Goal: Task Accomplishment & Management: Complete application form

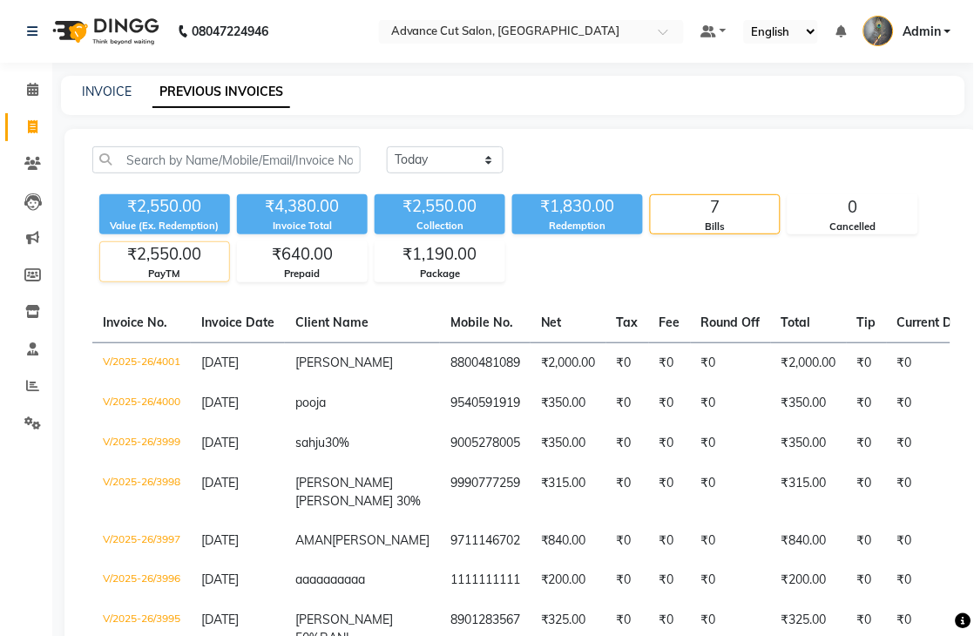
click at [166, 277] on div "PayTM" at bounding box center [164, 274] width 129 height 15
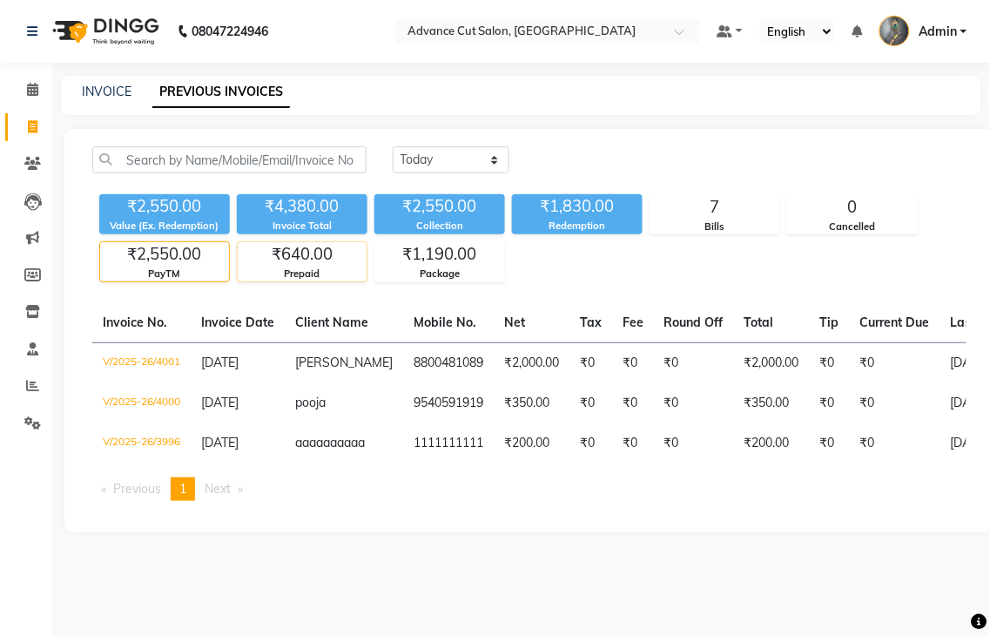
click at [294, 275] on div "Prepaid" at bounding box center [302, 274] width 129 height 15
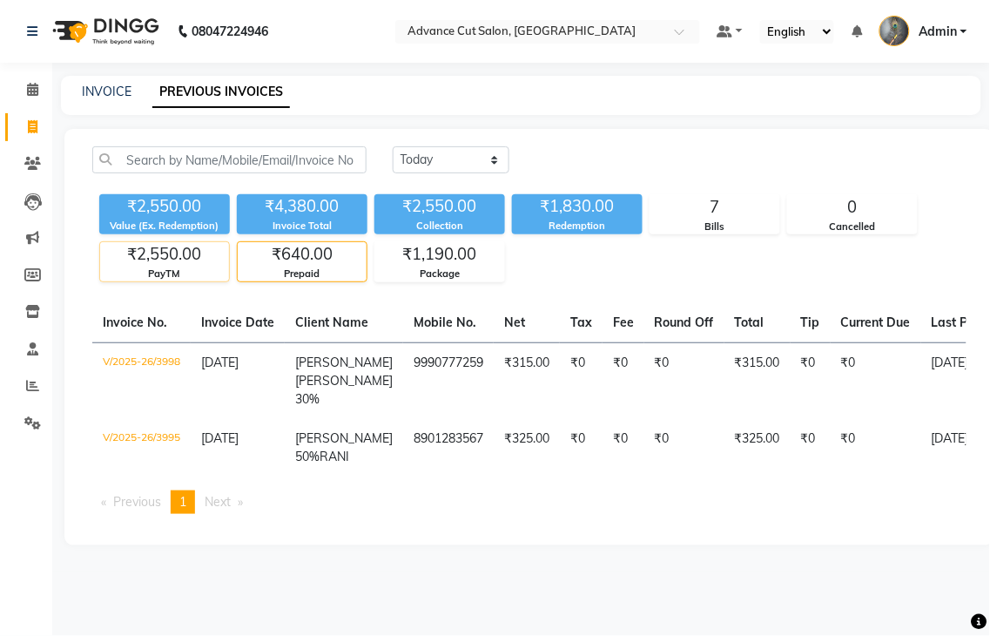
click at [151, 274] on div "PayTM" at bounding box center [164, 274] width 129 height 15
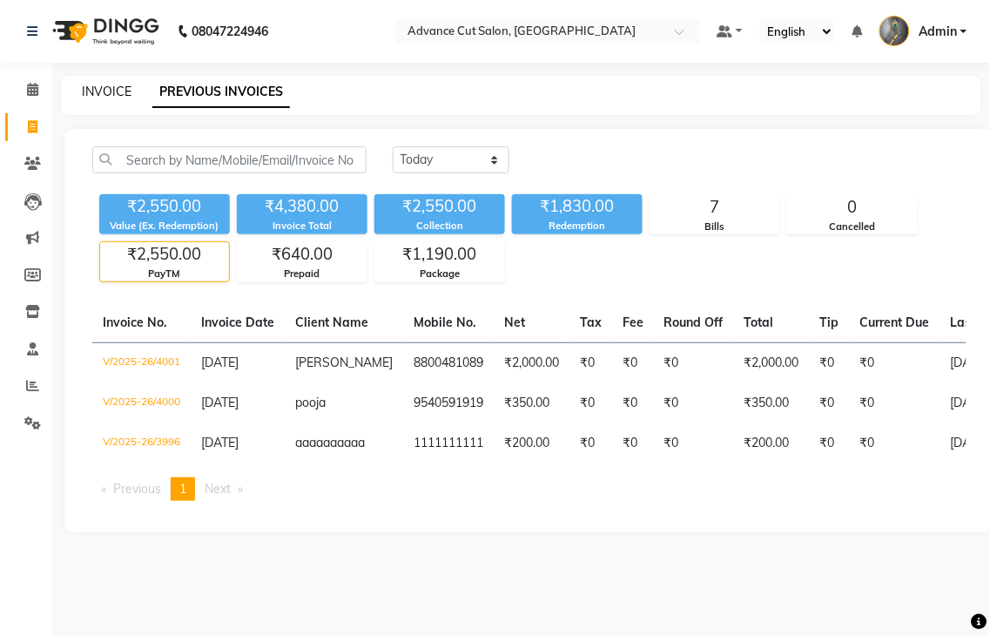
click at [90, 91] on link "INVOICE" at bounding box center [107, 92] width 50 height 16
select select "service"
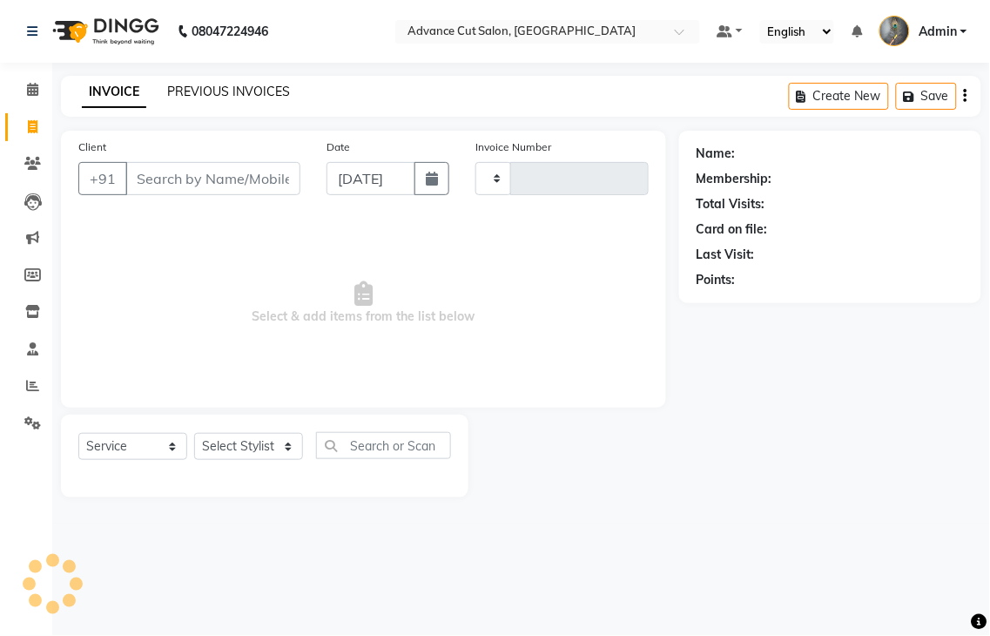
click at [171, 87] on link "PREVIOUS INVOICES" at bounding box center [228, 92] width 123 height 16
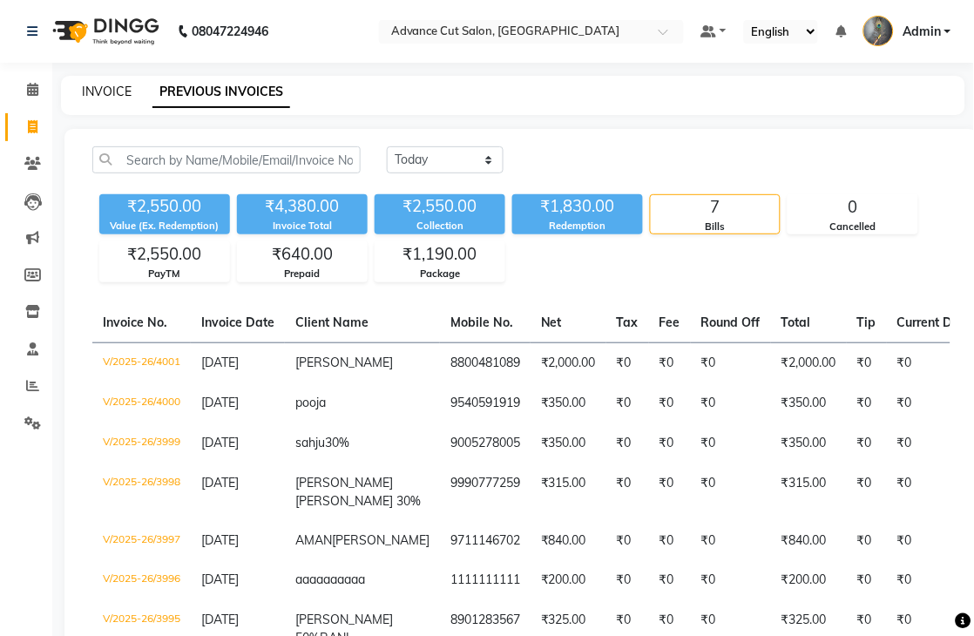
click at [91, 89] on link "INVOICE" at bounding box center [107, 92] width 50 height 16
select select "service"
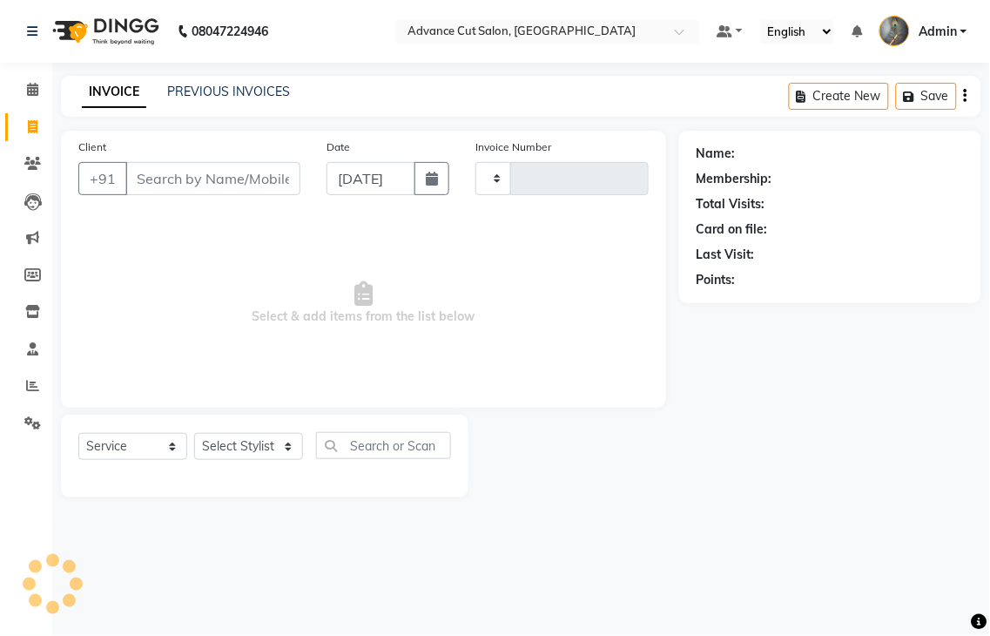
type input "4002"
select select "4939"
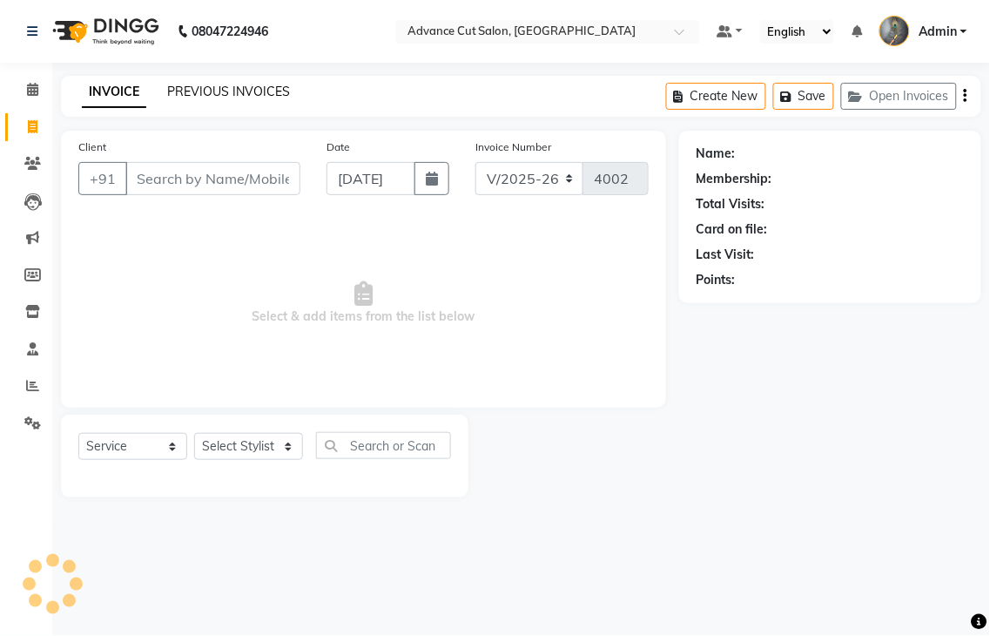
click at [181, 96] on link "PREVIOUS INVOICES" at bounding box center [228, 92] width 123 height 16
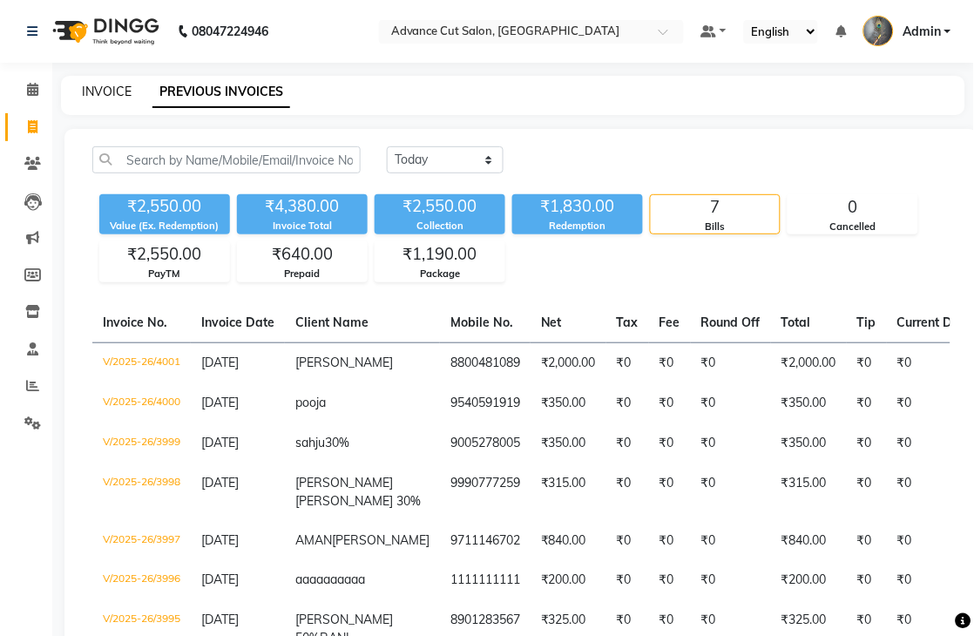
click at [111, 98] on link "INVOICE" at bounding box center [107, 92] width 50 height 16
select select "service"
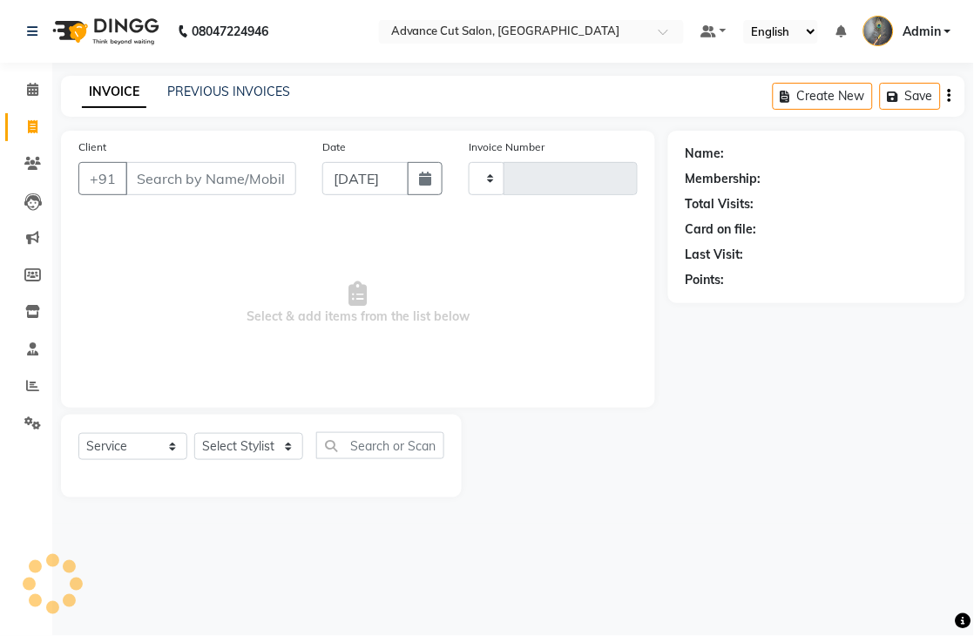
type input "4002"
select select "4939"
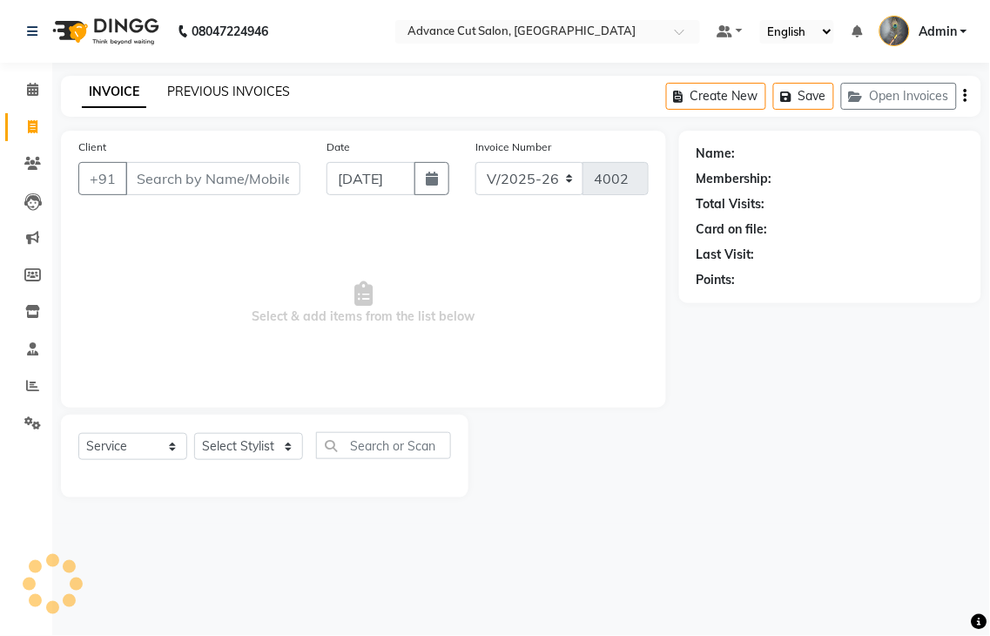
click at [186, 89] on link "PREVIOUS INVOICES" at bounding box center [228, 92] width 123 height 16
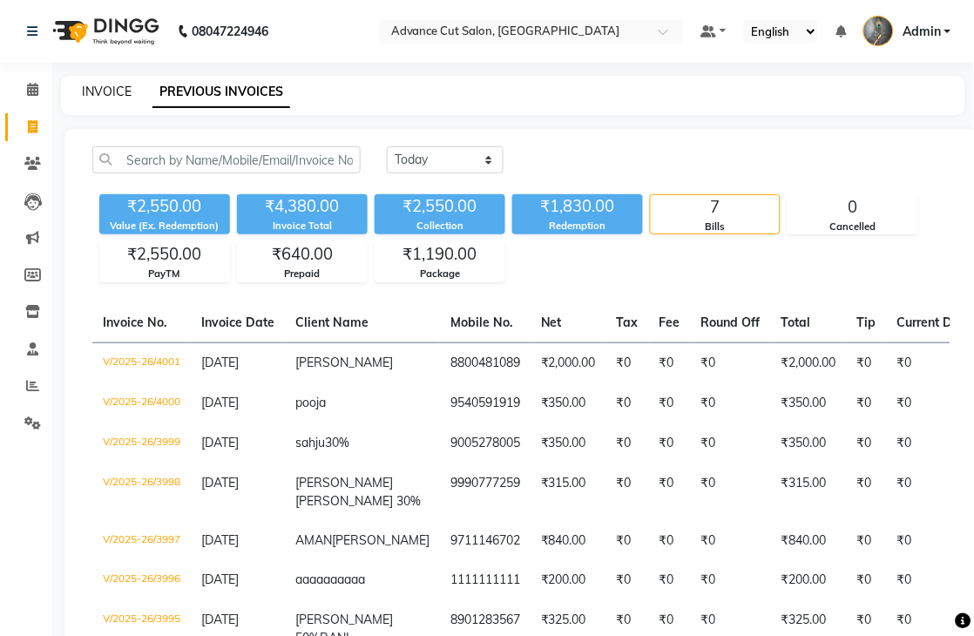
click at [105, 88] on link "INVOICE" at bounding box center [107, 92] width 50 height 16
select select "service"
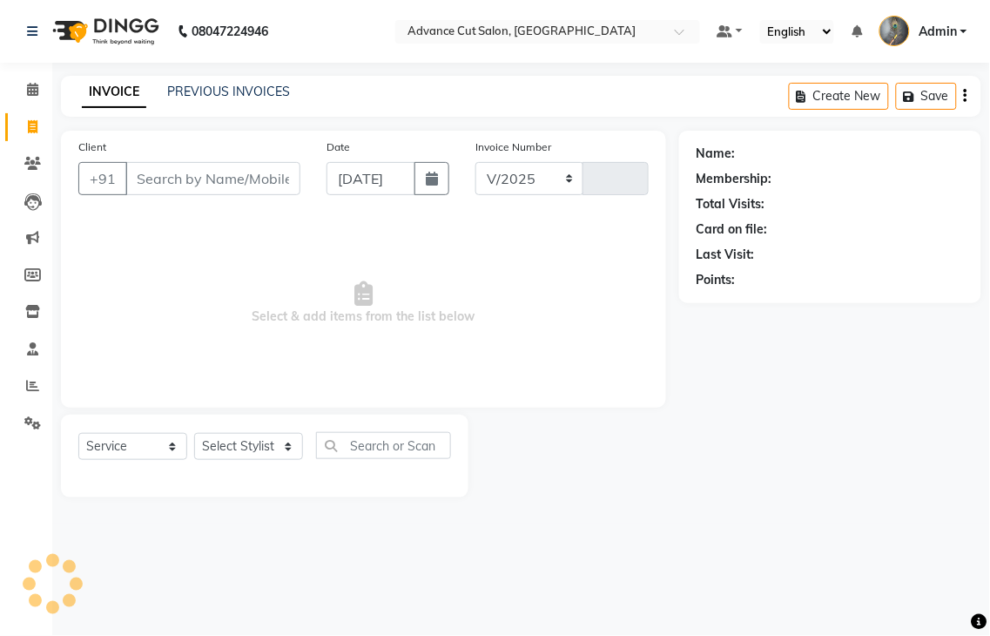
select select "4939"
type input "4002"
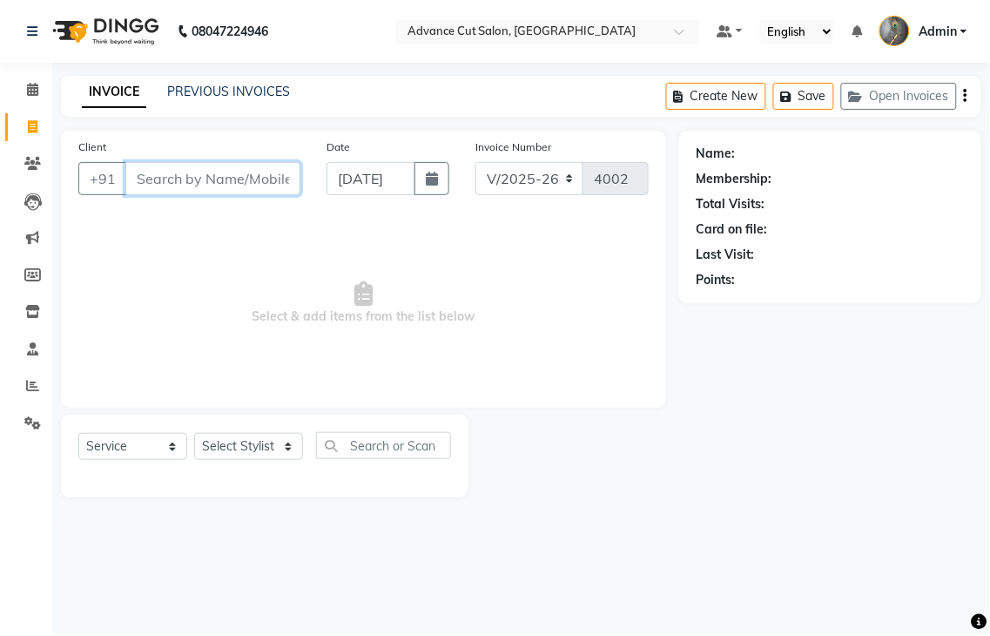
click at [153, 186] on input "Client" at bounding box center [212, 178] width 175 height 33
drag, startPoint x: 196, startPoint y: 180, endPoint x: 172, endPoint y: 186, distance: 24.9
click at [172, 186] on input "9810499" at bounding box center [168, 178] width 86 height 33
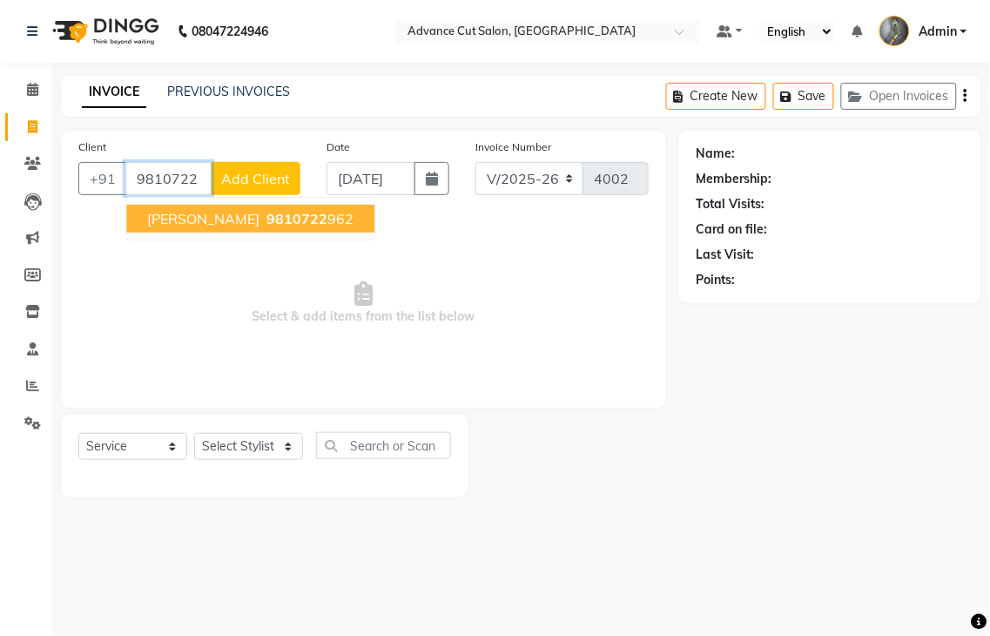
click at [210, 223] on button "Kapil dev 9810722 962" at bounding box center [250, 219] width 248 height 28
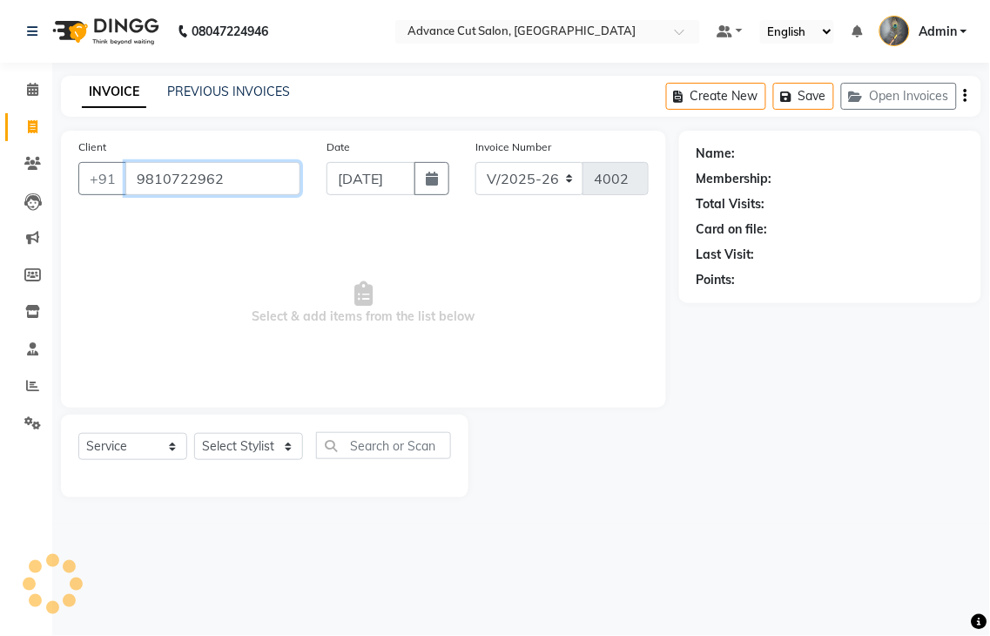
type input "9810722962"
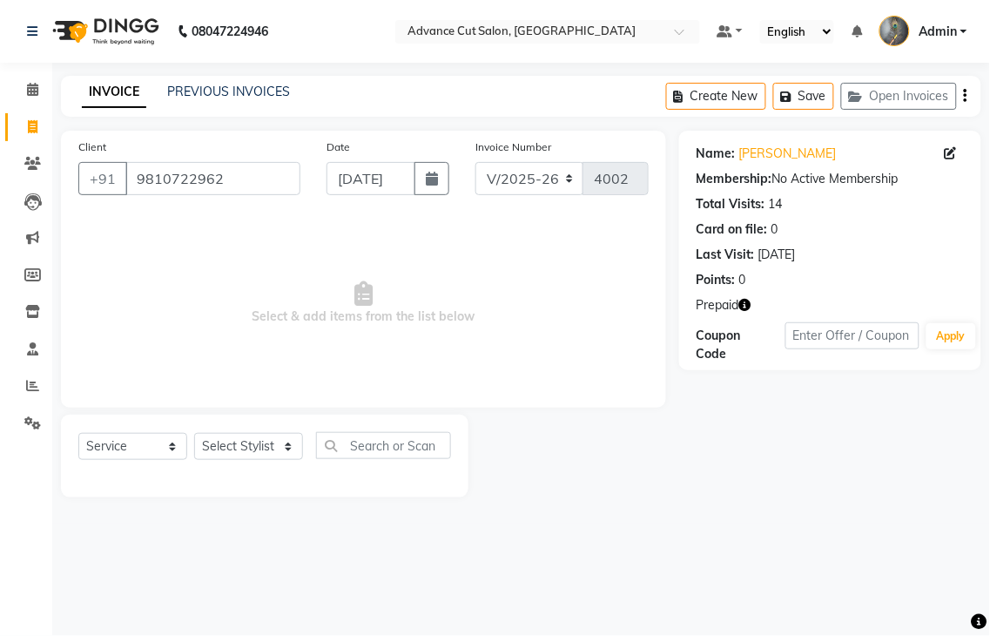
click at [745, 303] on icon "button" at bounding box center [746, 305] width 12 height 12
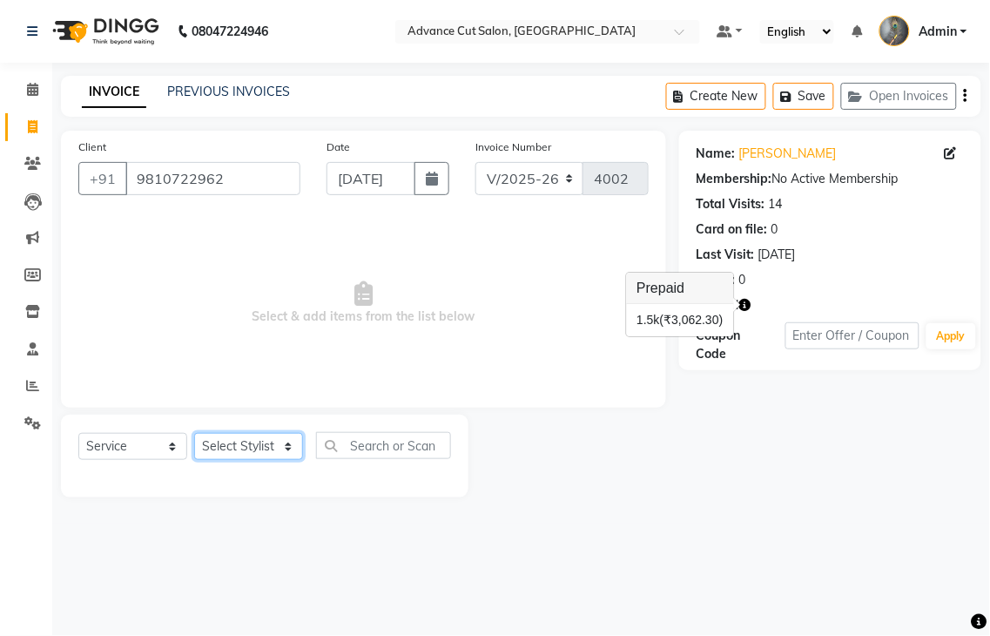
click at [274, 446] on select "Select Stylist Admin chahit COUNTOR [PERSON_NAME] mamta [PERSON_NAME] navi [PER…" at bounding box center [248, 446] width 109 height 27
select select "58461"
click at [194, 434] on select "Select Stylist Admin chahit COUNTOR [PERSON_NAME] mamta [PERSON_NAME] navi [PER…" at bounding box center [248, 446] width 109 height 27
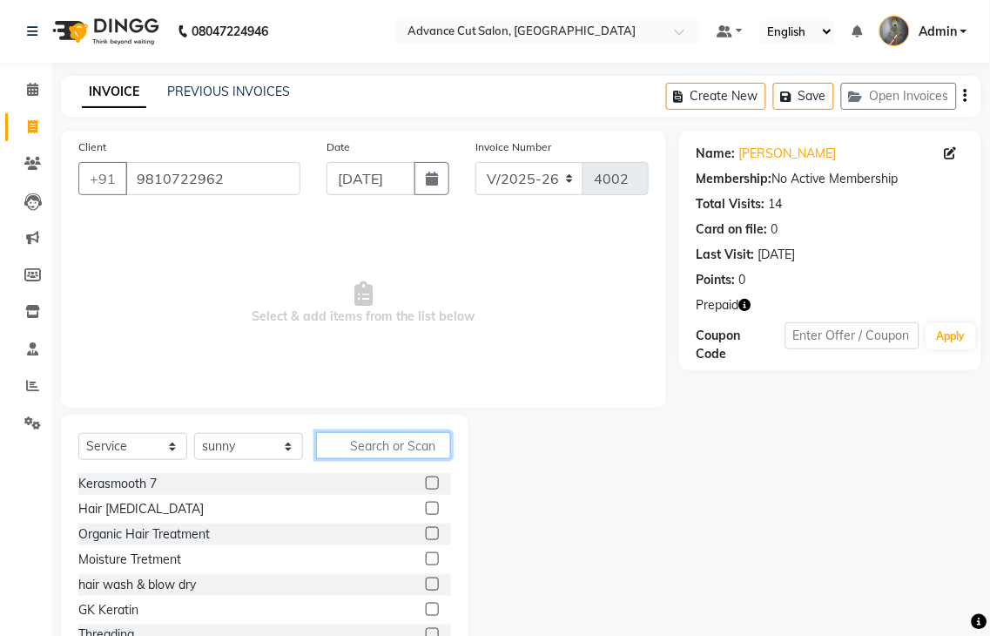
click at [375, 447] on input "text" at bounding box center [383, 445] width 135 height 27
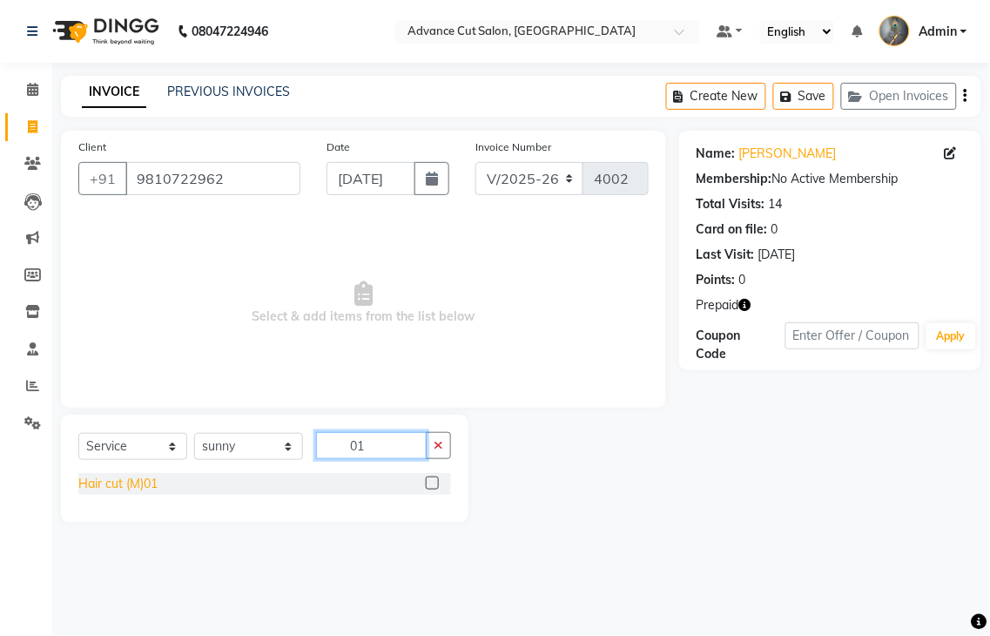
type input "01"
click at [118, 476] on div "Hair cut (M)01" at bounding box center [117, 484] width 79 height 18
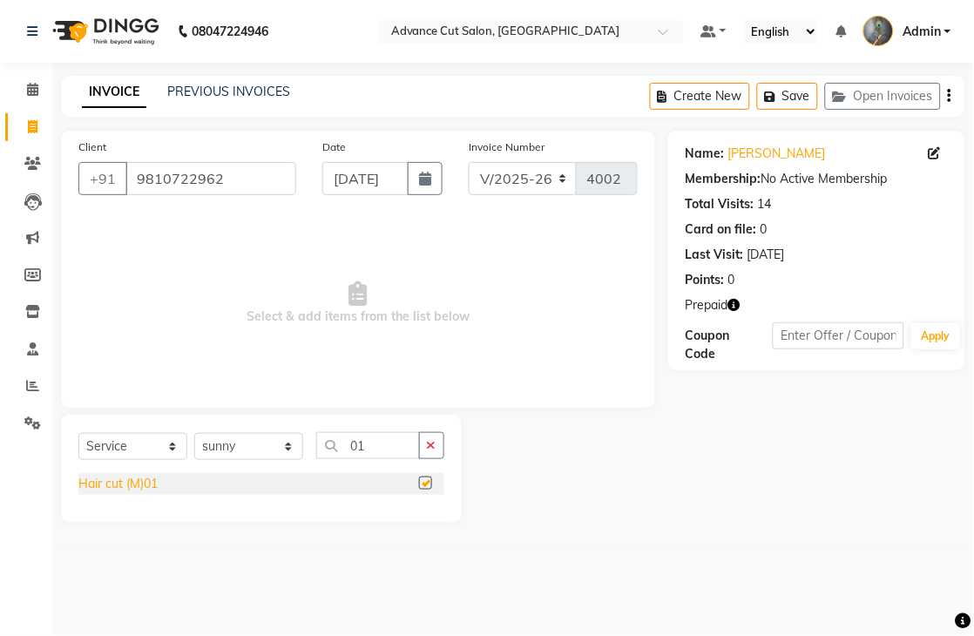
checkbox input "false"
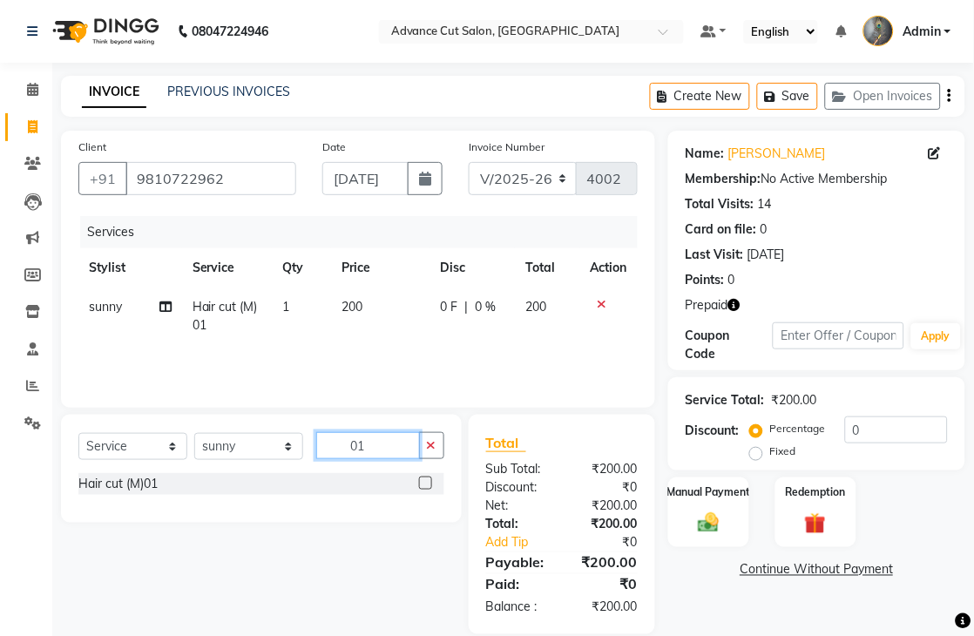
click at [369, 450] on input "01" at bounding box center [368, 445] width 104 height 27
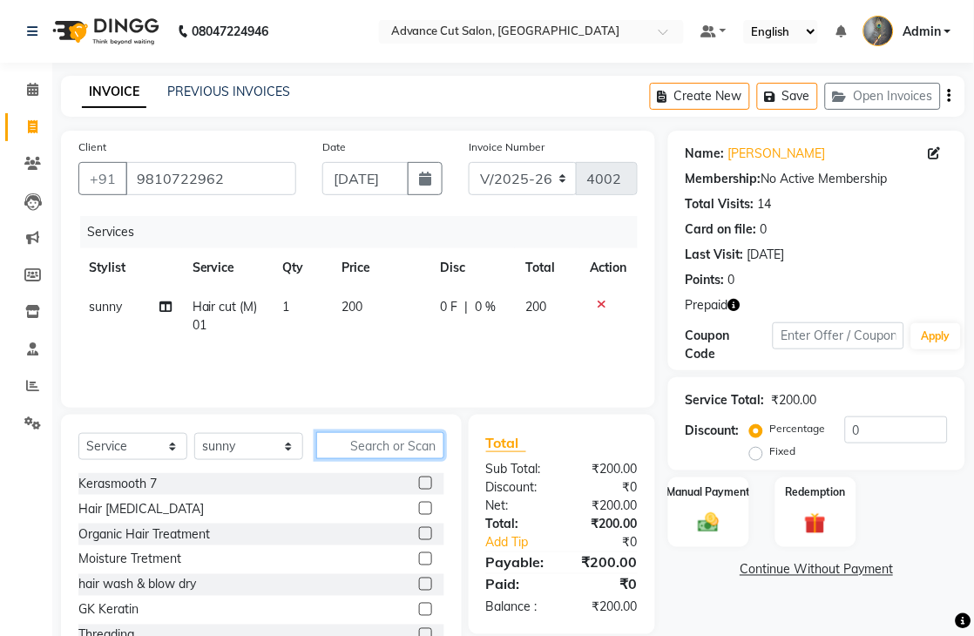
click at [534, 597] on div "Select Service Product Membership Package Voucher Prepaid Gift Card Select Styl…" at bounding box center [358, 543] width 620 height 257
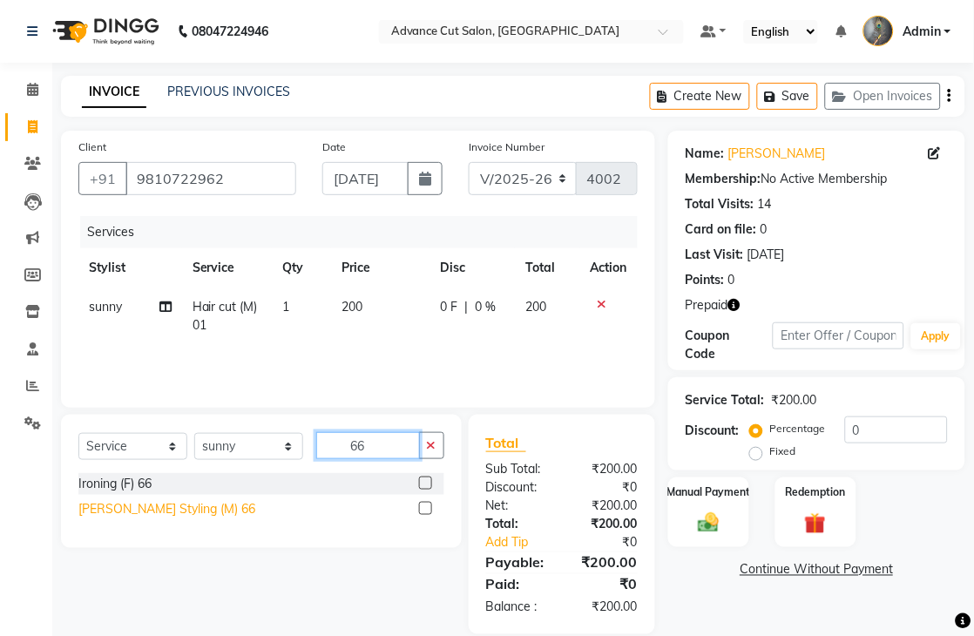
type input "66"
click at [135, 510] on div "[PERSON_NAME] Styling (M) 66" at bounding box center [166, 509] width 177 height 18
checkbox input "false"
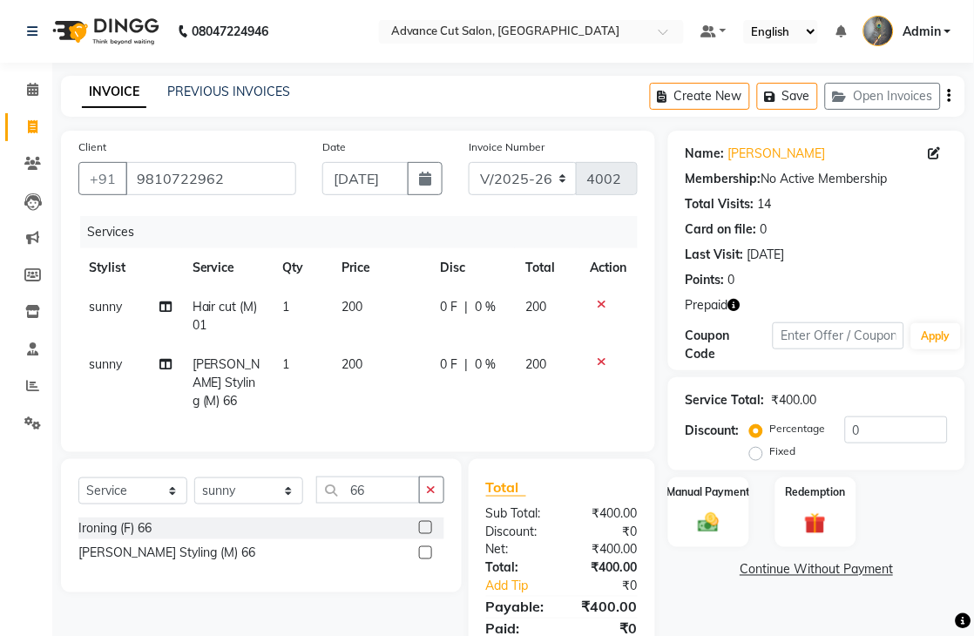
click at [599, 300] on icon at bounding box center [603, 304] width 10 height 12
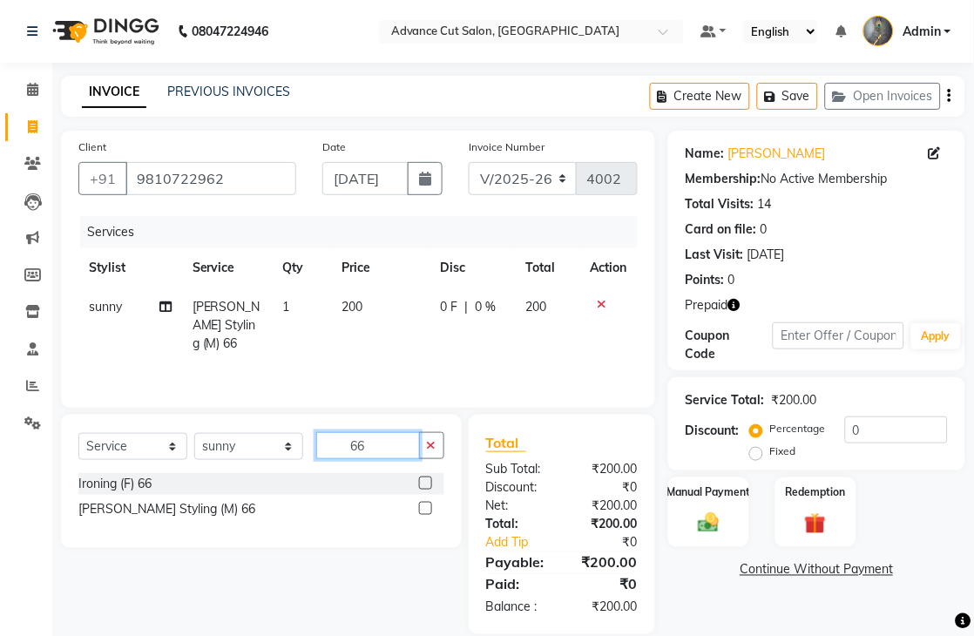
click at [379, 448] on input "66" at bounding box center [368, 445] width 104 height 27
click at [377, 446] on input "66" at bounding box center [368, 445] width 104 height 27
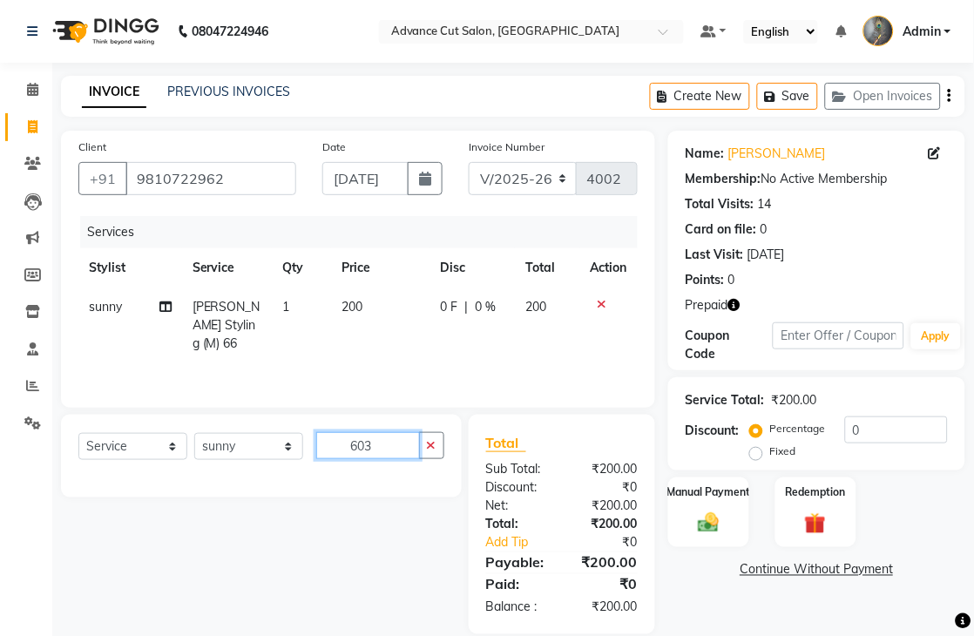
click at [355, 442] on input "603" at bounding box center [368, 445] width 104 height 27
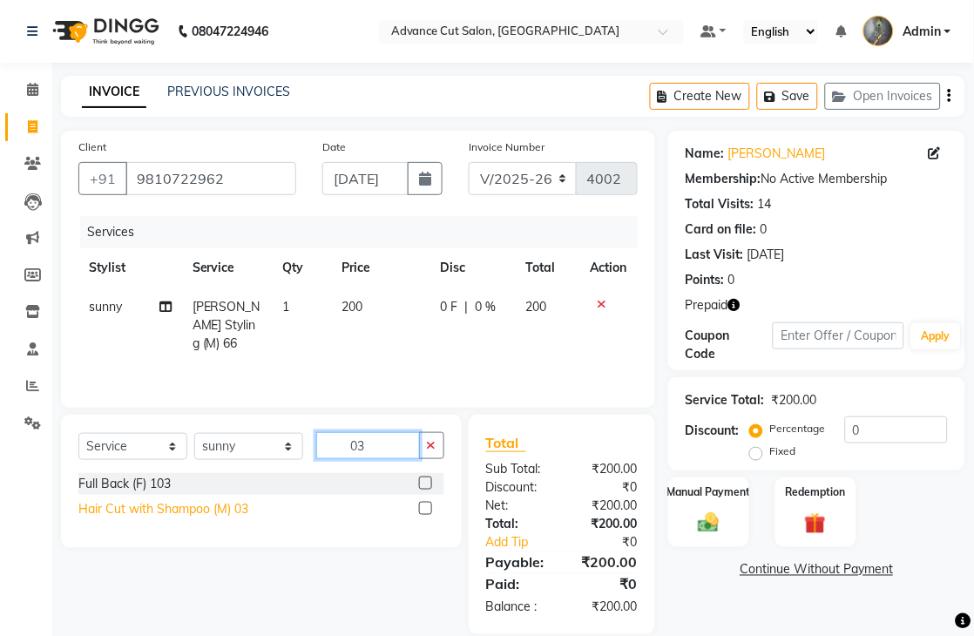
type input "03"
click at [183, 510] on div "Hair Cut with Shampoo (M) 03" at bounding box center [163, 509] width 170 height 18
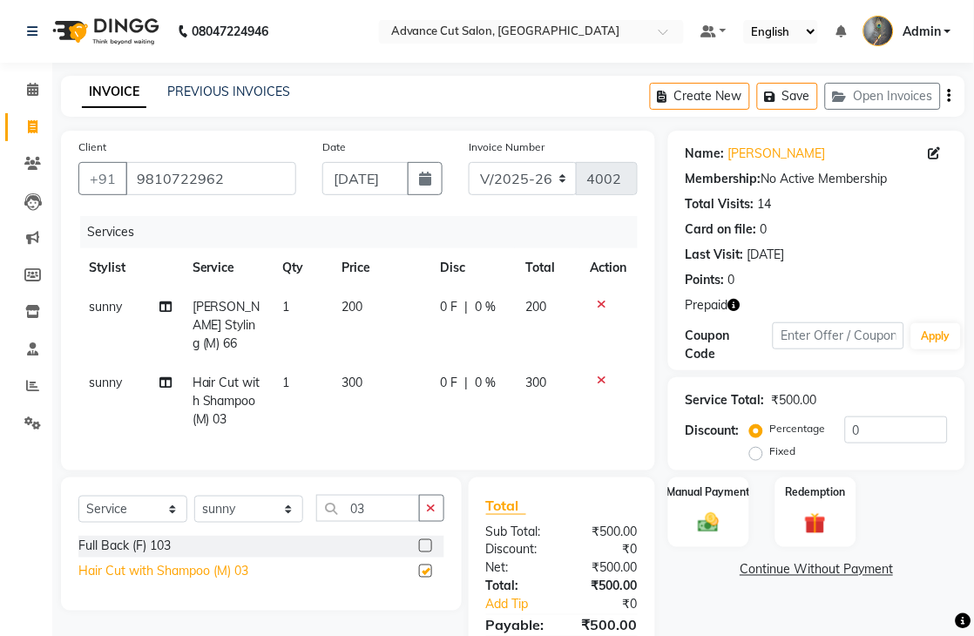
checkbox input "false"
drag, startPoint x: 227, startPoint y: 176, endPoint x: 85, endPoint y: 190, distance: 142.7
click at [85, 190] on div "+91 9810722962" at bounding box center [187, 178] width 218 height 33
click at [149, 170] on input "Client" at bounding box center [210, 178] width 171 height 33
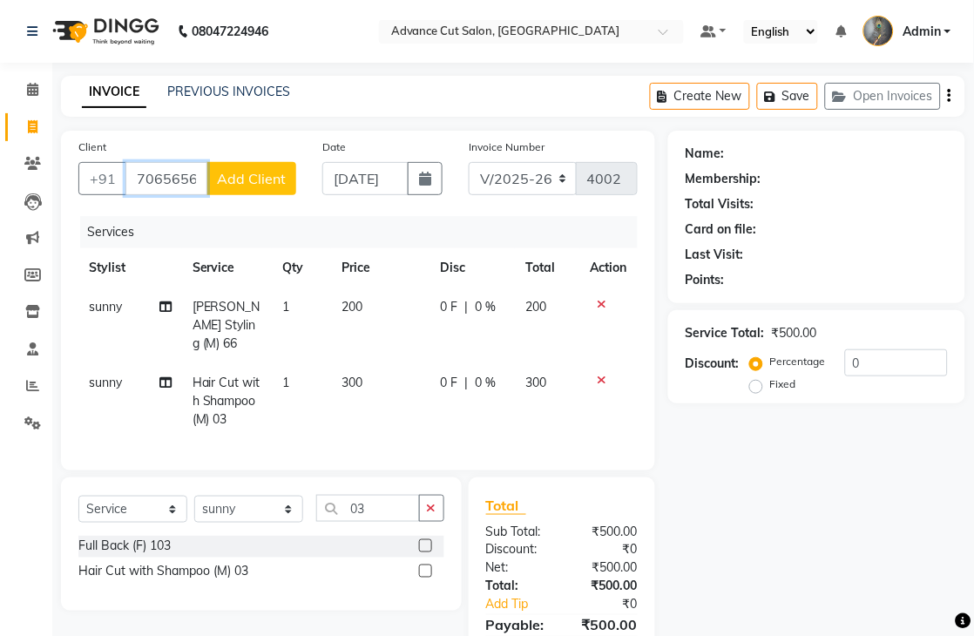
type input "7065656531"
click at [223, 186] on span "Add Client" at bounding box center [251, 178] width 69 height 17
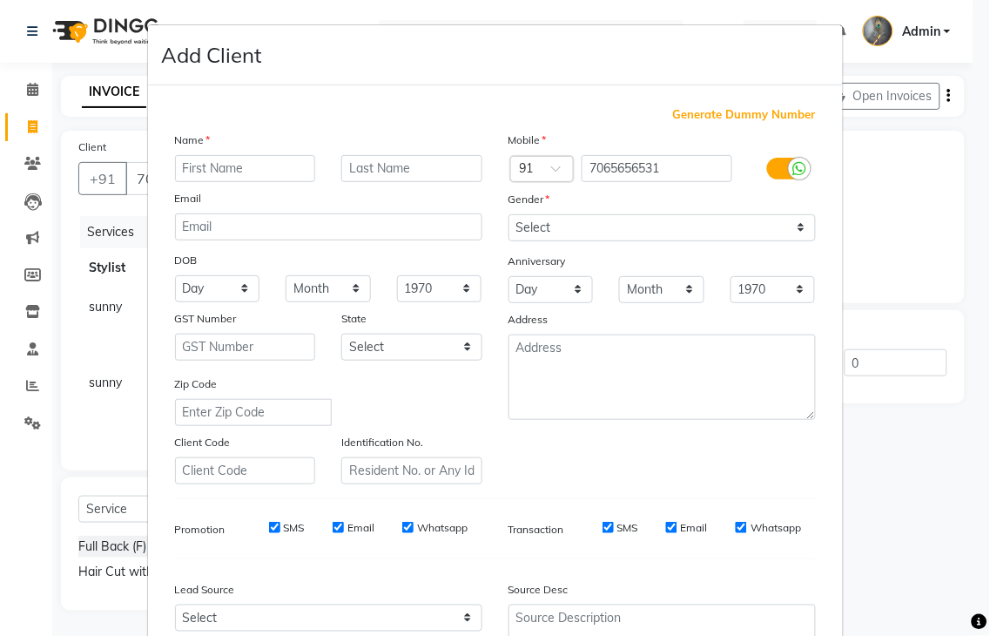
click at [207, 177] on input "text" at bounding box center [245, 168] width 141 height 27
type input "anuj"
click at [509, 222] on select "Select Male Female Other Prefer Not To Say" at bounding box center [662, 227] width 307 height 27
select select "male"
click at [509, 214] on select "Select Male Female Other Prefer Not To Say" at bounding box center [662, 227] width 307 height 27
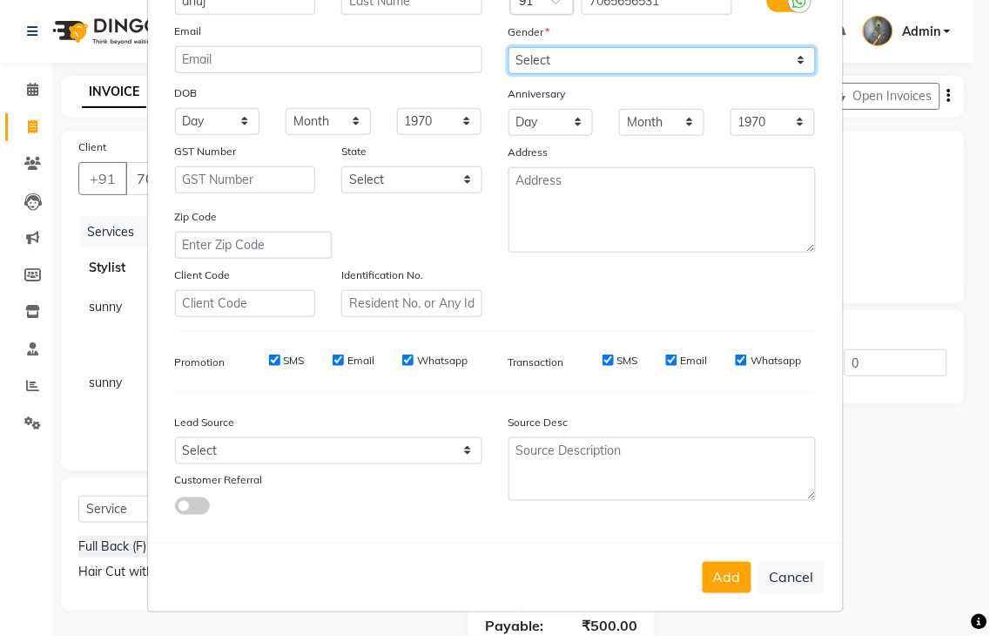
scroll to position [169, 0]
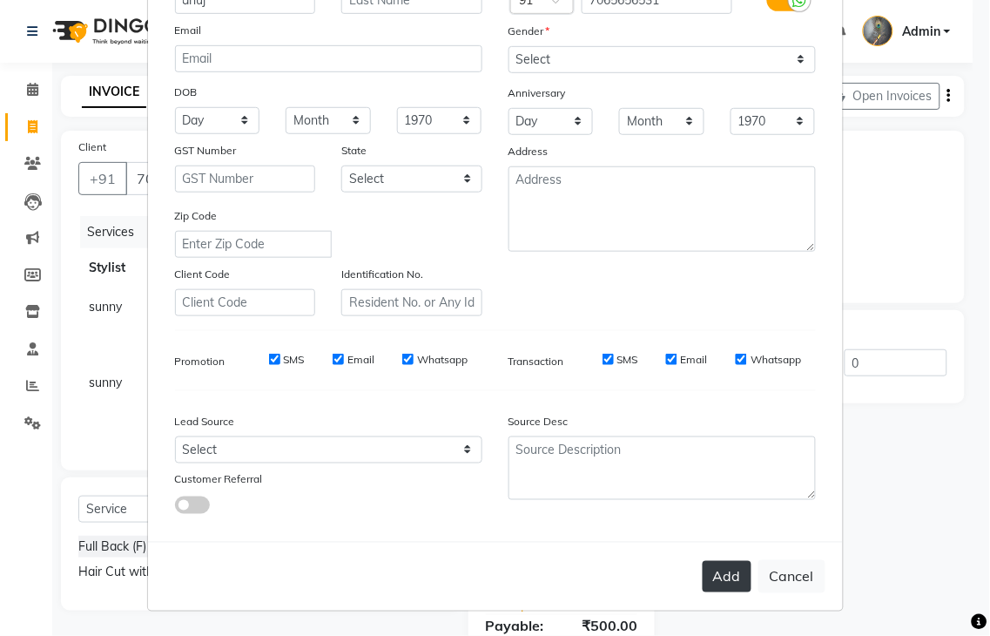
click at [720, 580] on button "Add" at bounding box center [727, 576] width 49 height 31
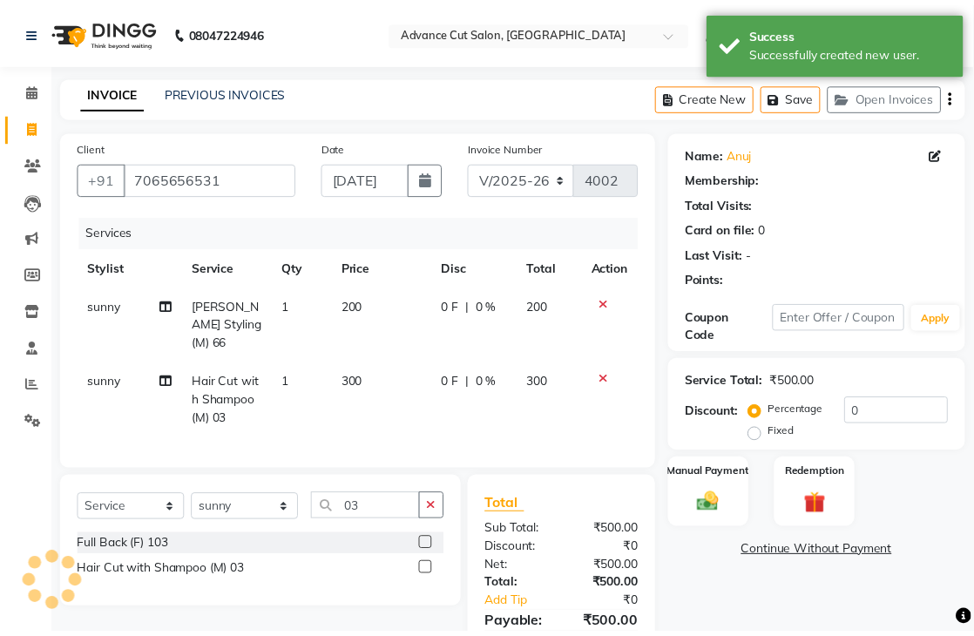
scroll to position [84, 0]
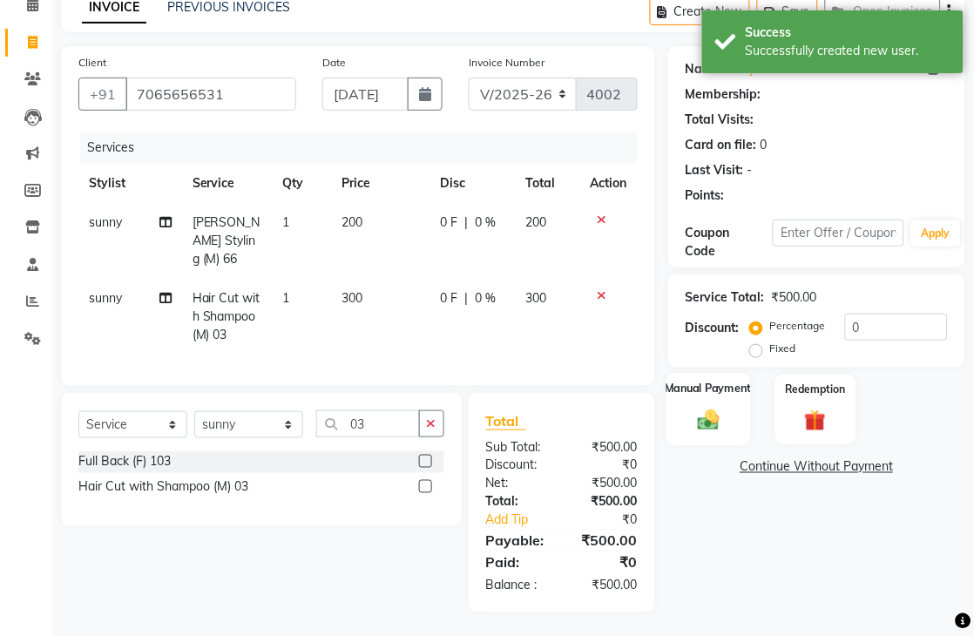
click at [697, 415] on img at bounding box center [709, 419] width 36 height 25
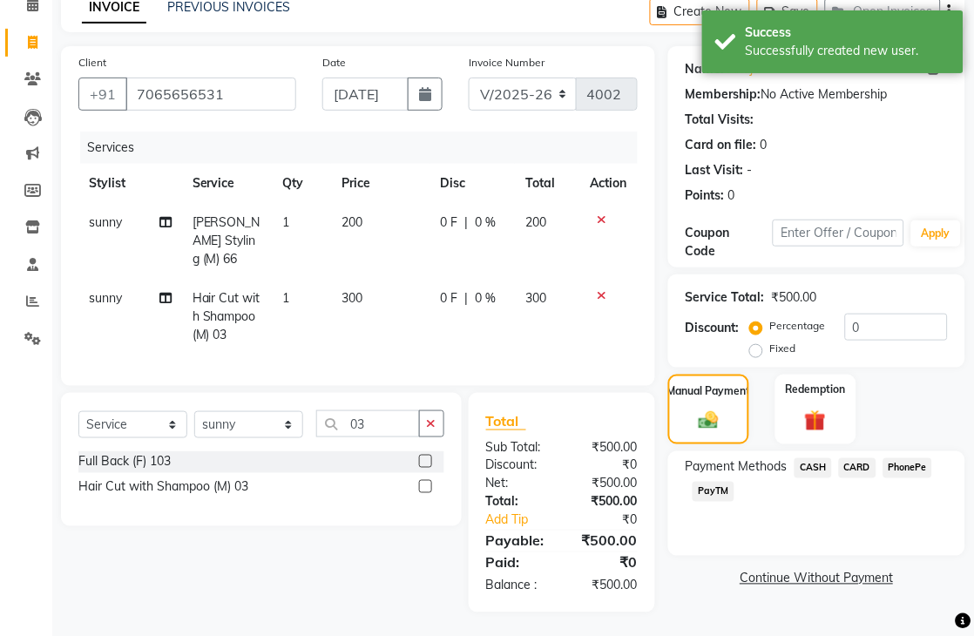
click at [711, 491] on span "PayTM" at bounding box center [713, 492] width 42 height 20
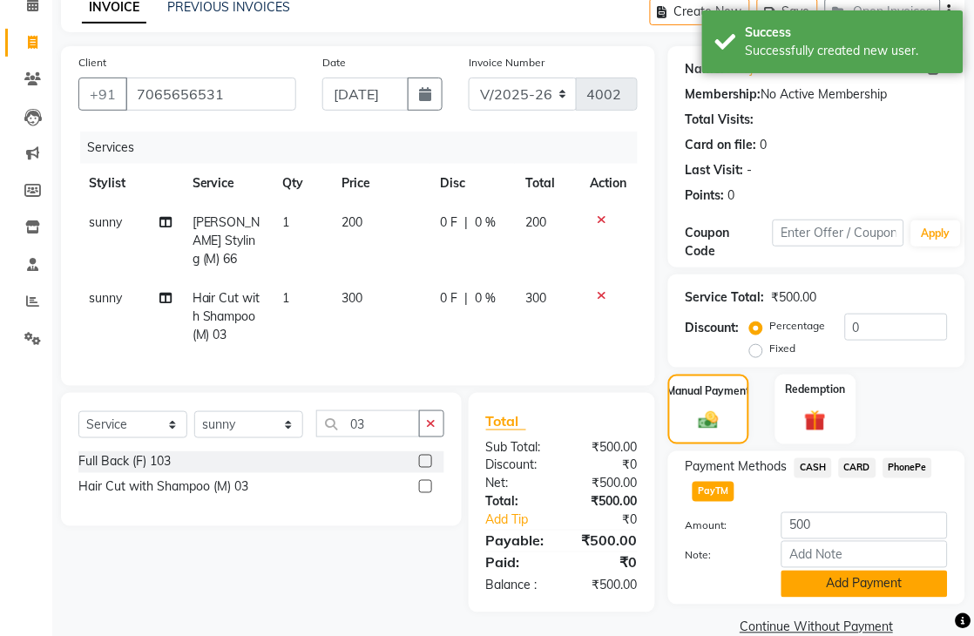
click at [789, 578] on button "Add Payment" at bounding box center [864, 584] width 166 height 27
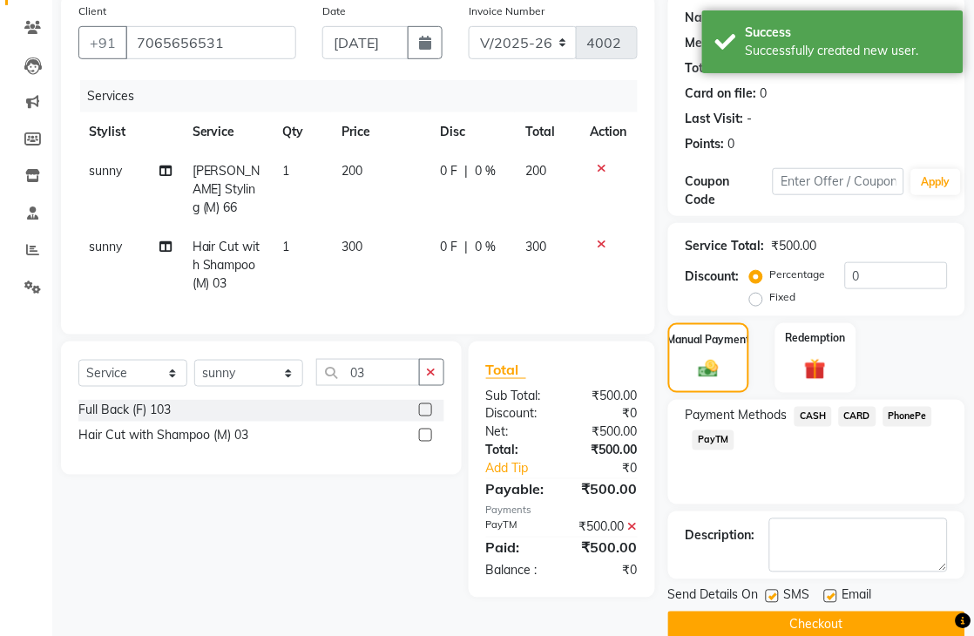
scroll to position [164, 0]
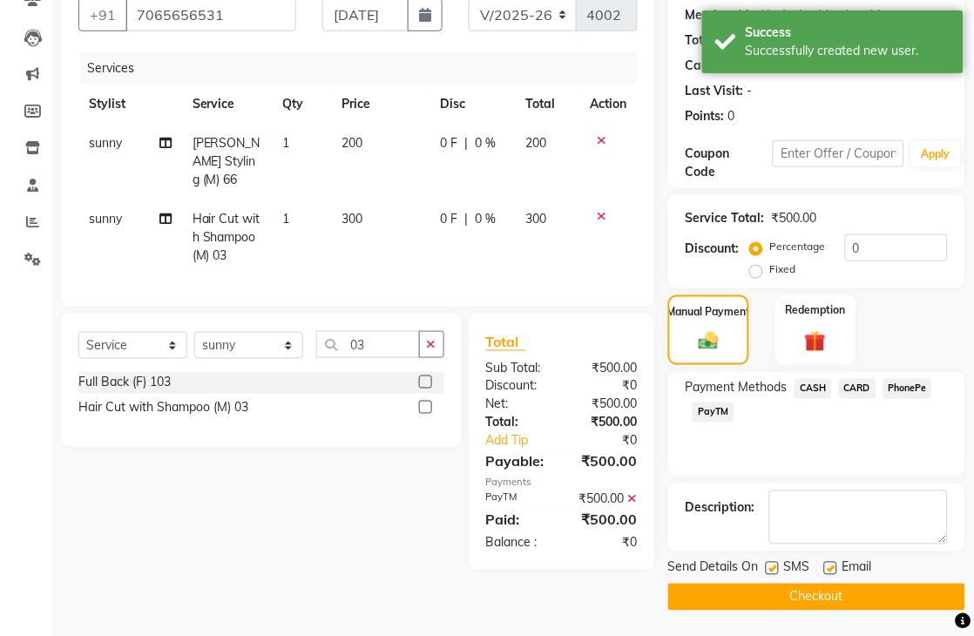
click at [764, 590] on button "Checkout" at bounding box center [816, 597] width 297 height 27
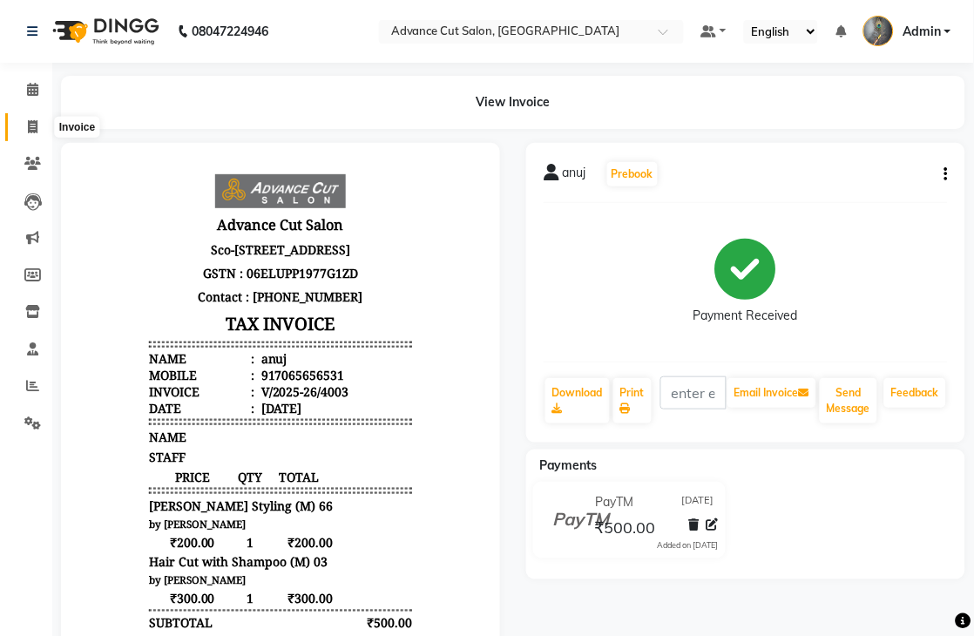
click at [37, 125] on icon at bounding box center [33, 126] width 10 height 13
select select "service"
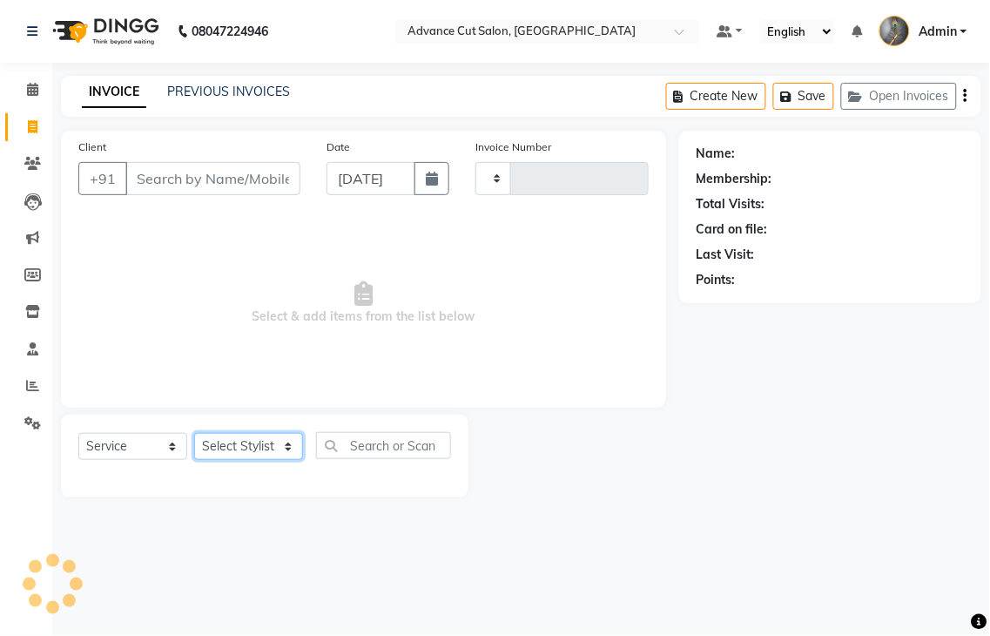
type input "4004"
click at [222, 449] on select "Select Stylist" at bounding box center [248, 446] width 109 height 27
select select "4939"
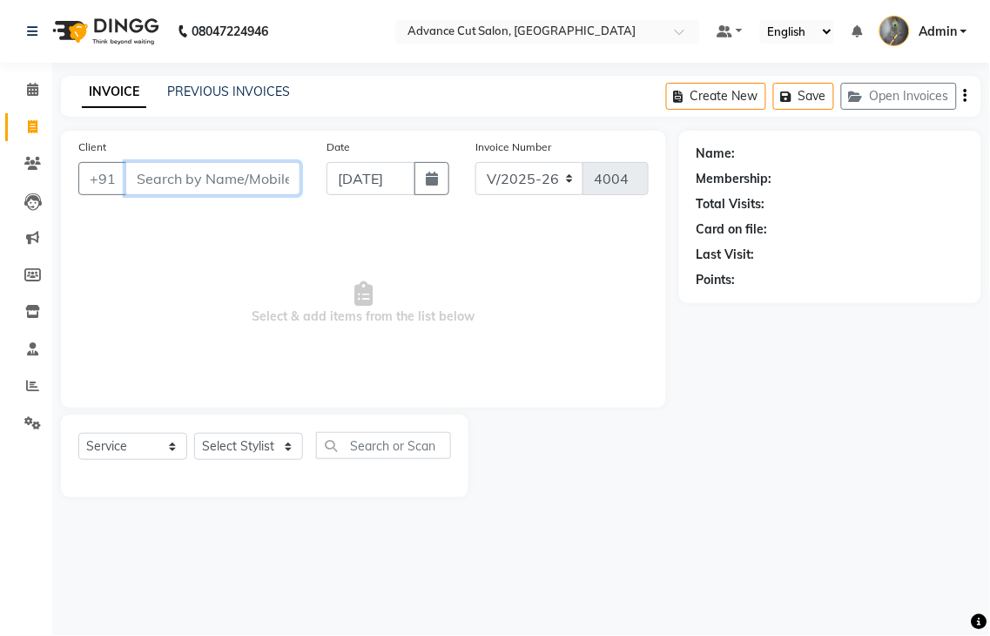
click at [152, 179] on input "Client" at bounding box center [212, 178] width 175 height 33
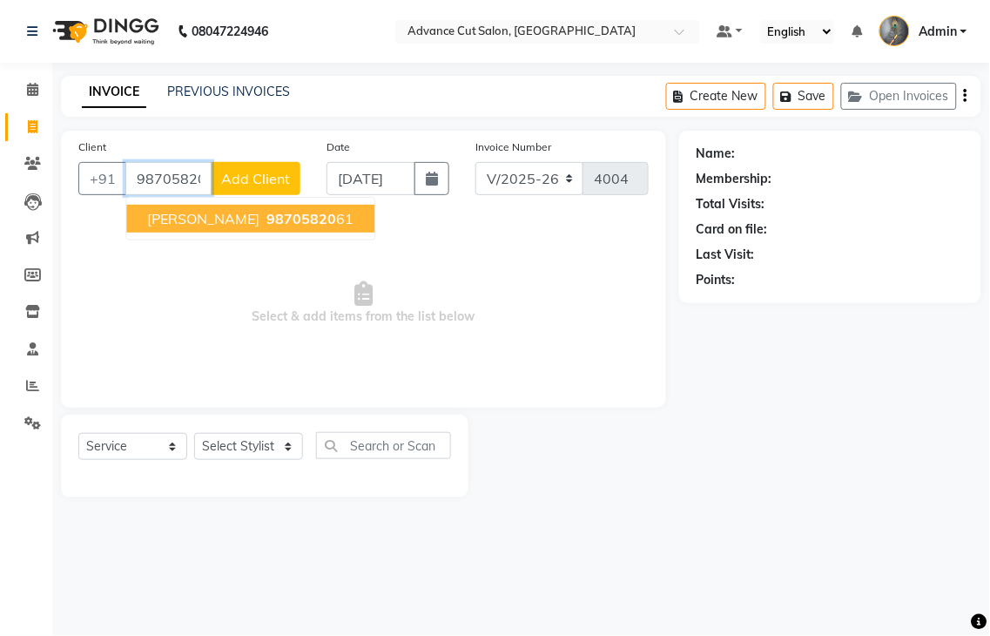
click at [268, 224] on span "98705820" at bounding box center [302, 218] width 70 height 17
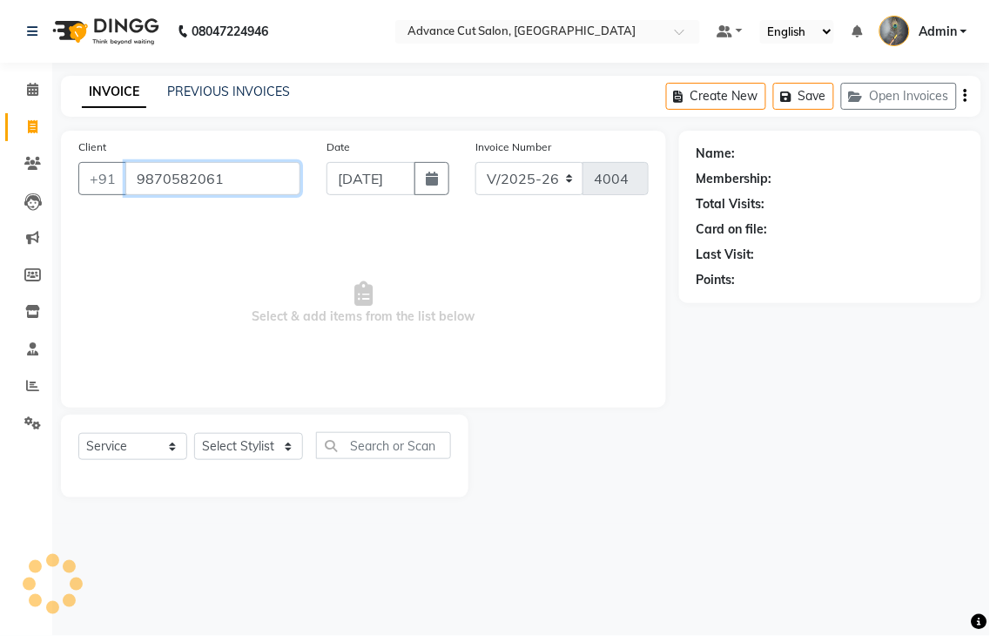
type input "9870582061"
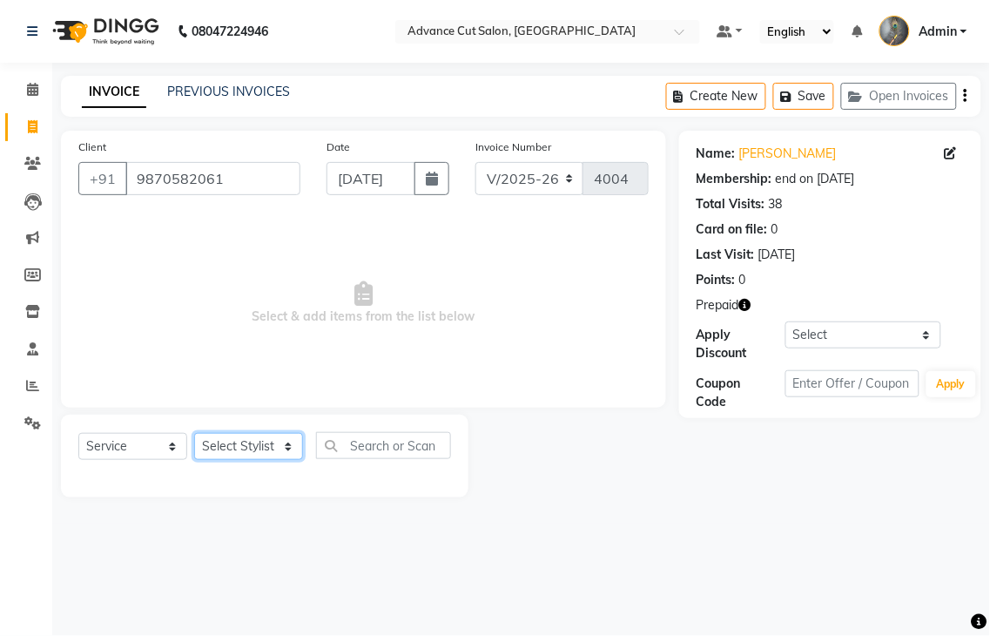
click at [236, 457] on select "Select Stylist Admin chahit COUNTOR [PERSON_NAME] mamta [PERSON_NAME] navi [PER…" at bounding box center [248, 446] width 109 height 27
select select "81671"
click at [194, 434] on select "Select Stylist Admin chahit COUNTOR [PERSON_NAME] mamta [PERSON_NAME] navi [PER…" at bounding box center [248, 446] width 109 height 27
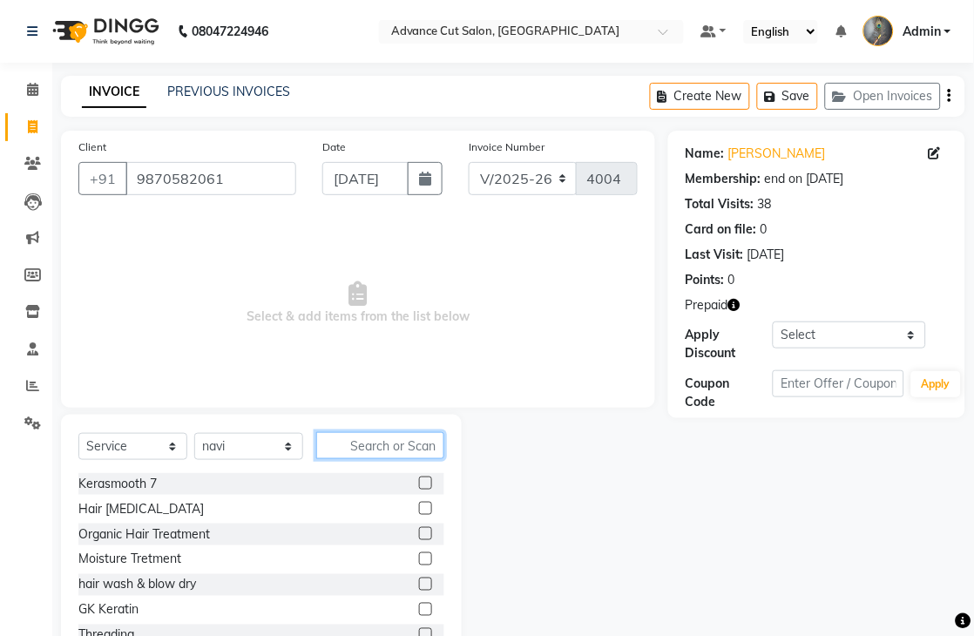
click at [354, 447] on input "text" at bounding box center [380, 445] width 128 height 27
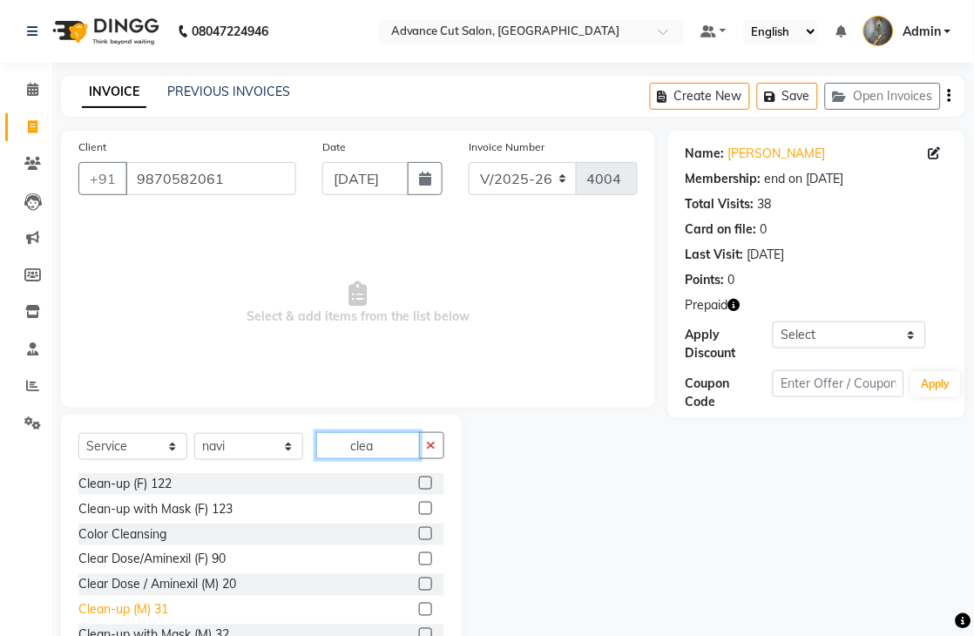
type input "clea"
click at [131, 606] on div "Clean-up (M) 31" at bounding box center [123, 610] width 90 height 18
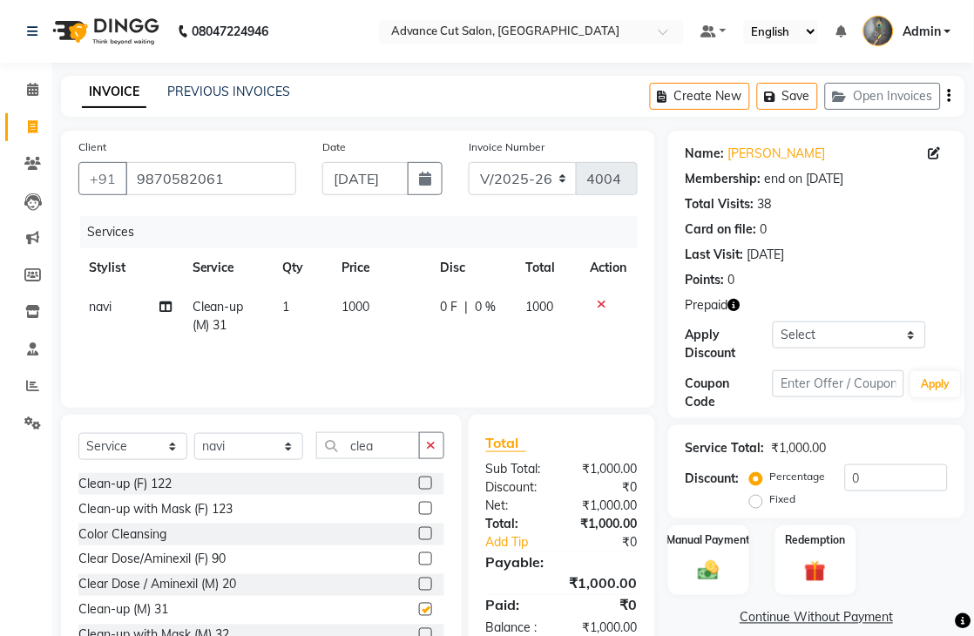
checkbox input "false"
click at [378, 436] on input "clea" at bounding box center [368, 445] width 104 height 27
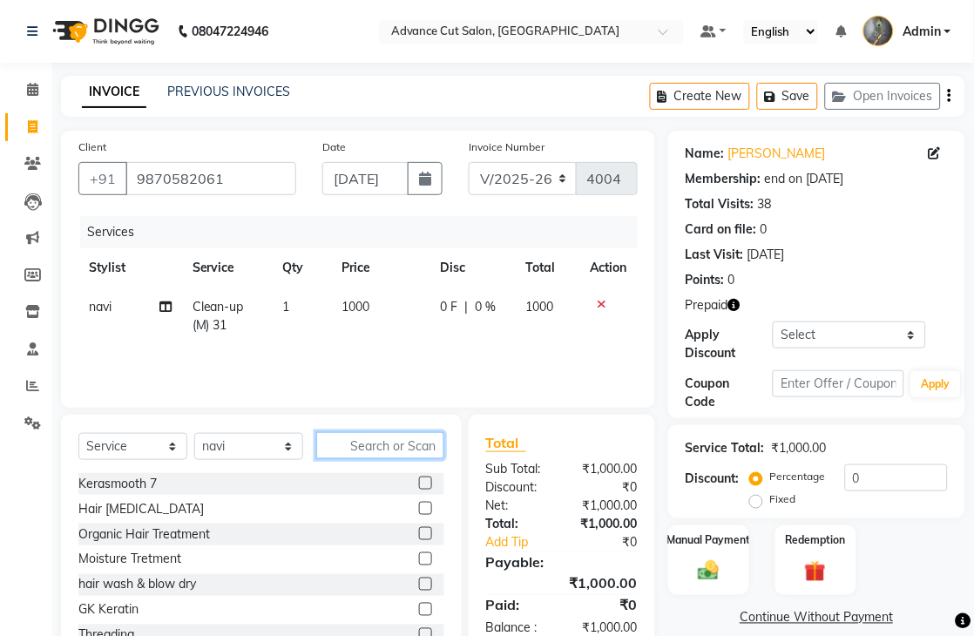
type input "0"
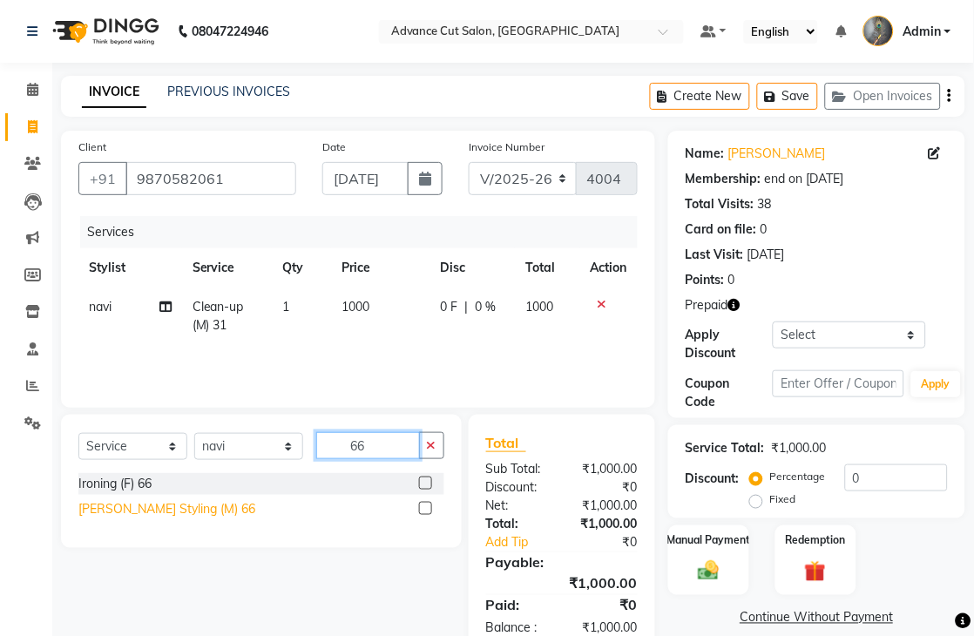
type input "66"
drag, startPoint x: 178, startPoint y: 503, endPoint x: 185, endPoint y: 483, distance: 22.0
click at [181, 495] on div "Ironing (F) 66 Beard Styling (M) 66" at bounding box center [261, 498] width 366 height 51
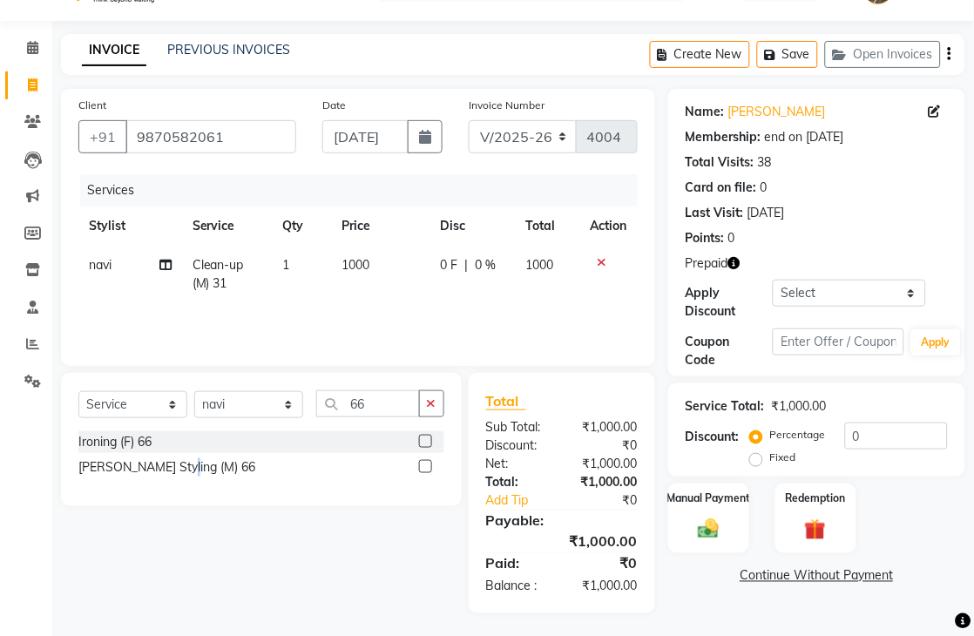
scroll to position [45, 0]
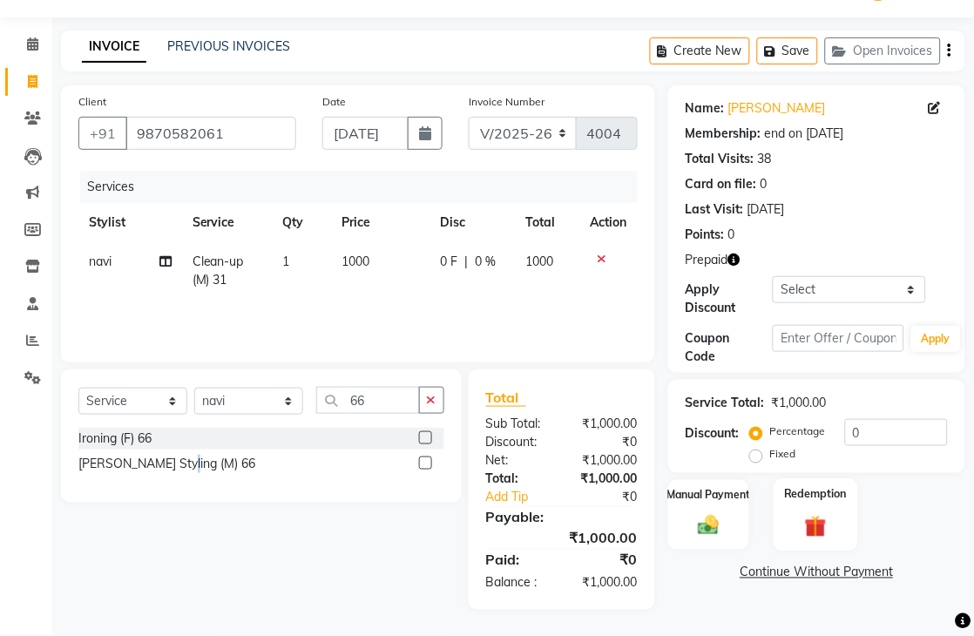
click at [810, 519] on img at bounding box center [816, 525] width 36 height 27
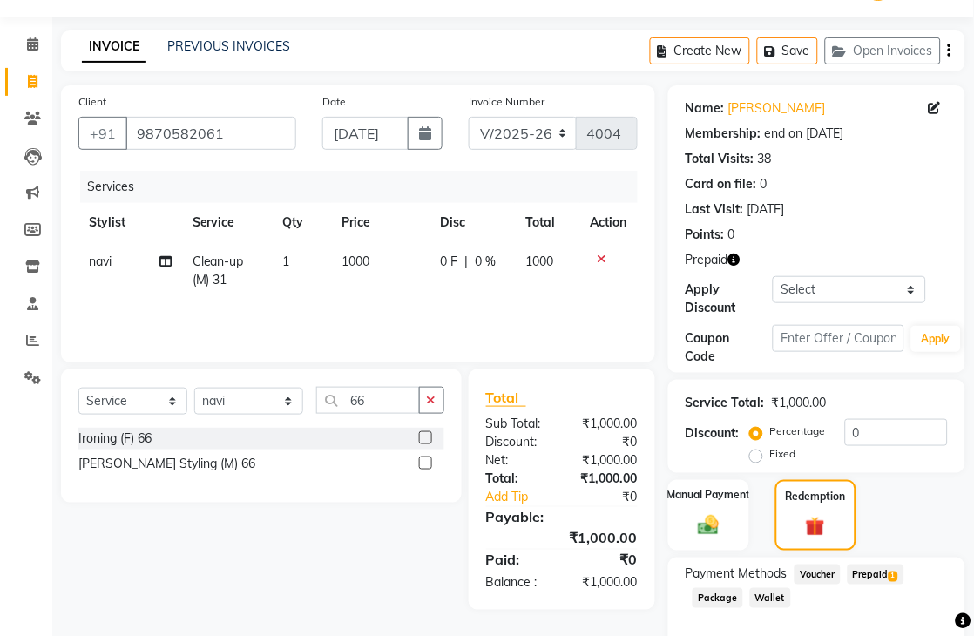
click at [871, 564] on span "Prepaid 1" at bounding box center [876, 574] width 57 height 20
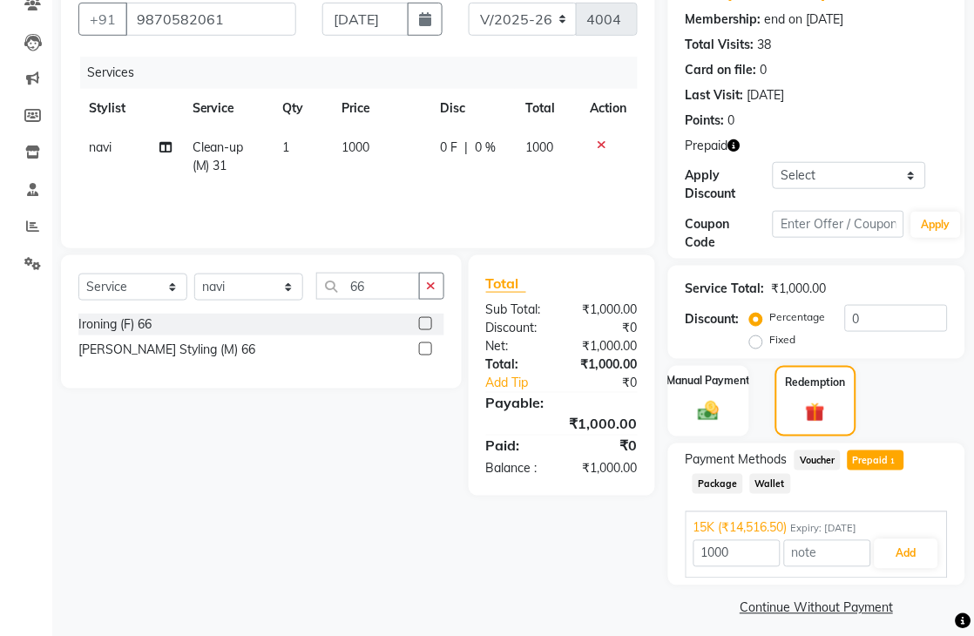
scroll to position [171, 0]
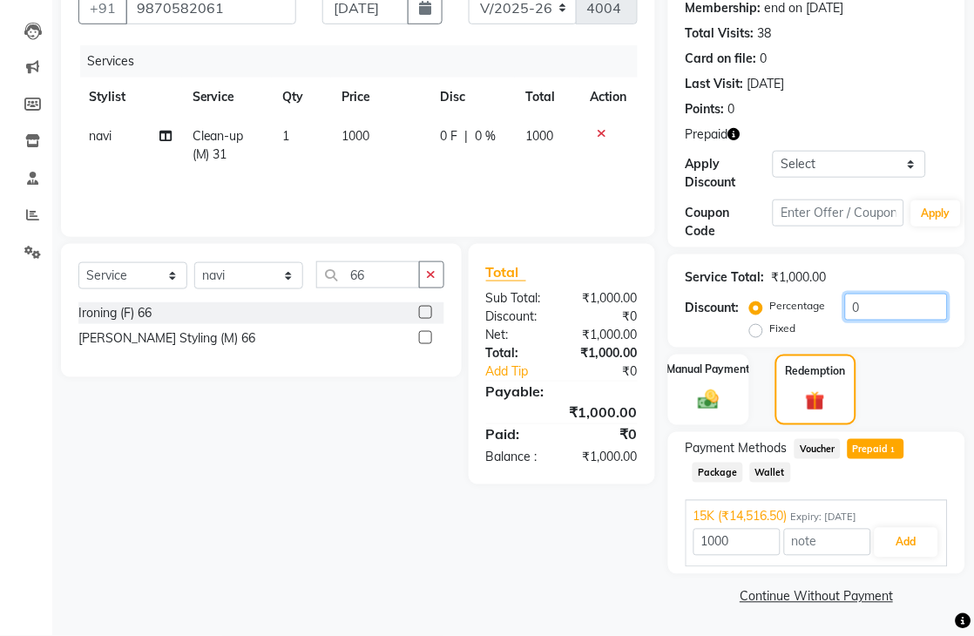
click at [848, 303] on input "0" at bounding box center [896, 307] width 103 height 27
type input "50"
type input "14516.5"
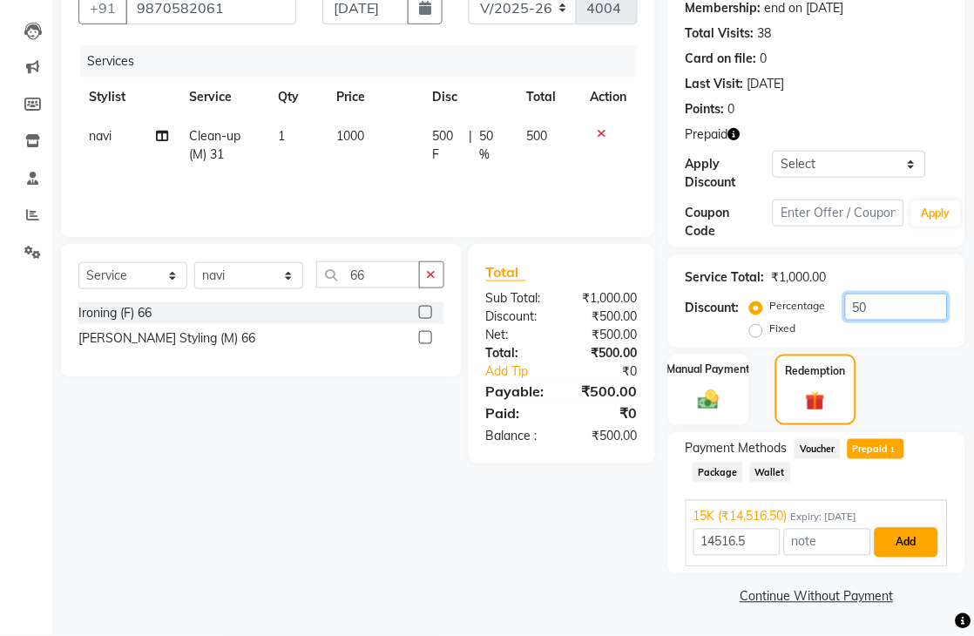
type input "50"
click at [906, 542] on button "Add" at bounding box center [907, 543] width 64 height 30
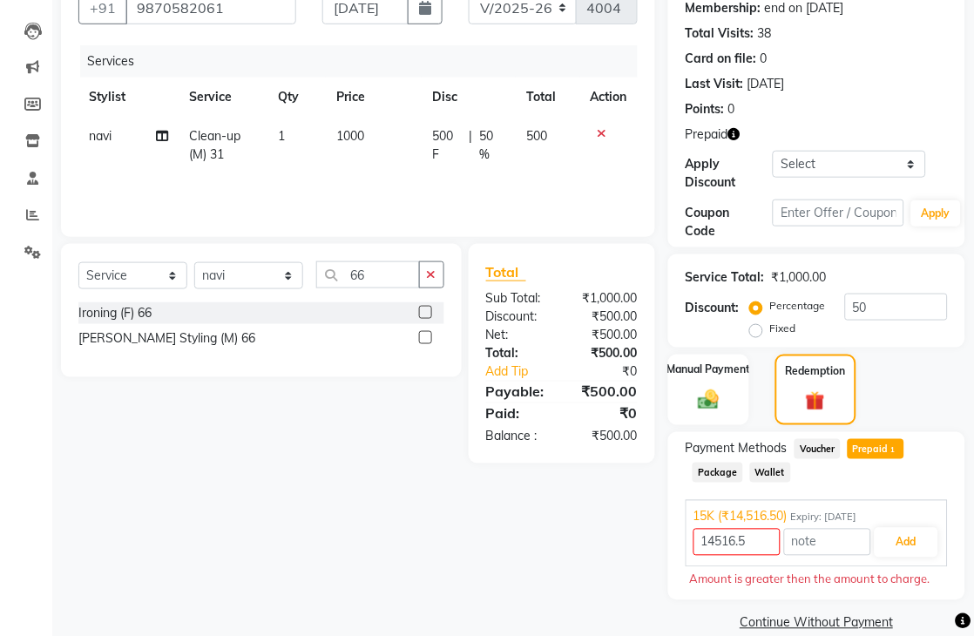
drag, startPoint x: 868, startPoint y: 447, endPoint x: 899, endPoint y: 457, distance: 33.1
click at [868, 445] on span "Prepaid 1" at bounding box center [876, 449] width 57 height 20
type input "500"
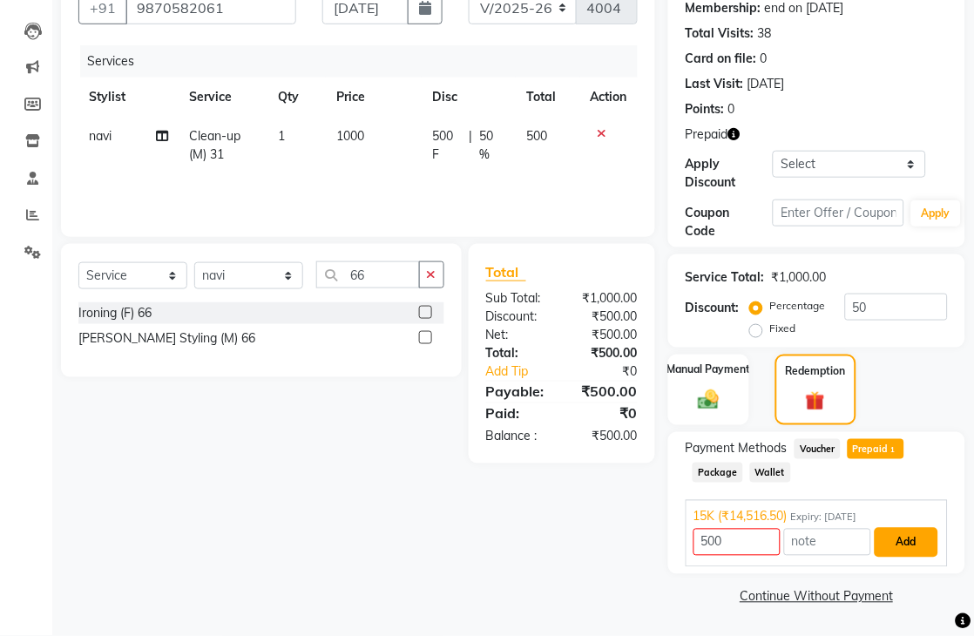
click at [909, 536] on button "Add" at bounding box center [907, 543] width 64 height 30
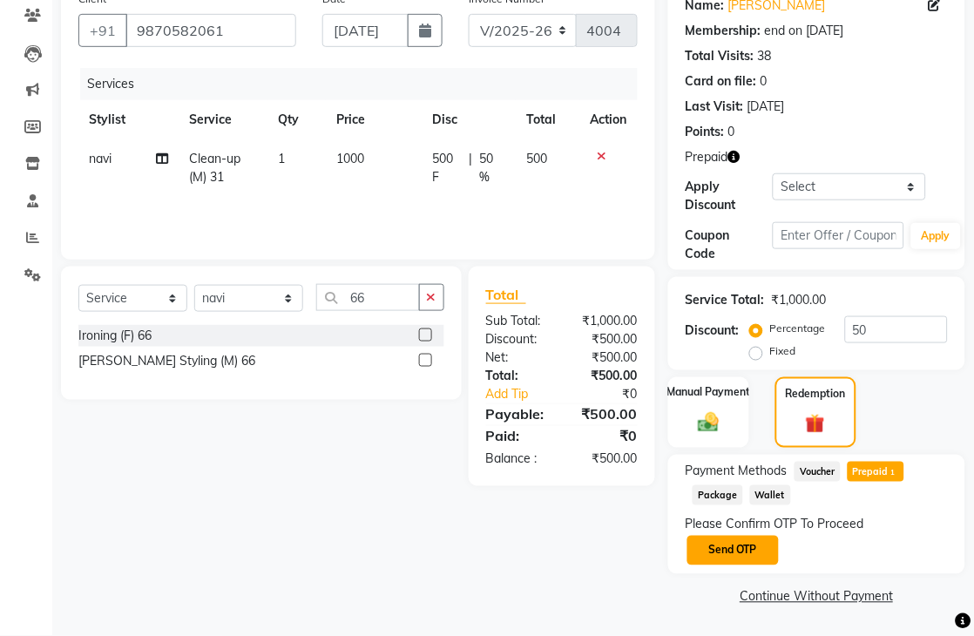
click at [752, 542] on button "Send OTP" at bounding box center [732, 551] width 91 height 30
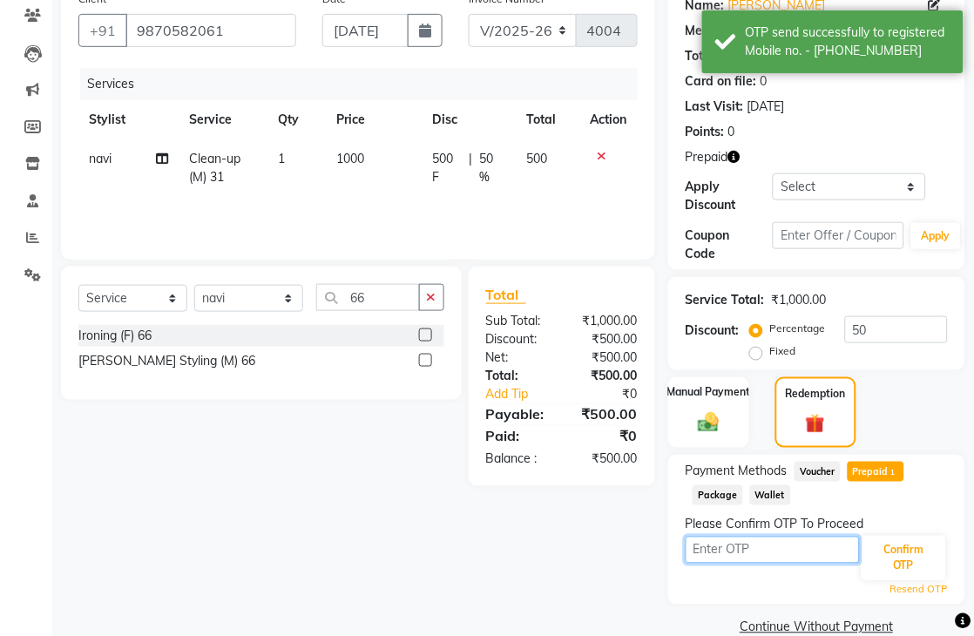
click at [726, 550] on input "text" at bounding box center [773, 550] width 174 height 27
type input "8046"
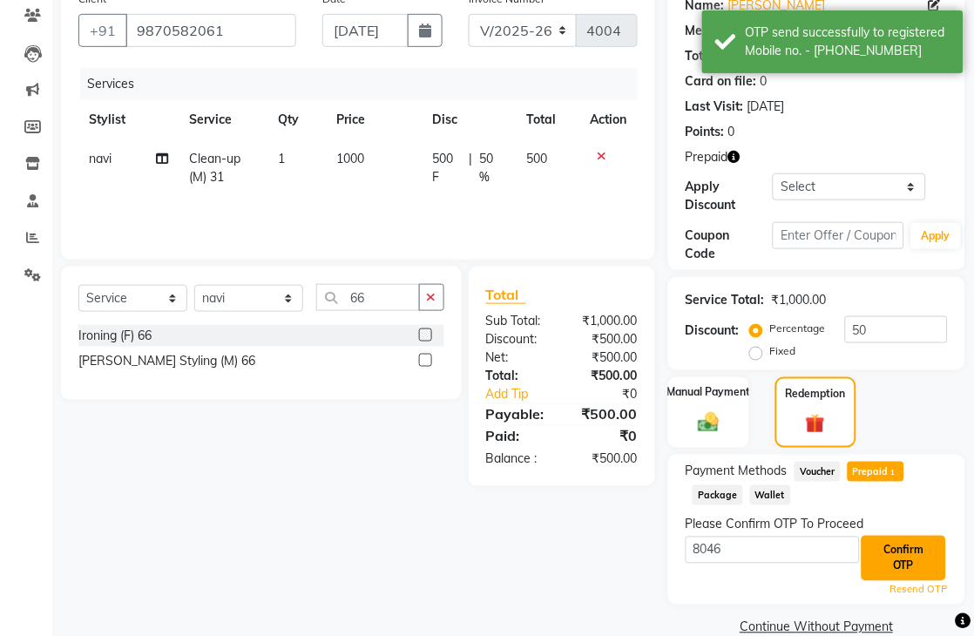
click at [882, 564] on button "Confirm OTP" at bounding box center [903, 558] width 84 height 45
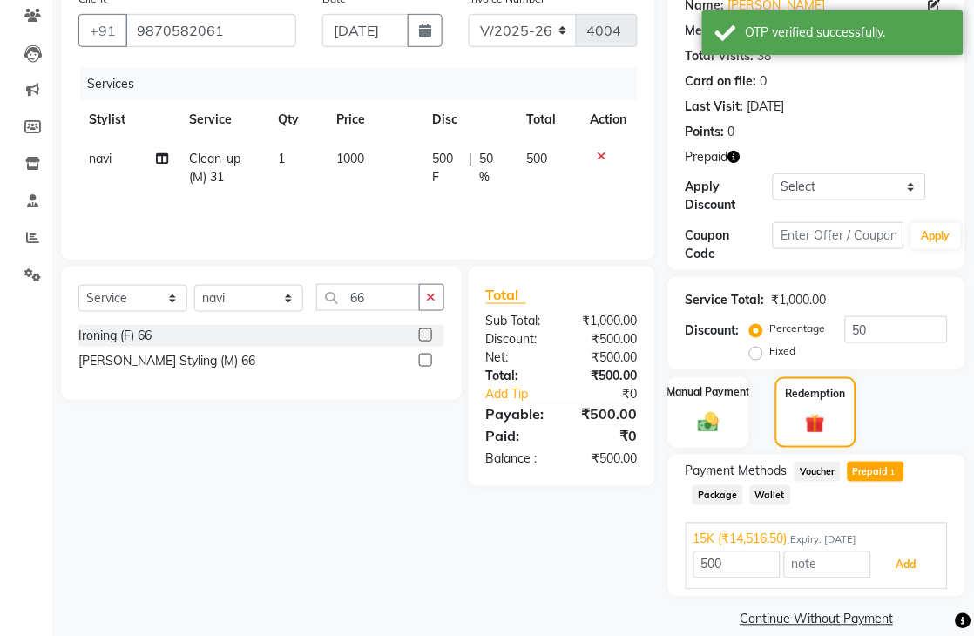
click at [882, 564] on button "Add" at bounding box center [907, 566] width 64 height 30
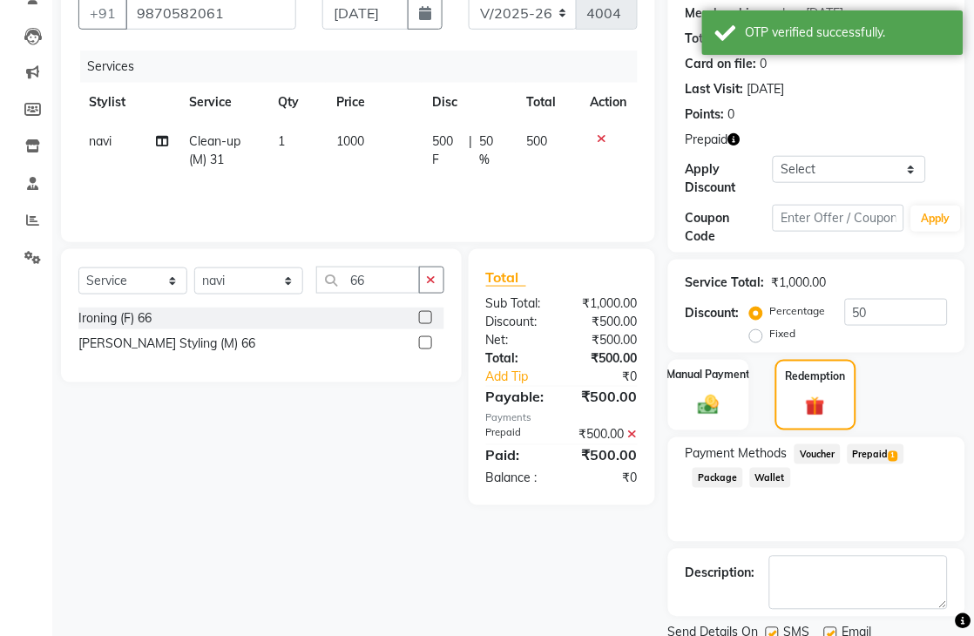
scroll to position [231, 0]
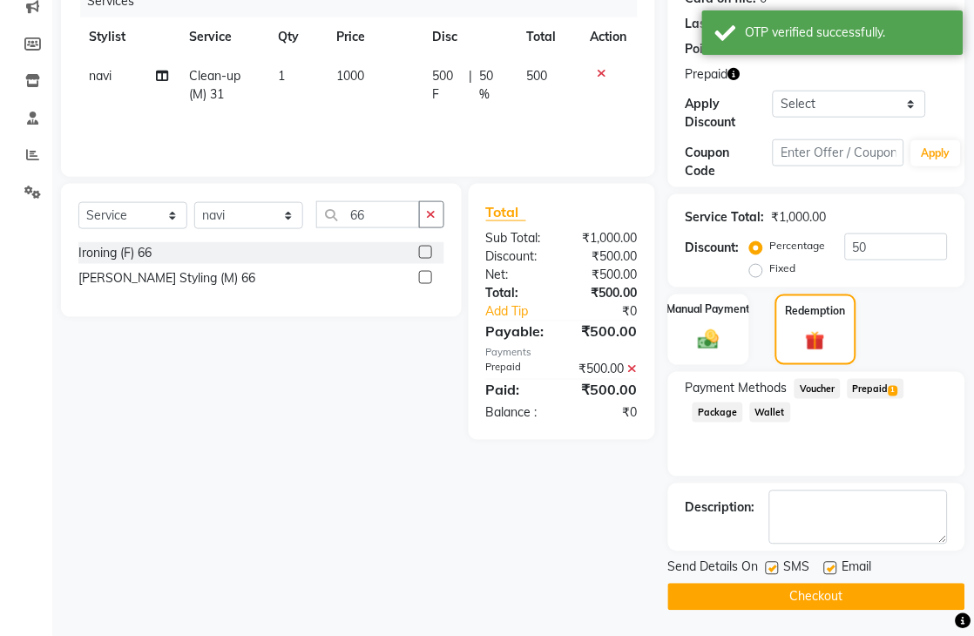
drag, startPoint x: 776, startPoint y: 598, endPoint x: 763, endPoint y: 611, distance: 17.9
click at [765, 608] on button "Checkout" at bounding box center [816, 597] width 297 height 27
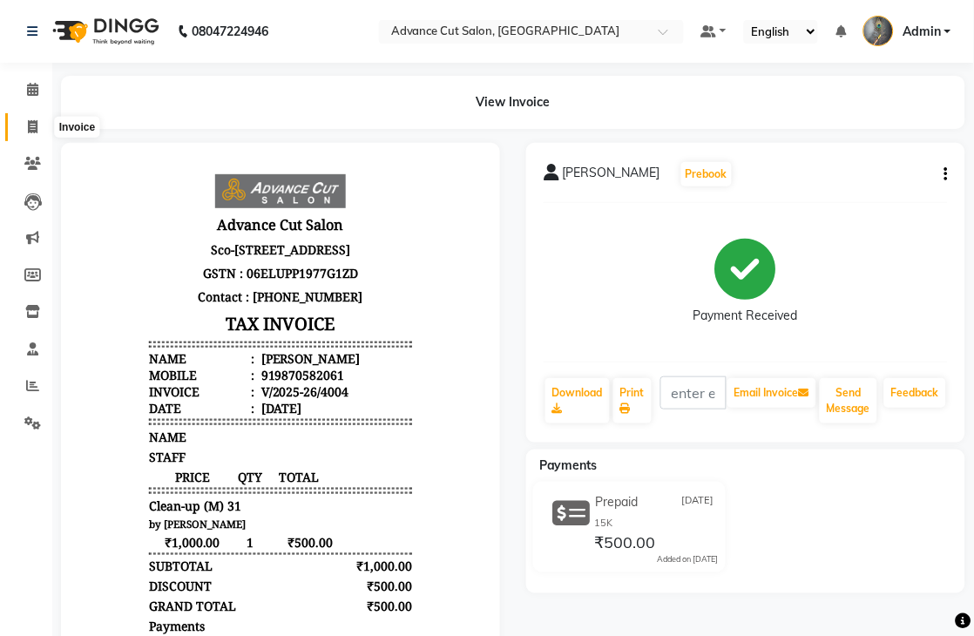
click at [24, 128] on span at bounding box center [32, 128] width 30 height 20
select select "service"
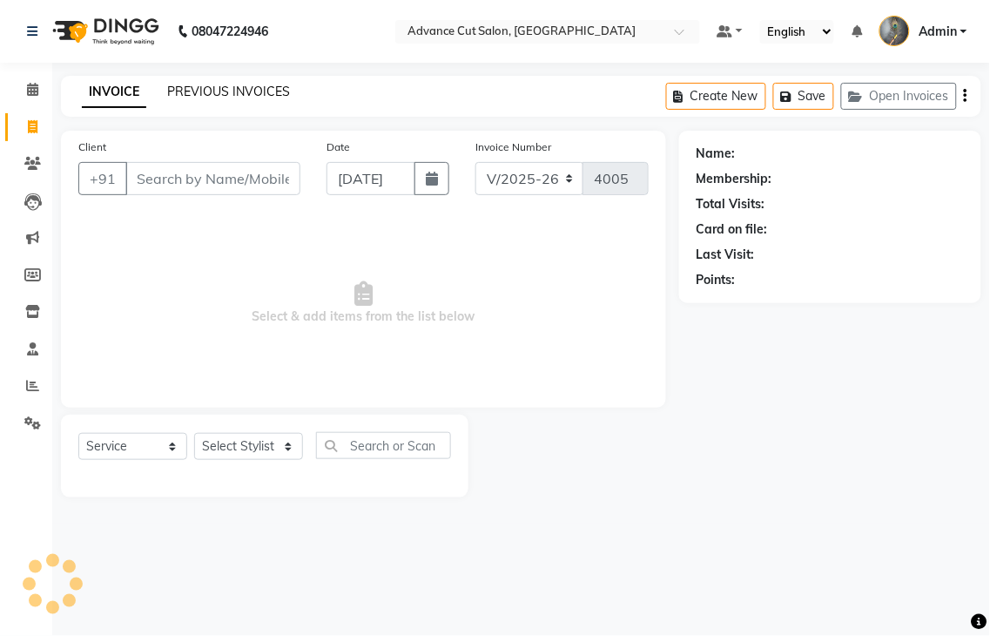
click at [233, 91] on link "PREVIOUS INVOICES" at bounding box center [228, 92] width 123 height 16
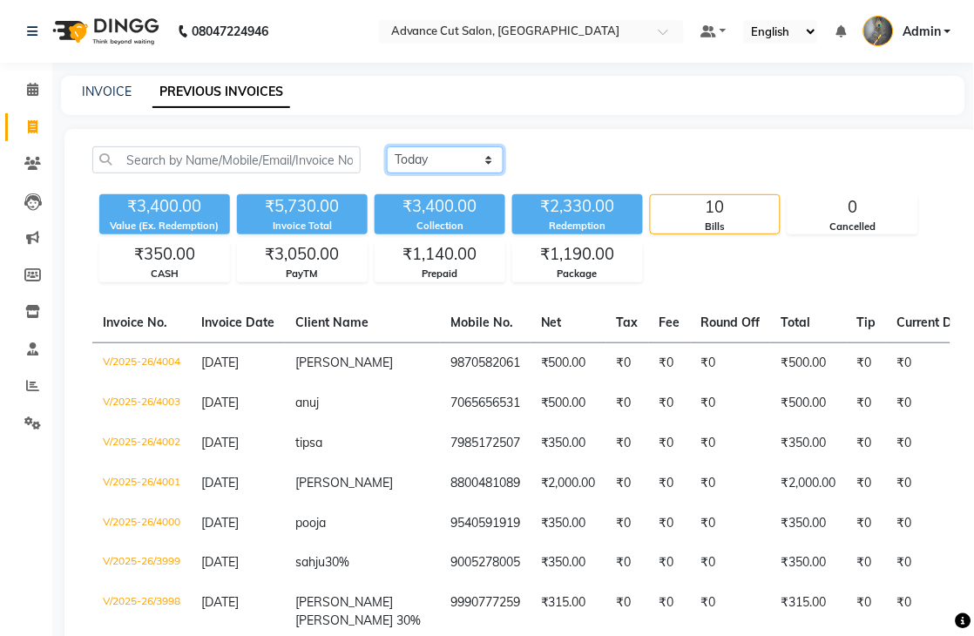
click at [433, 166] on select "Today Yesterday Custom Range" at bounding box center [445, 159] width 117 height 27
select select "yesterday"
click at [387, 146] on select "Today Yesterday Custom Range" at bounding box center [445, 159] width 117 height 27
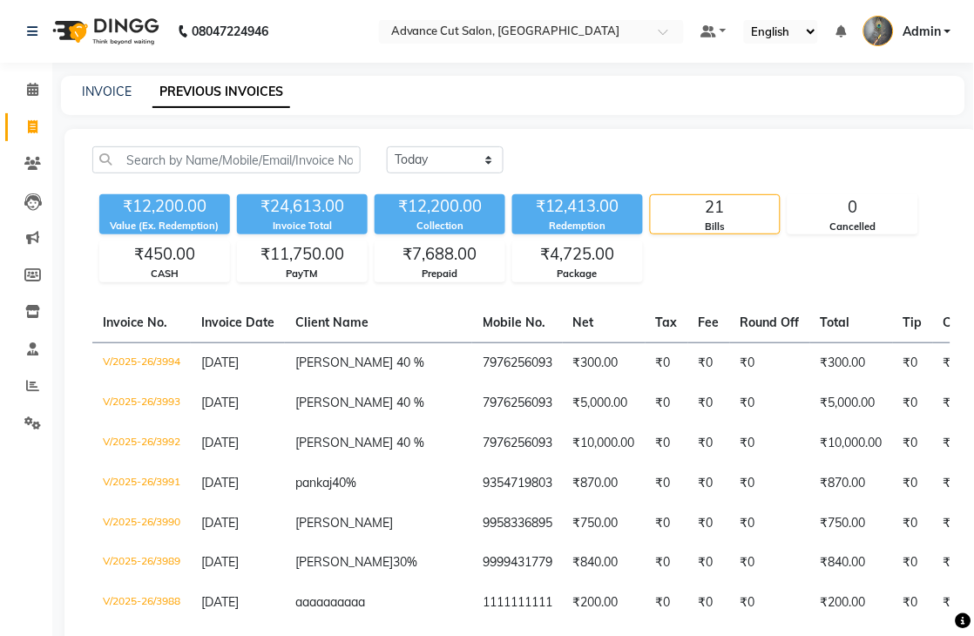
click at [108, 103] on div "INVOICE PREVIOUS INVOICES" at bounding box center [513, 95] width 904 height 39
click at [117, 87] on link "INVOICE" at bounding box center [107, 92] width 50 height 16
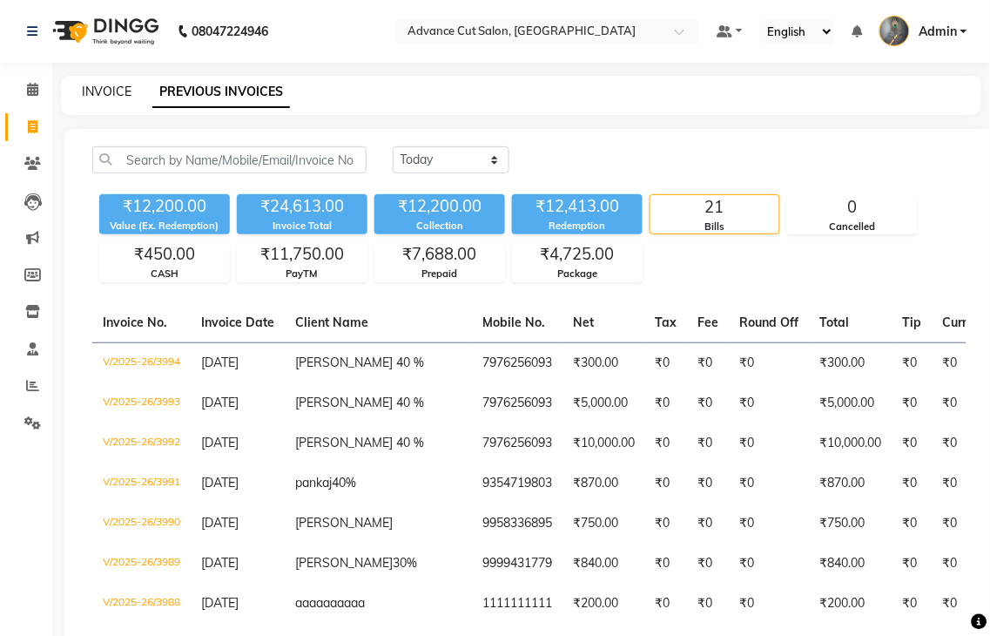
select select "service"
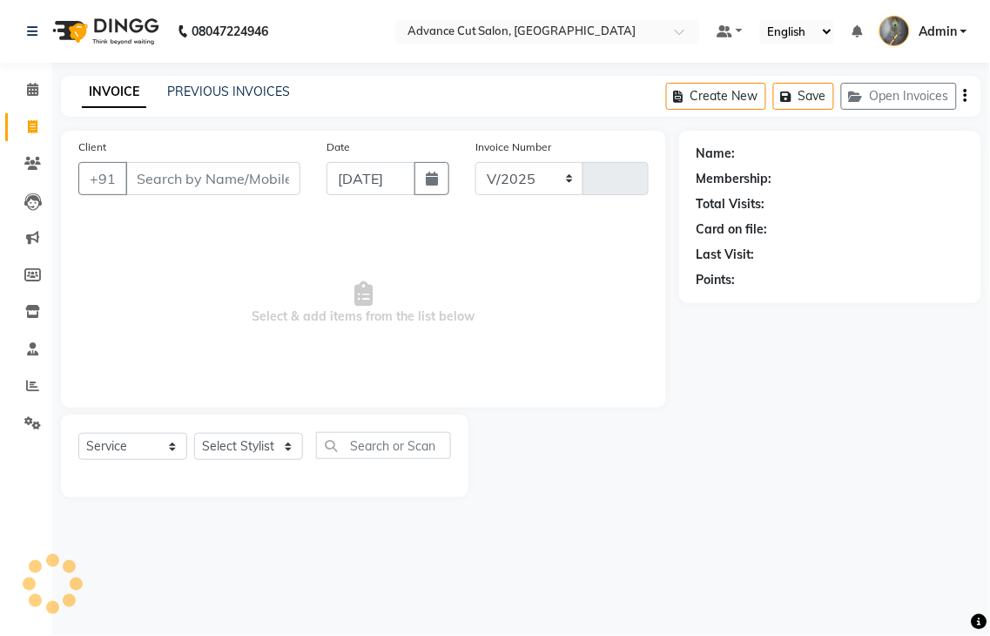
select select "4939"
type input "4005"
click at [253, 91] on link "PREVIOUS INVOICES" at bounding box center [228, 92] width 123 height 16
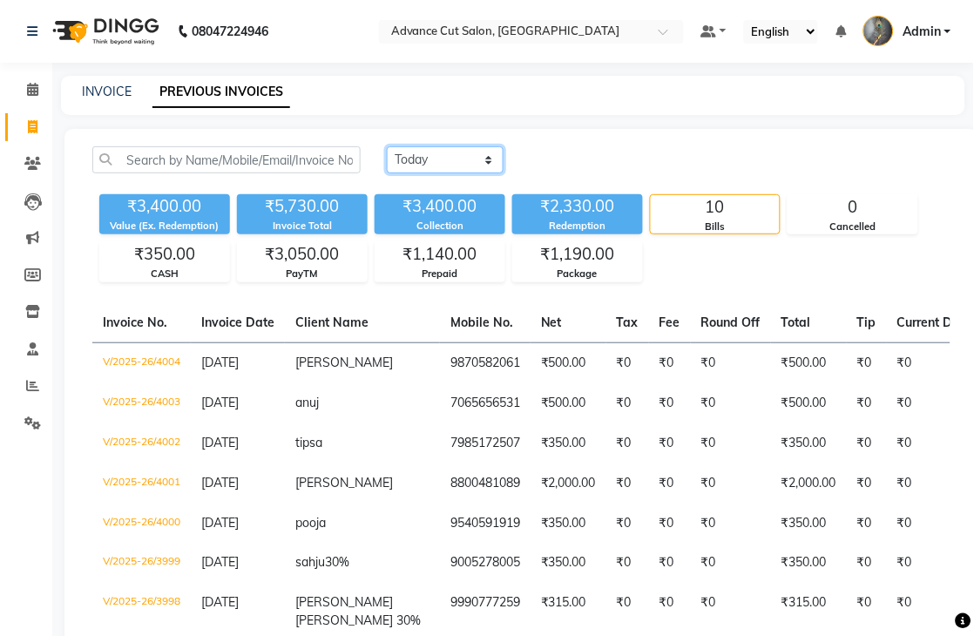
click at [414, 162] on select "Today Yesterday Custom Range" at bounding box center [445, 159] width 117 height 27
select select "yesterday"
click at [387, 146] on select "Today Yesterday Custom Range" at bounding box center [445, 159] width 117 height 27
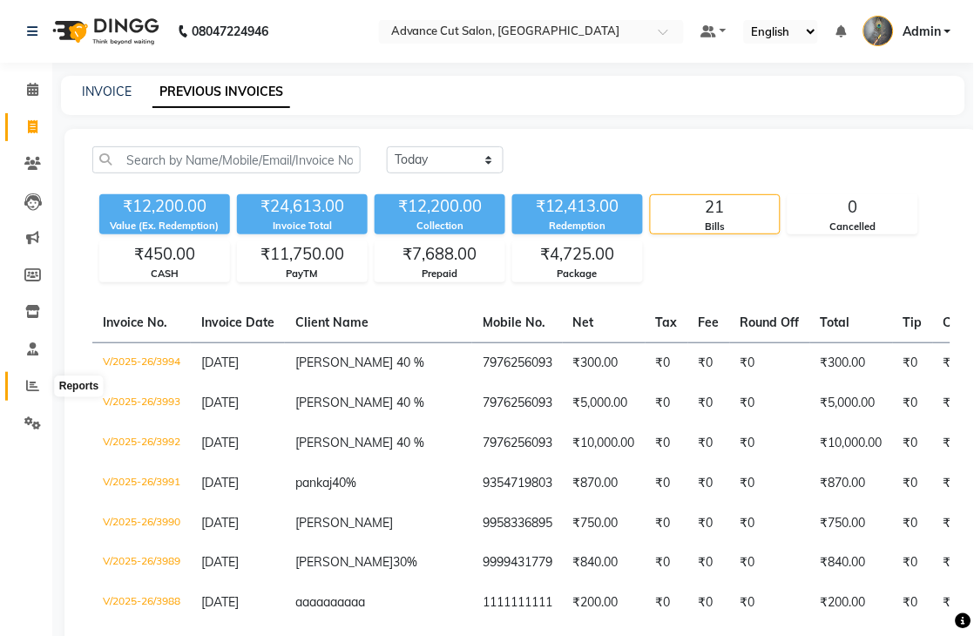
click at [37, 386] on icon at bounding box center [32, 385] width 13 height 13
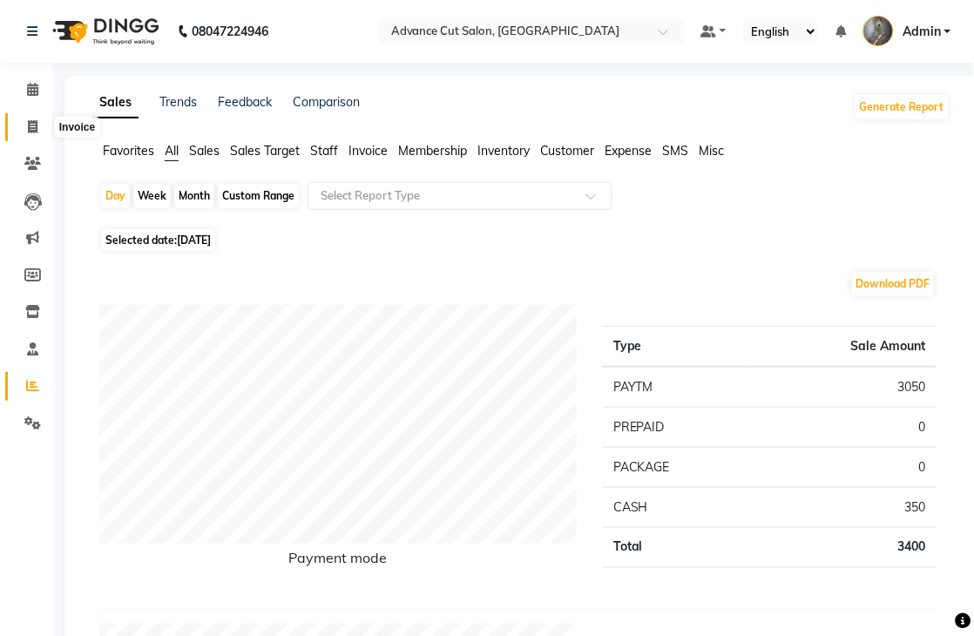
click at [30, 132] on icon at bounding box center [33, 126] width 10 height 13
select select "service"
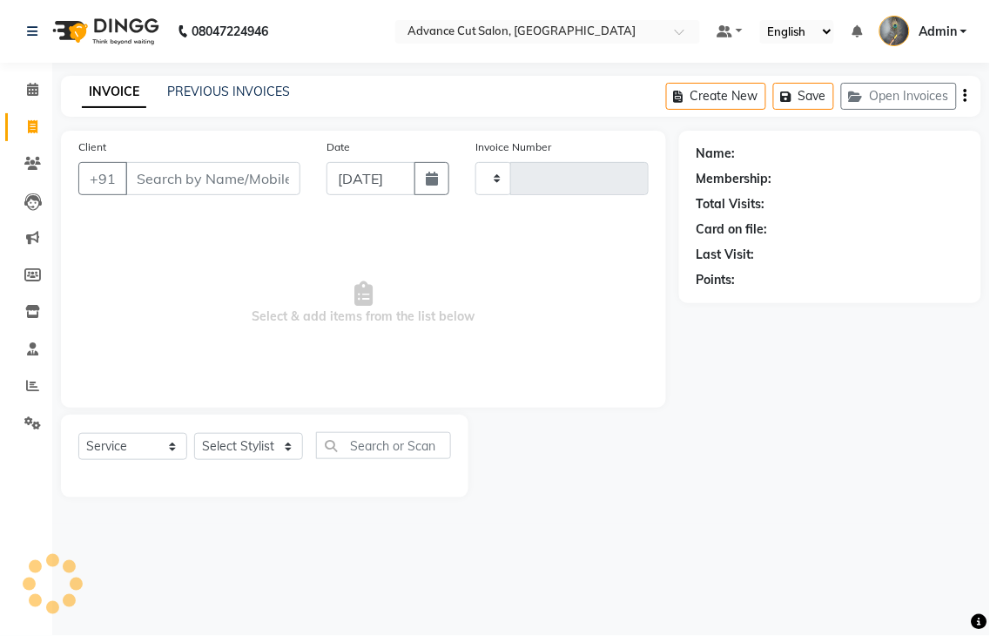
type input "4005"
select select "4939"
click at [250, 88] on link "PREVIOUS INVOICES" at bounding box center [228, 92] width 123 height 16
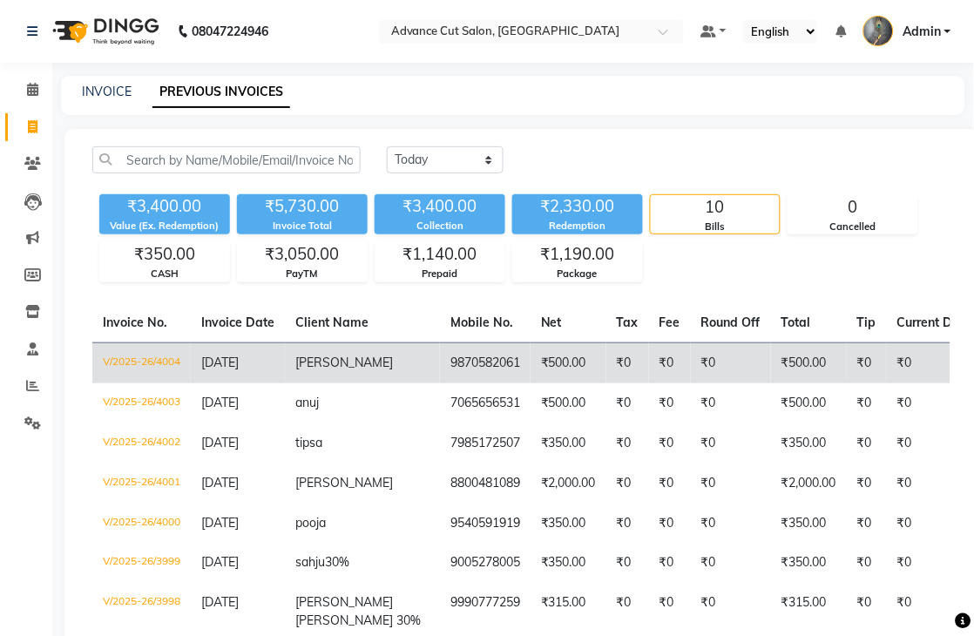
click at [456, 367] on td "9870582061" at bounding box center [485, 362] width 91 height 41
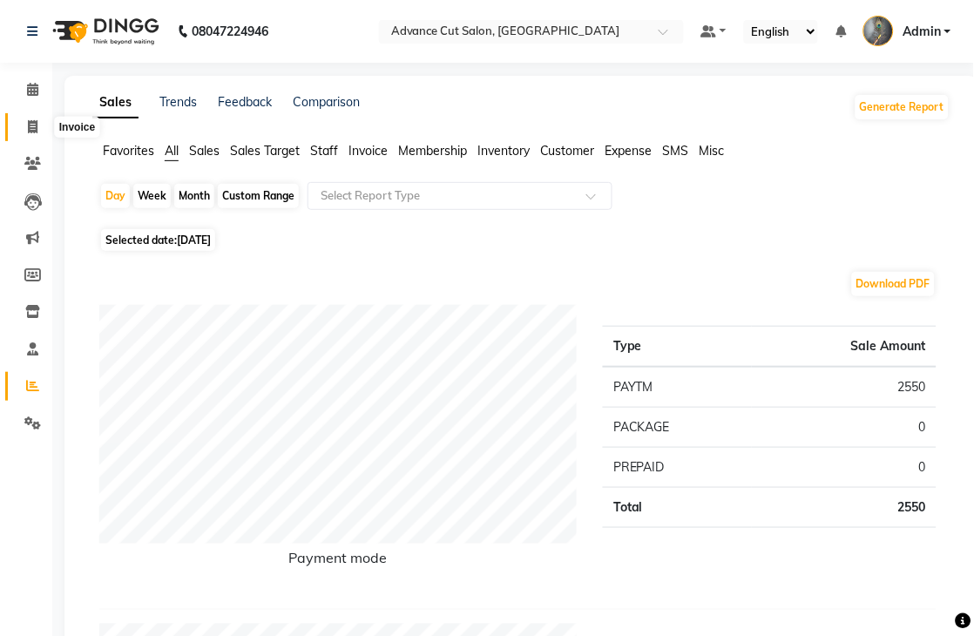
click at [32, 124] on icon at bounding box center [33, 126] width 10 height 13
select select "service"
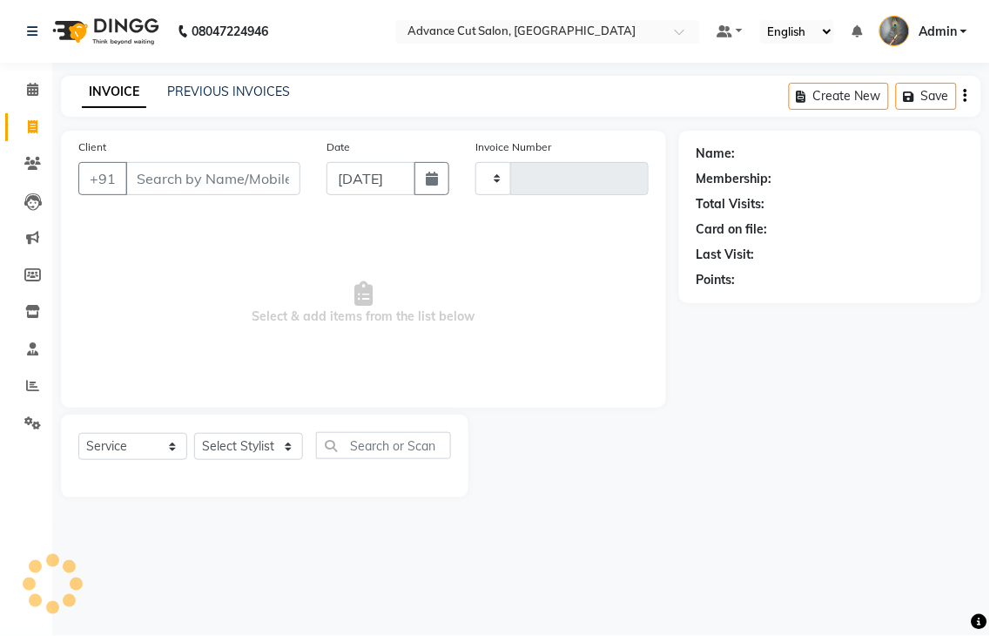
type input "4002"
select select "4939"
click at [232, 446] on select "Select Stylist" at bounding box center [248, 446] width 109 height 27
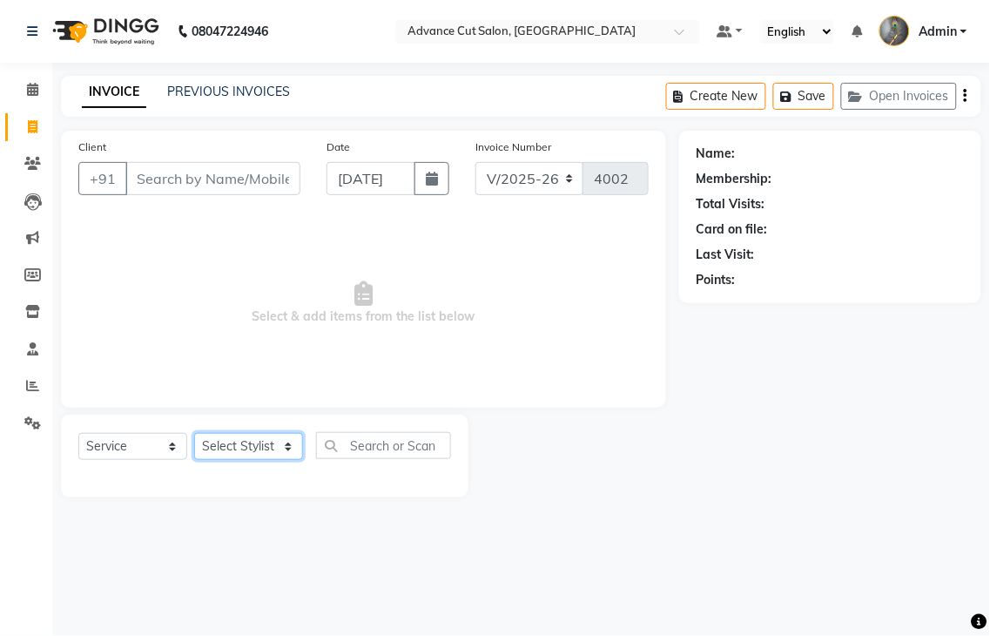
click at [227, 442] on select "Select Stylist Admin chahit COUNTOR [PERSON_NAME] mamta [PERSON_NAME] navi [PER…" at bounding box center [248, 446] width 109 height 27
click at [227, 437] on select "Select Stylist Admin chahit COUNTOR [PERSON_NAME] mamta [PERSON_NAME] navi [PER…" at bounding box center [248, 446] width 109 height 27
select select "58461"
click at [194, 434] on select "Select Stylist Admin chahit COUNTOR [PERSON_NAME] mamta [PERSON_NAME] navi [PER…" at bounding box center [248, 446] width 109 height 27
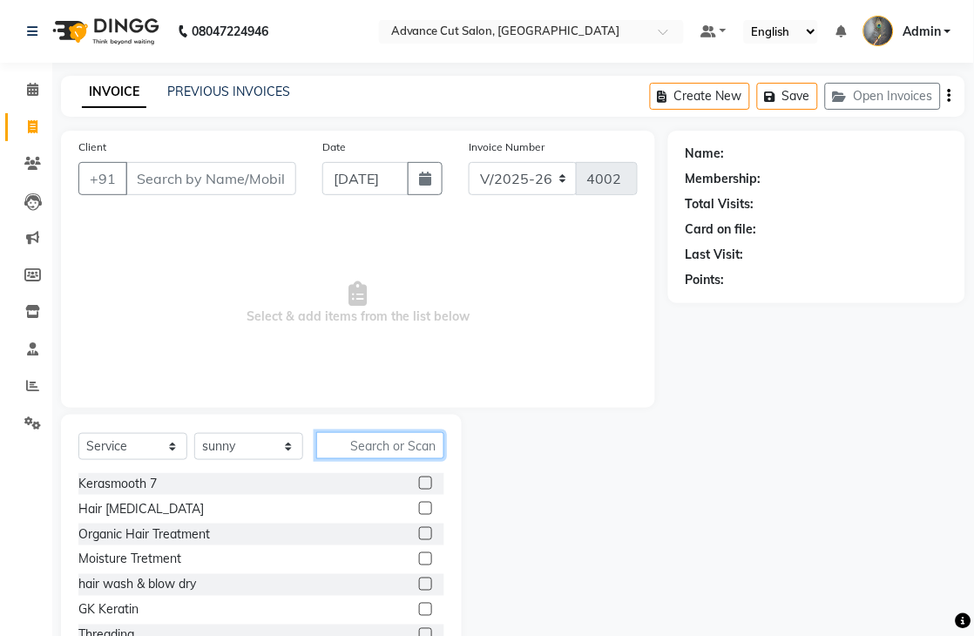
click at [354, 449] on input "text" at bounding box center [380, 445] width 128 height 27
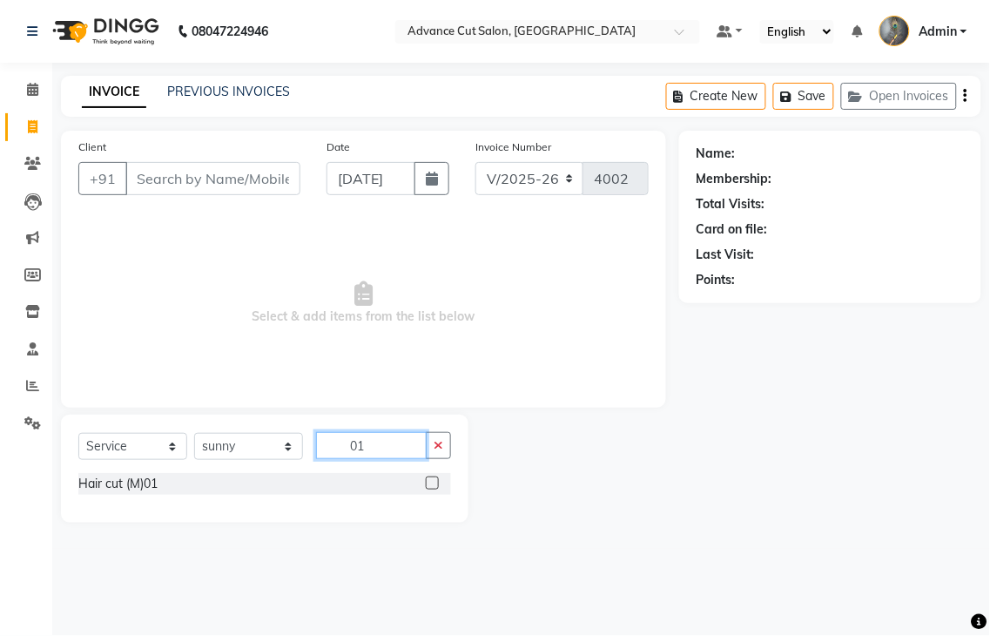
type input "0"
type input "58"
click at [141, 480] on div "Hair Cut (F) 58" at bounding box center [119, 484] width 82 height 18
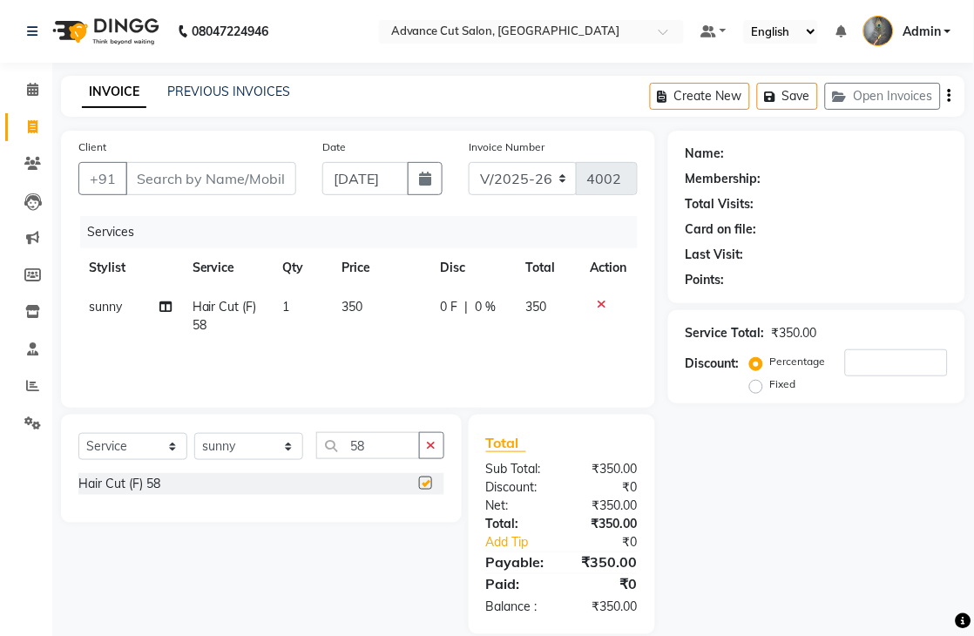
checkbox input "false"
click at [161, 177] on input "Client" at bounding box center [210, 178] width 171 height 33
type input "7"
type input "0"
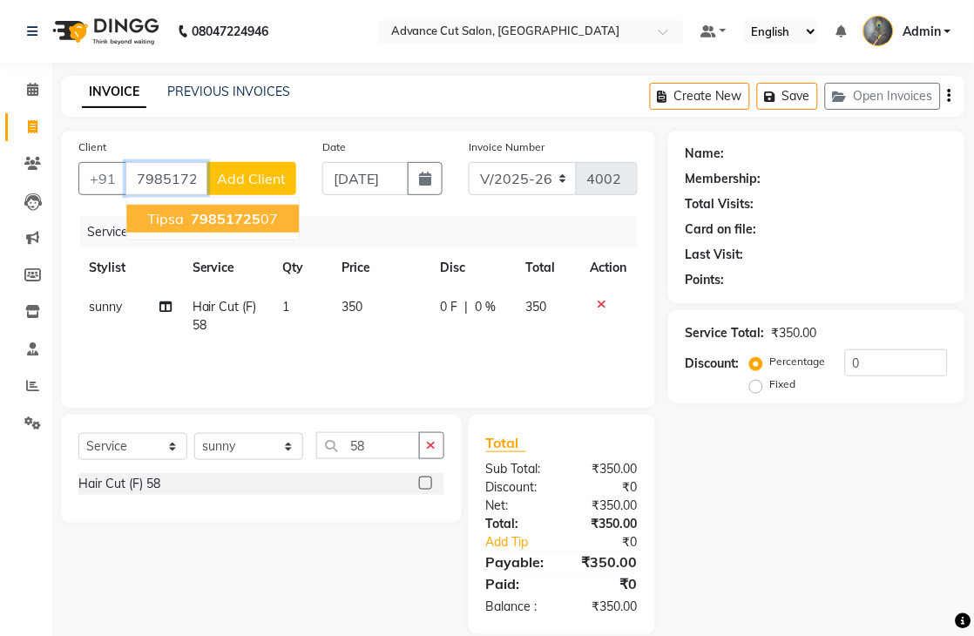
click at [174, 218] on span "tipsa" at bounding box center [165, 218] width 37 height 17
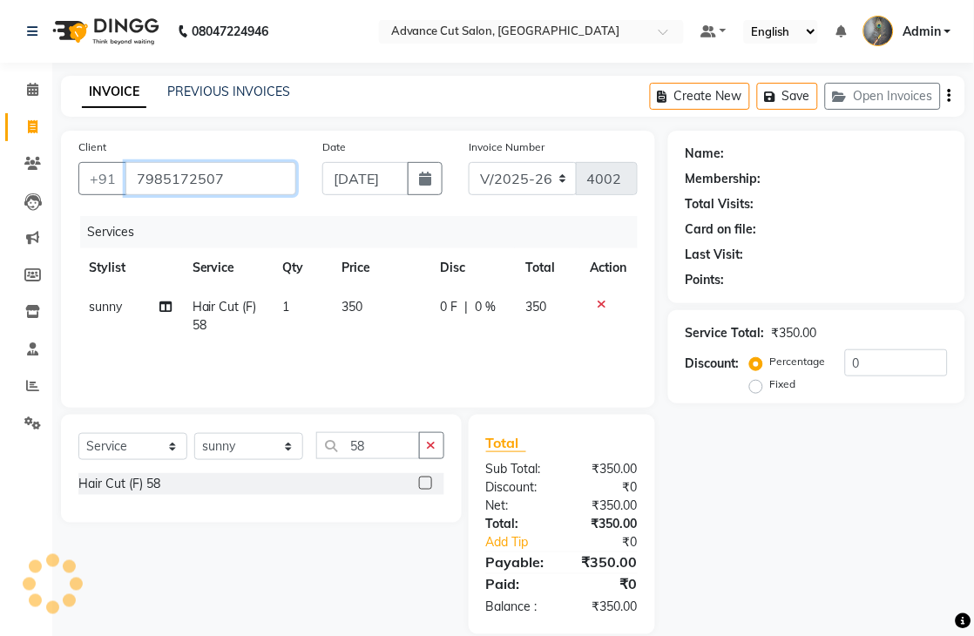
type input "7985172507"
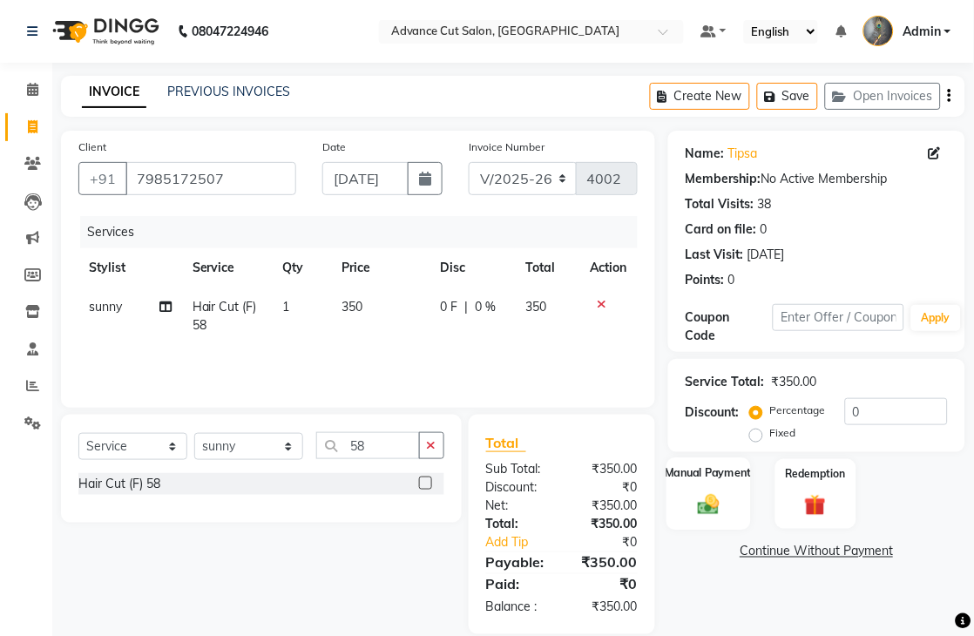
click at [708, 497] on img at bounding box center [709, 503] width 36 height 25
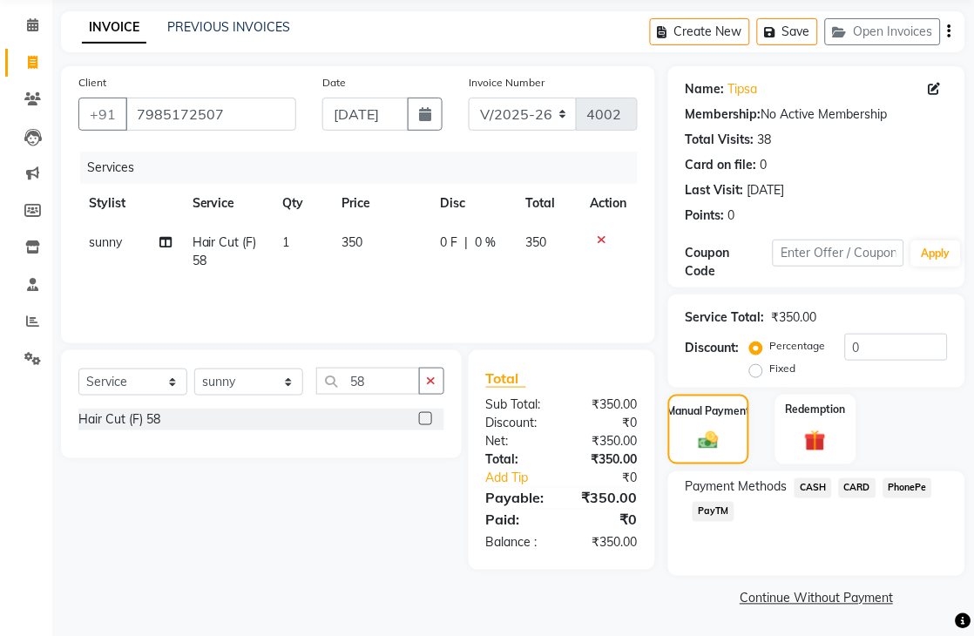
scroll to position [65, 0]
click at [810, 474] on div "Payment Methods CASH CARD PhonePe PayTM" at bounding box center [816, 522] width 297 height 105
click at [807, 482] on span "CASH" at bounding box center [812, 487] width 37 height 20
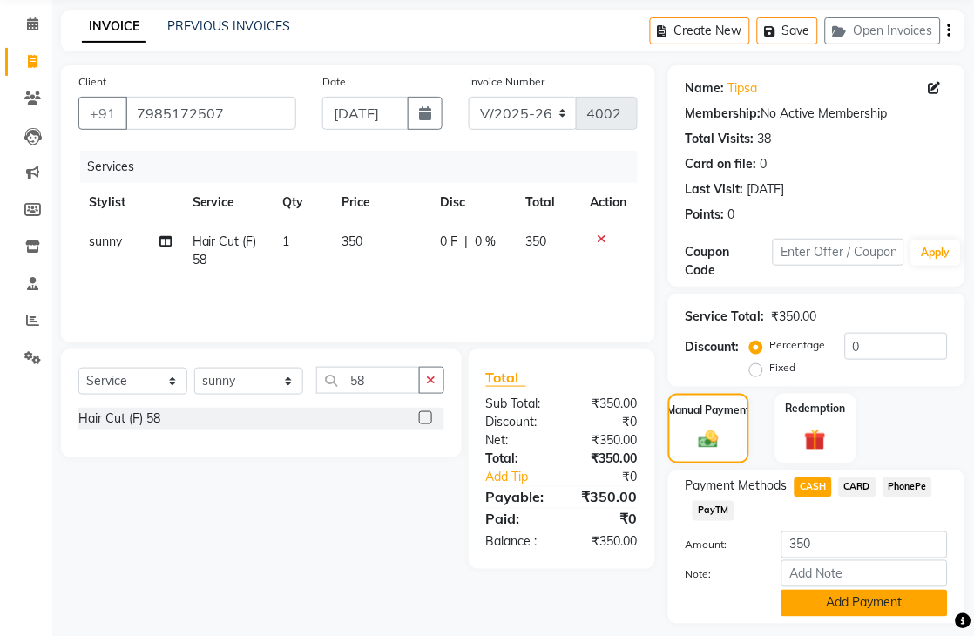
click at [824, 603] on button "Add Payment" at bounding box center [864, 603] width 166 height 27
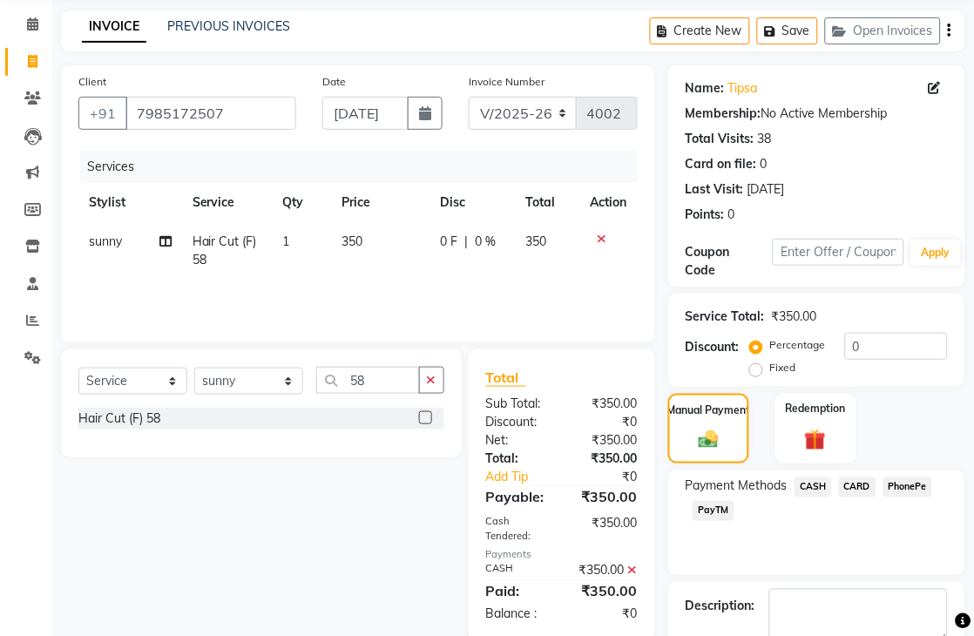
scroll to position [116, 0]
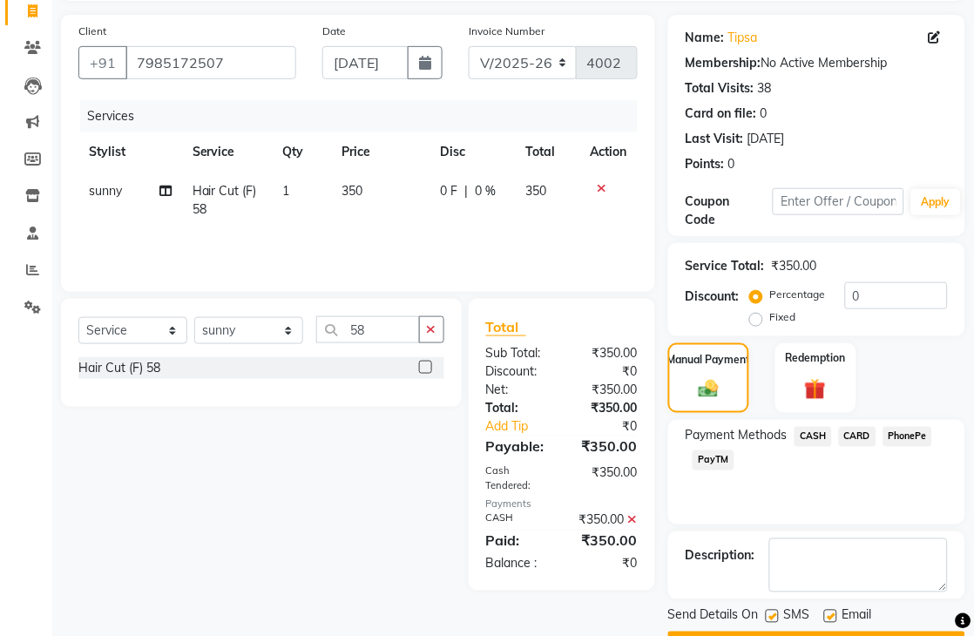
click at [766, 612] on label at bounding box center [772, 616] width 13 height 13
click at [766, 612] on input "checkbox" at bounding box center [771, 616] width 11 height 11
checkbox input "false"
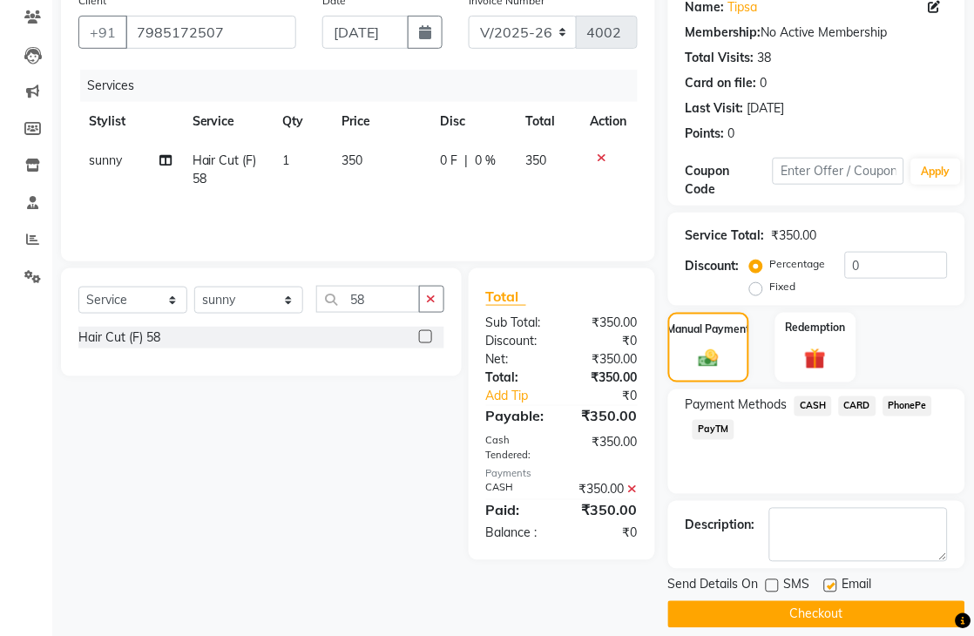
scroll to position [164, 0]
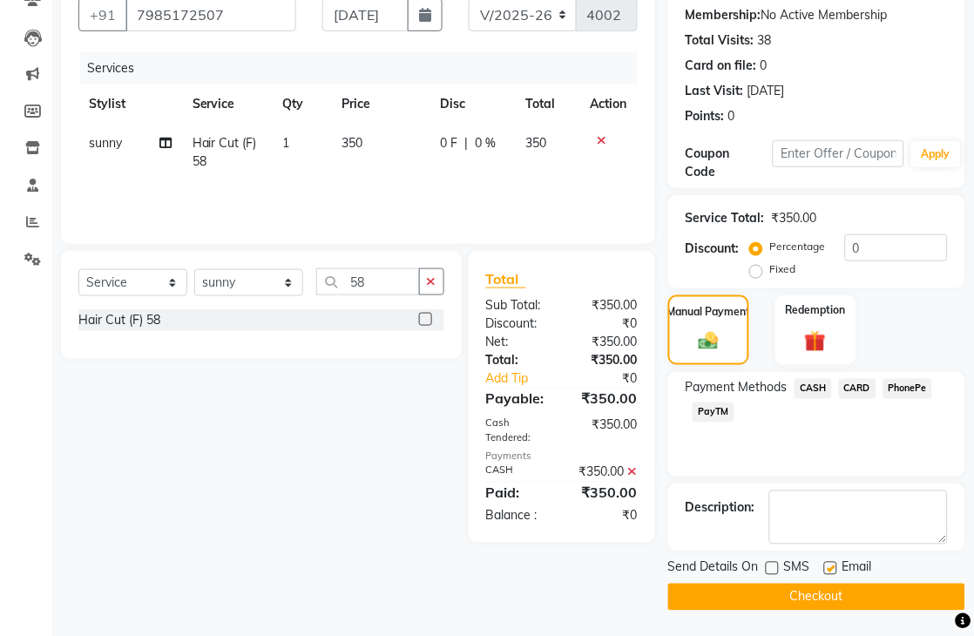
click at [776, 604] on button "Checkout" at bounding box center [816, 597] width 297 height 27
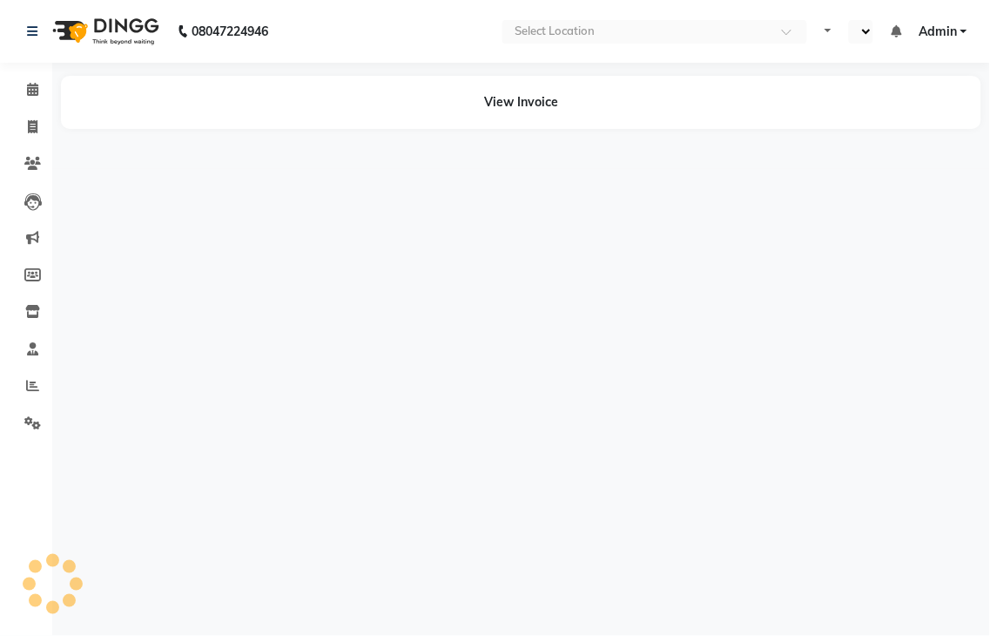
select select "en"
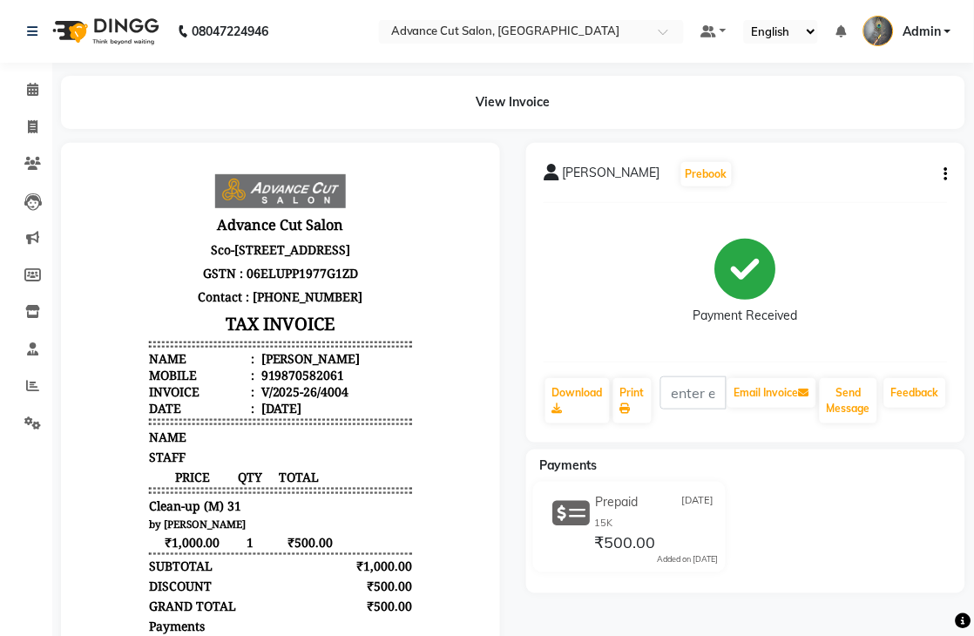
click at [279, 366] on div "[PERSON_NAME]" at bounding box center [308, 357] width 103 height 17
click at [267, 382] on div "919870582061" at bounding box center [300, 374] width 87 height 17
click at [239, 382] on li "Mobile : 919870582061" at bounding box center [279, 374] width 263 height 17
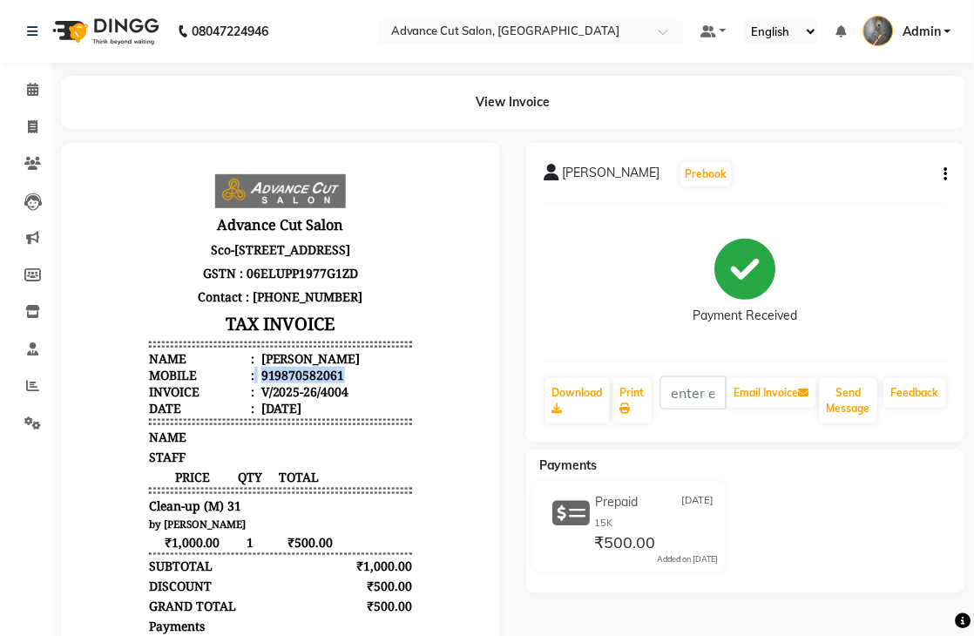
click at [239, 382] on li "Mobile : 919870582061" at bounding box center [279, 374] width 263 height 17
copy ul "919870582061"
click at [36, 124] on icon at bounding box center [33, 126] width 10 height 13
select select "service"
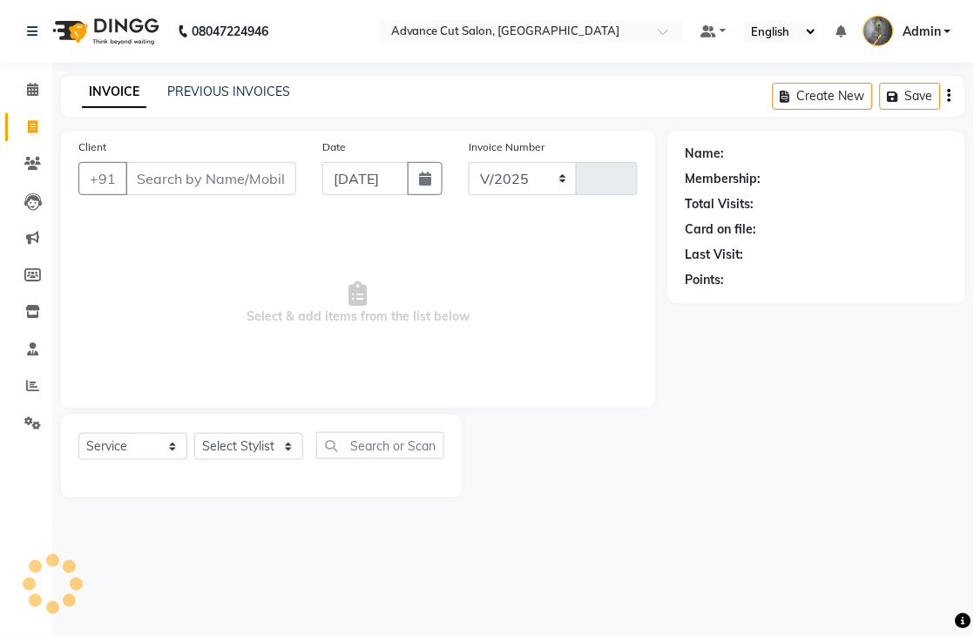
select select "4939"
type input "4005"
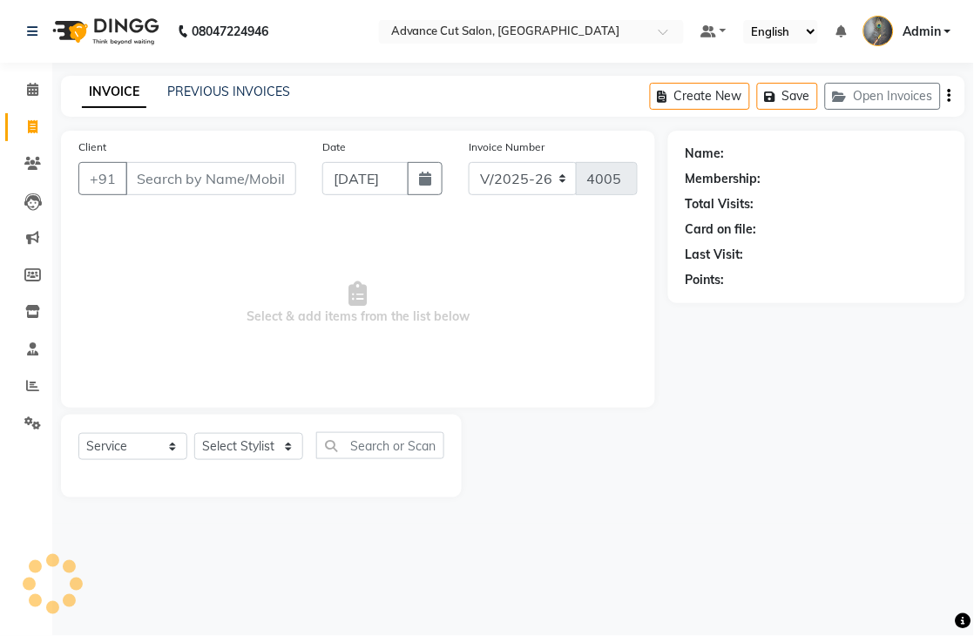
click at [144, 178] on input "Client" at bounding box center [210, 178] width 171 height 33
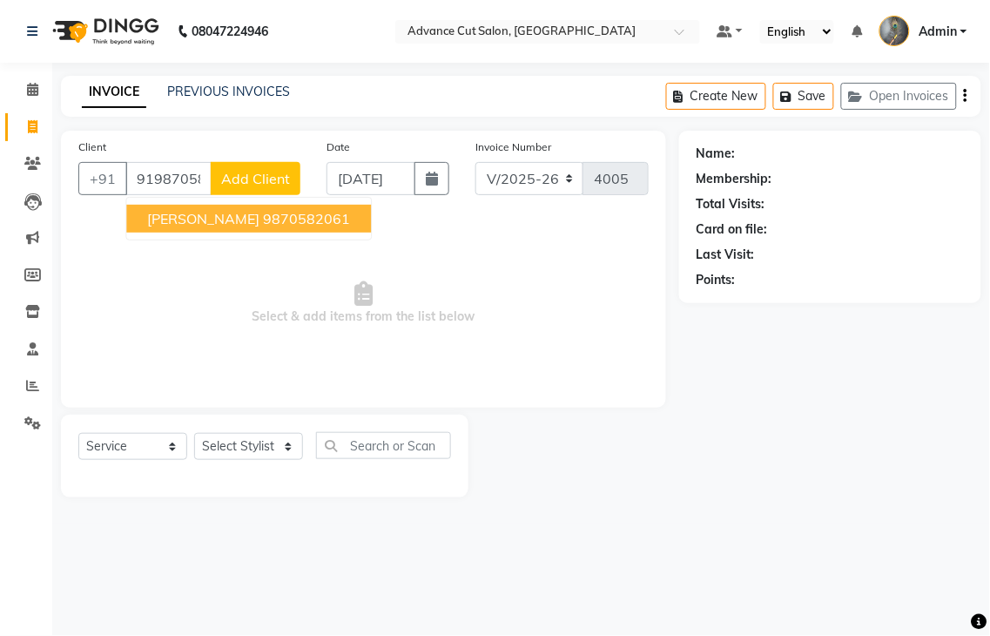
click at [263, 225] on ngb-highlight "9870582061" at bounding box center [306, 218] width 87 height 17
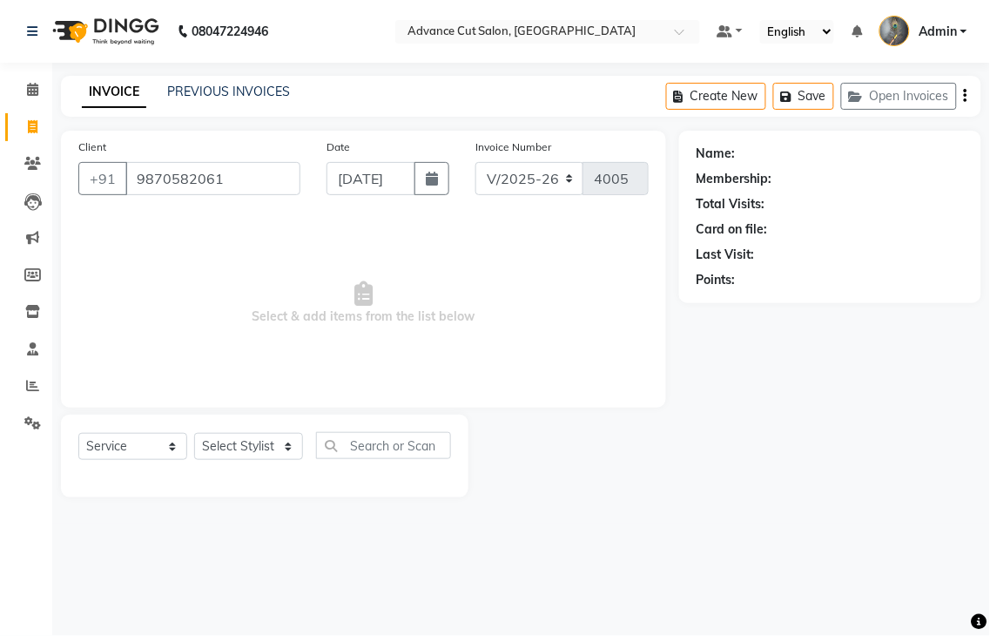
type input "9870582061"
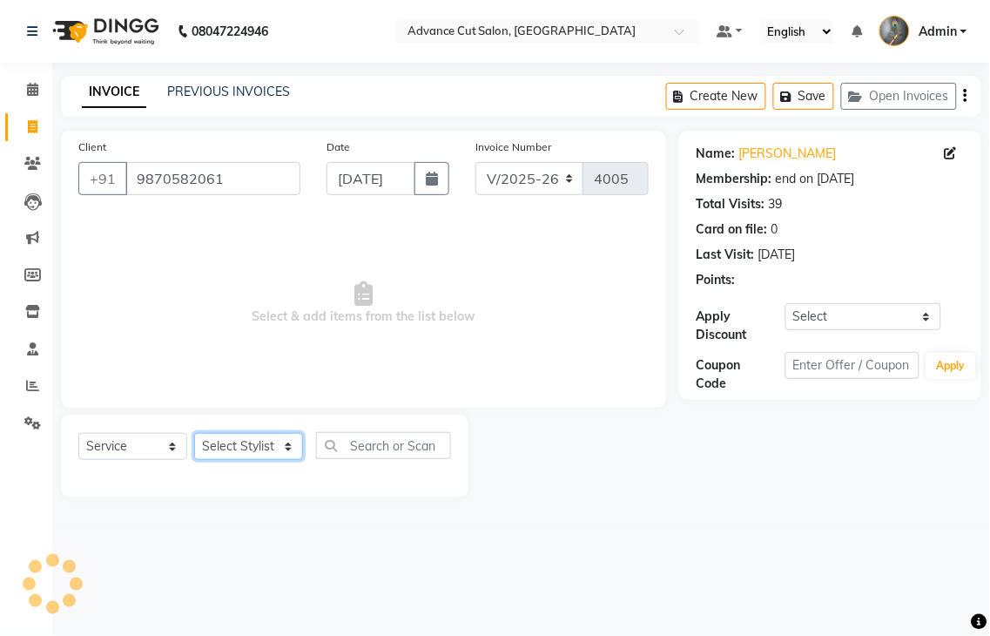
click at [235, 438] on select "Select Stylist Admin chahit COUNTOR [PERSON_NAME] mamta [PERSON_NAME] navi [PER…" at bounding box center [248, 446] width 109 height 27
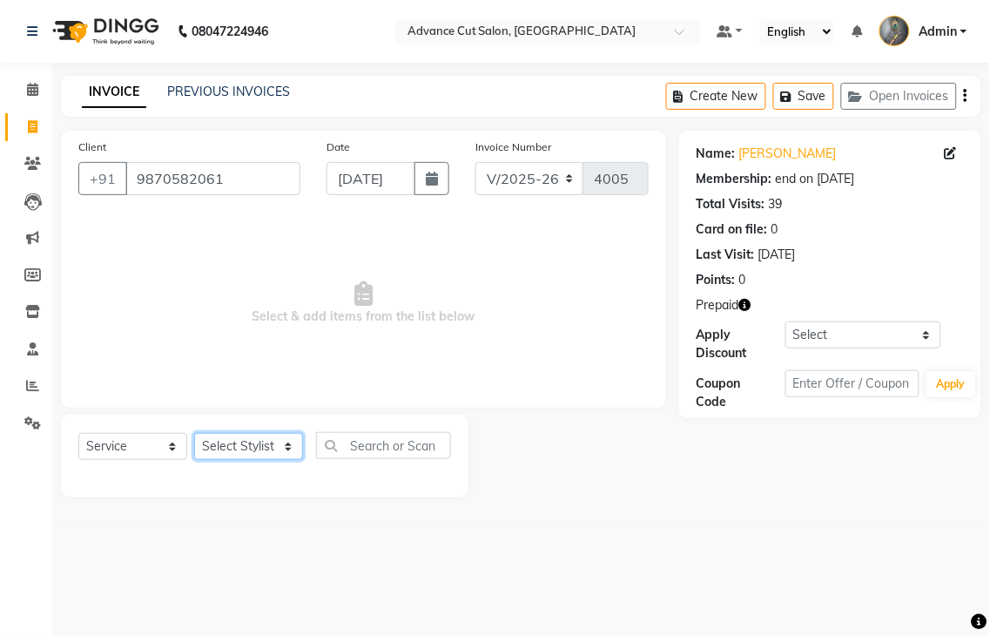
select select "81671"
click at [194, 434] on select "Select Stylist Admin chahit COUNTOR [PERSON_NAME] mamta [PERSON_NAME] navi [PER…" at bounding box center [248, 446] width 109 height 27
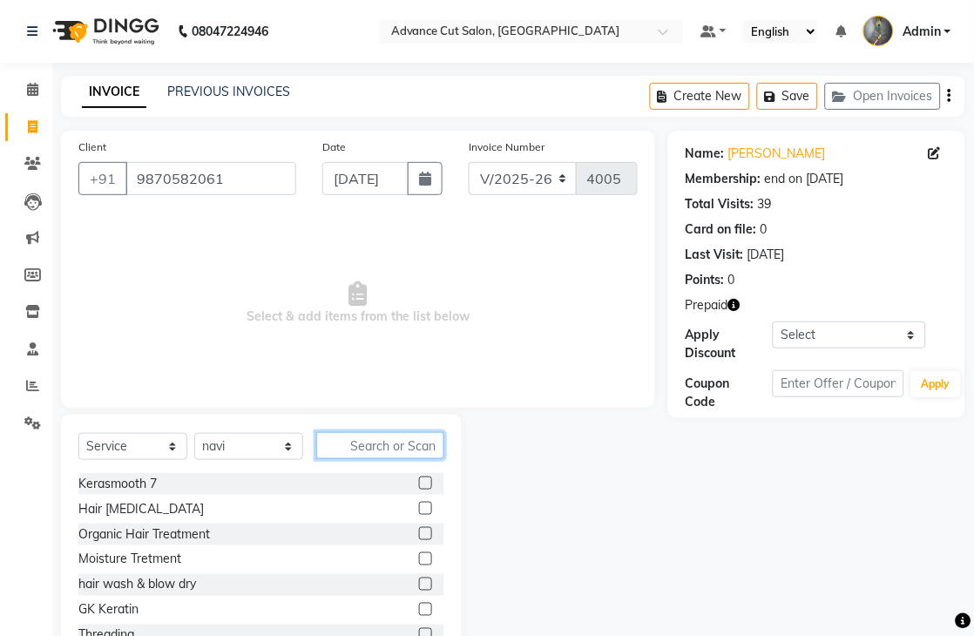
click at [346, 445] on input "text" at bounding box center [380, 445] width 128 height 27
click at [348, 442] on input "text" at bounding box center [380, 445] width 128 height 27
type input "0"
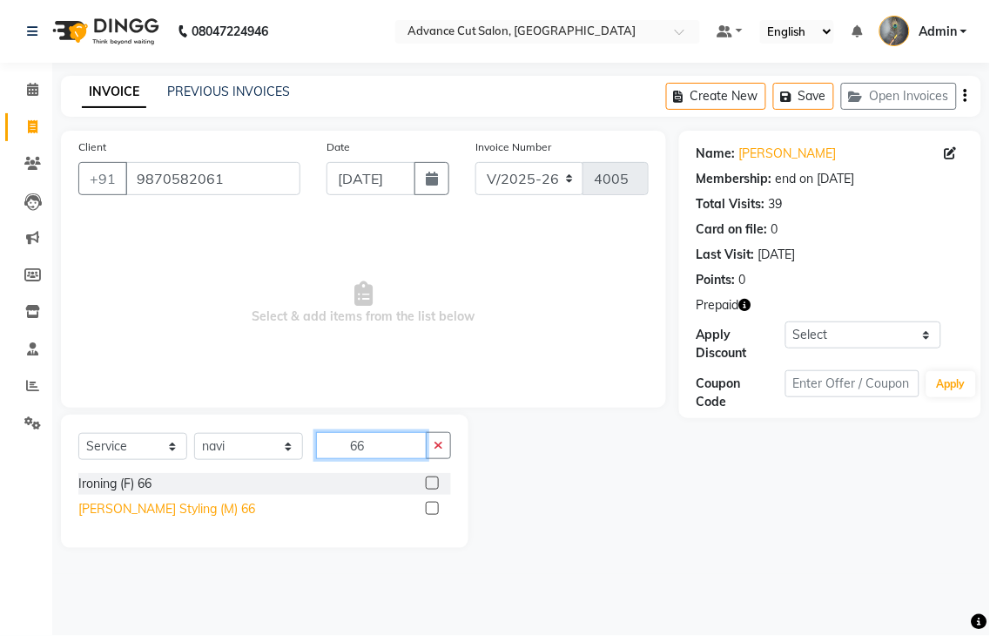
type input "66"
click at [154, 510] on div "[PERSON_NAME] Styling (M) 66" at bounding box center [166, 509] width 177 height 18
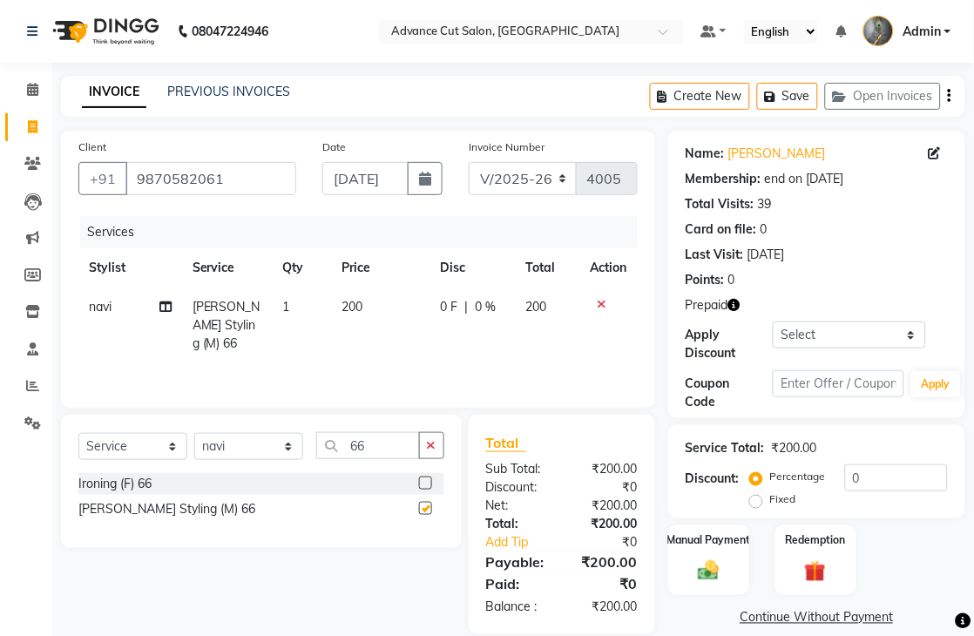
checkbox input "false"
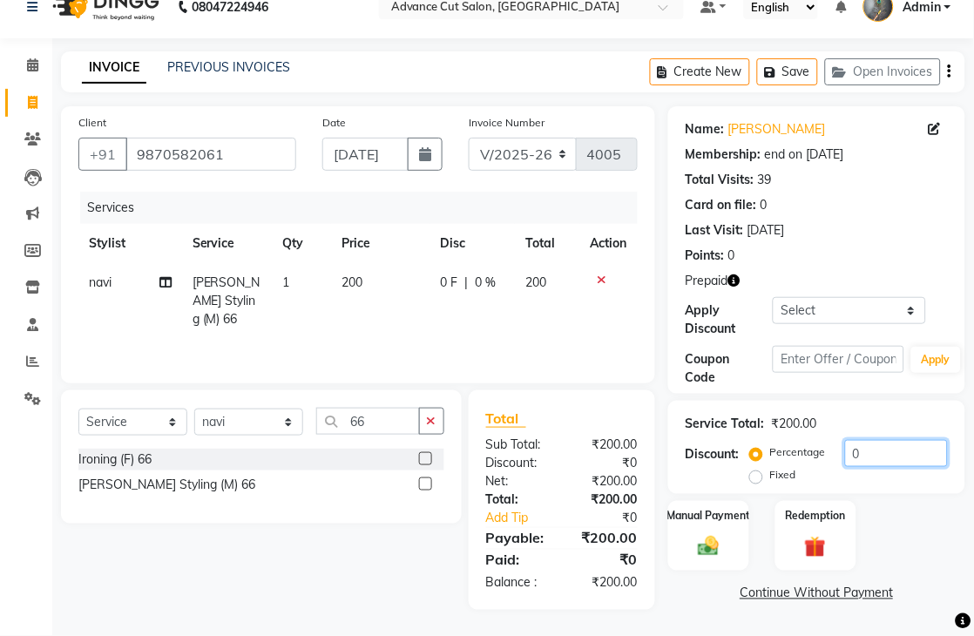
click at [848, 457] on input "0" at bounding box center [896, 453] width 103 height 27
type input "50"
click at [789, 526] on div "Redemption" at bounding box center [815, 535] width 84 height 72
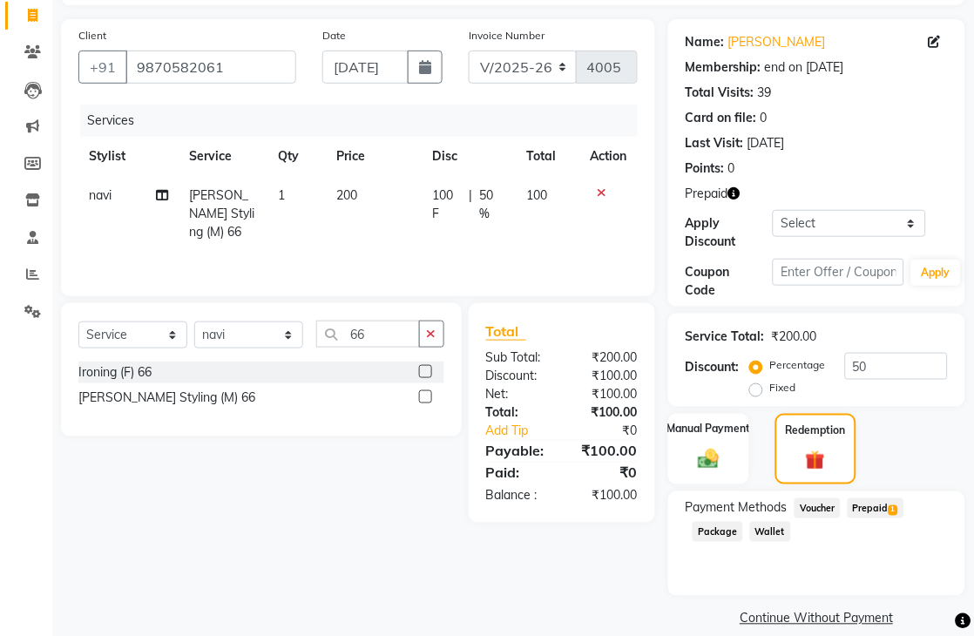
scroll to position [133, 0]
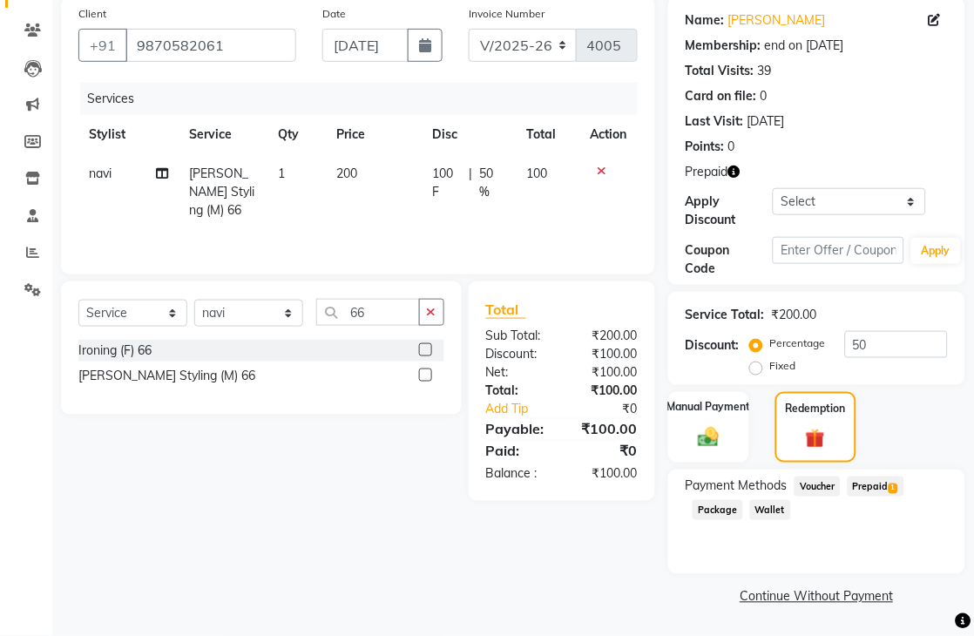
click at [891, 495] on span "Prepaid 1" at bounding box center [876, 486] width 57 height 20
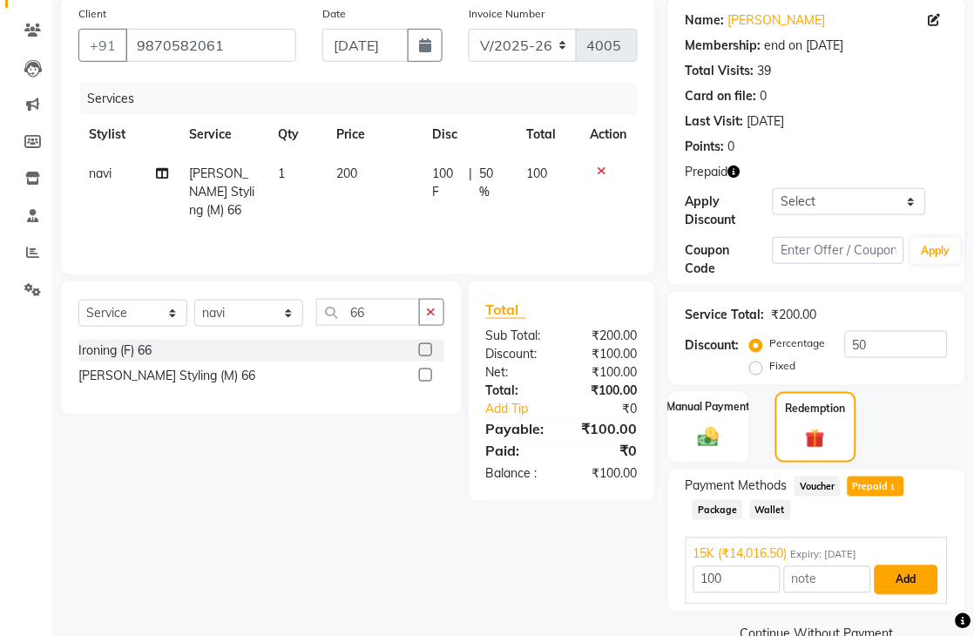
click at [900, 577] on button "Add" at bounding box center [907, 580] width 64 height 30
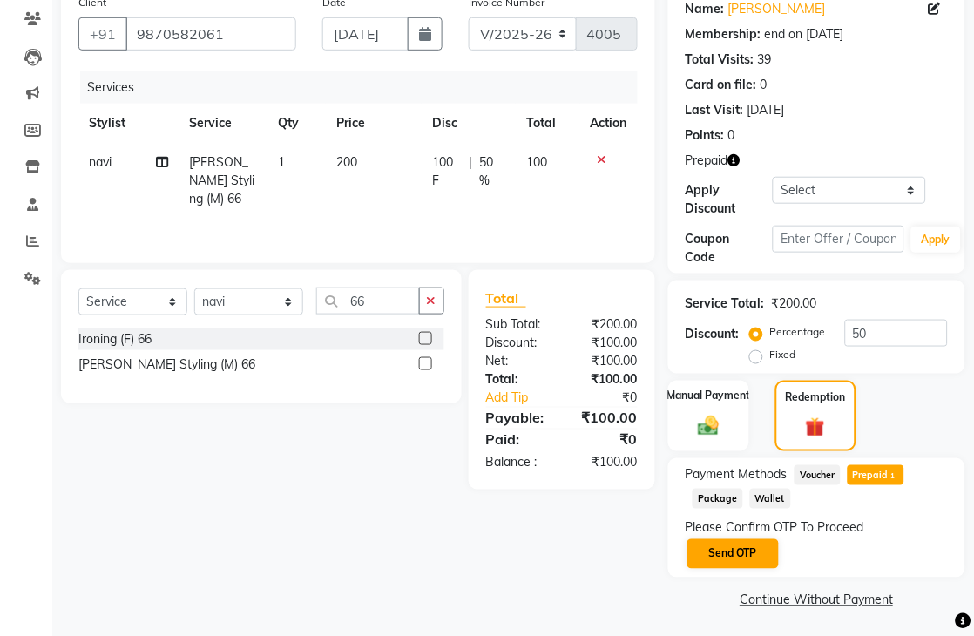
scroll to position [148, 0]
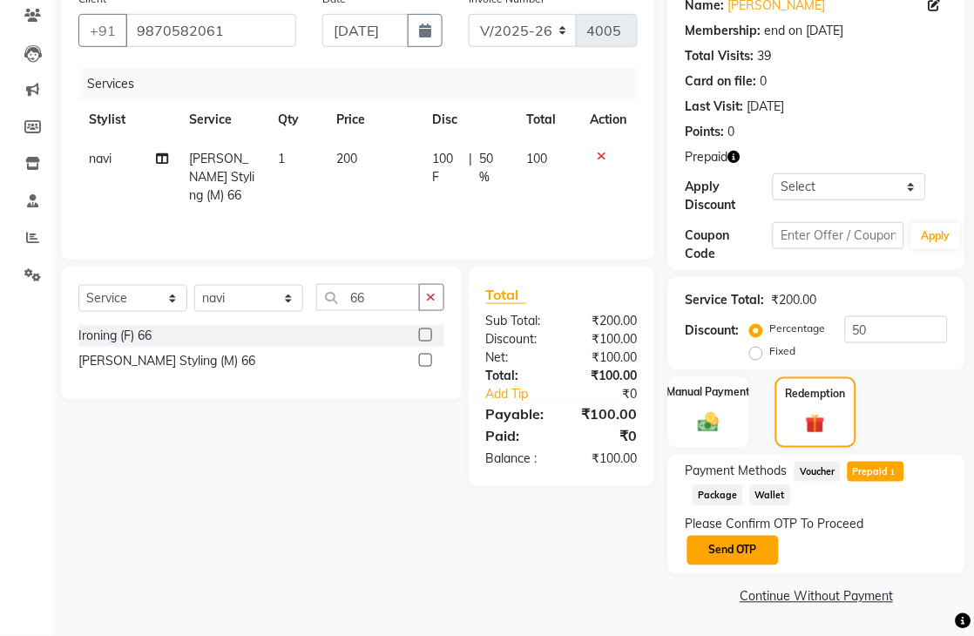
click at [756, 562] on button "Send OTP" at bounding box center [732, 551] width 91 height 30
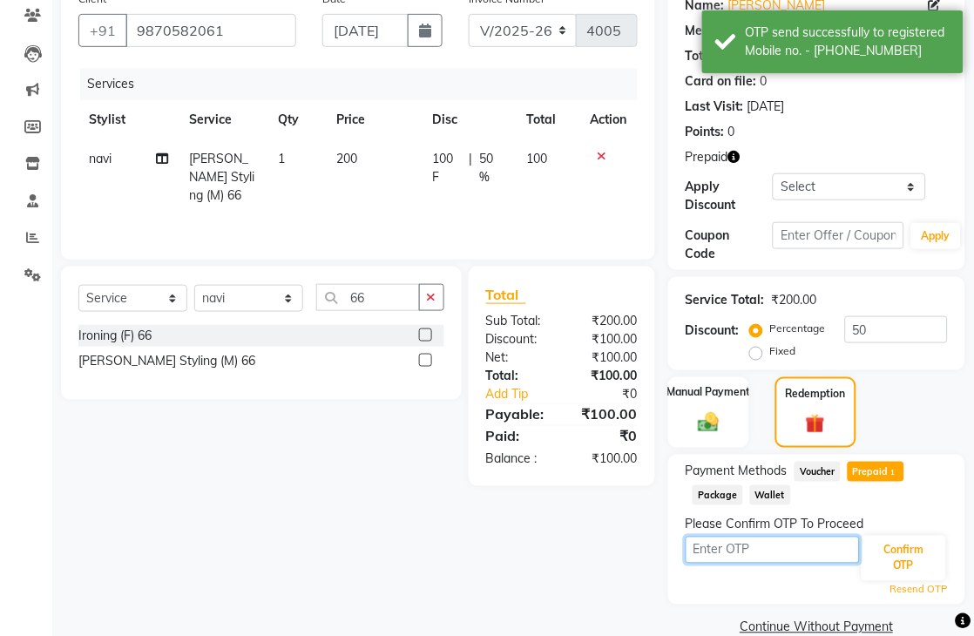
click at [742, 551] on input "text" at bounding box center [773, 550] width 174 height 27
type input "9993"
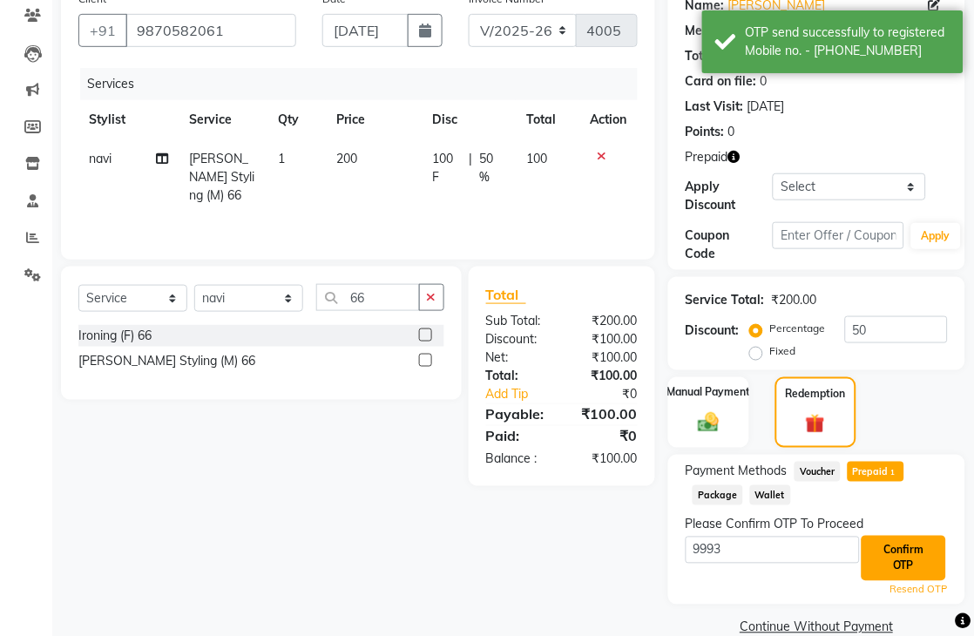
click at [900, 557] on button "Confirm OTP" at bounding box center [903, 558] width 84 height 45
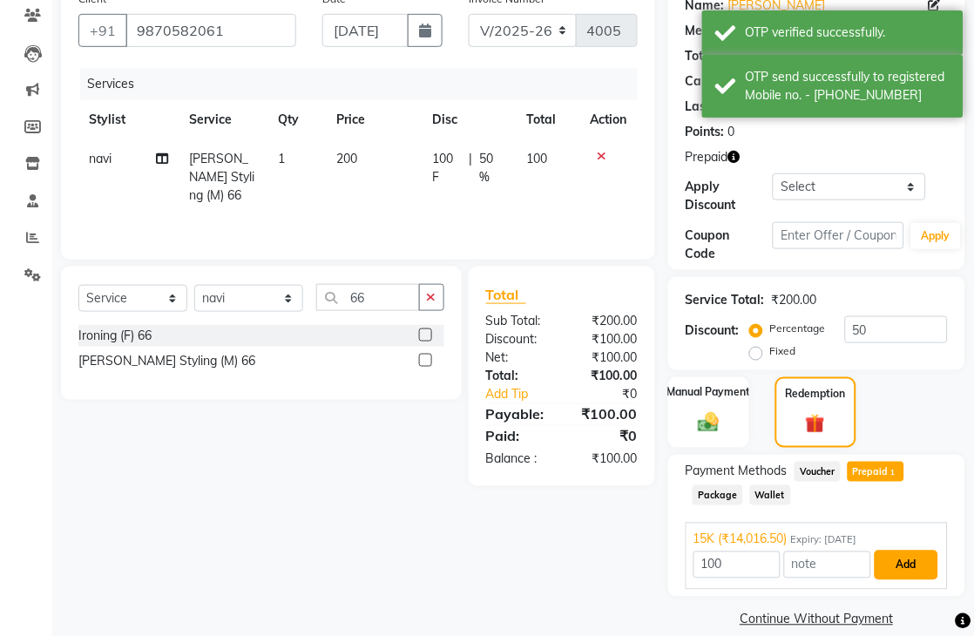
click at [890, 564] on button "Add" at bounding box center [907, 566] width 64 height 30
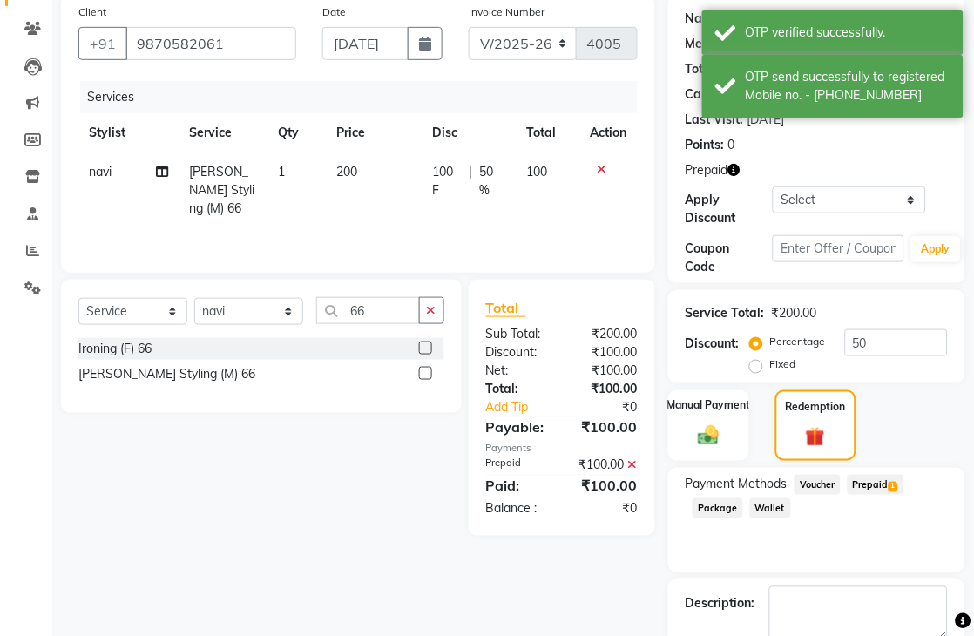
scroll to position [231, 0]
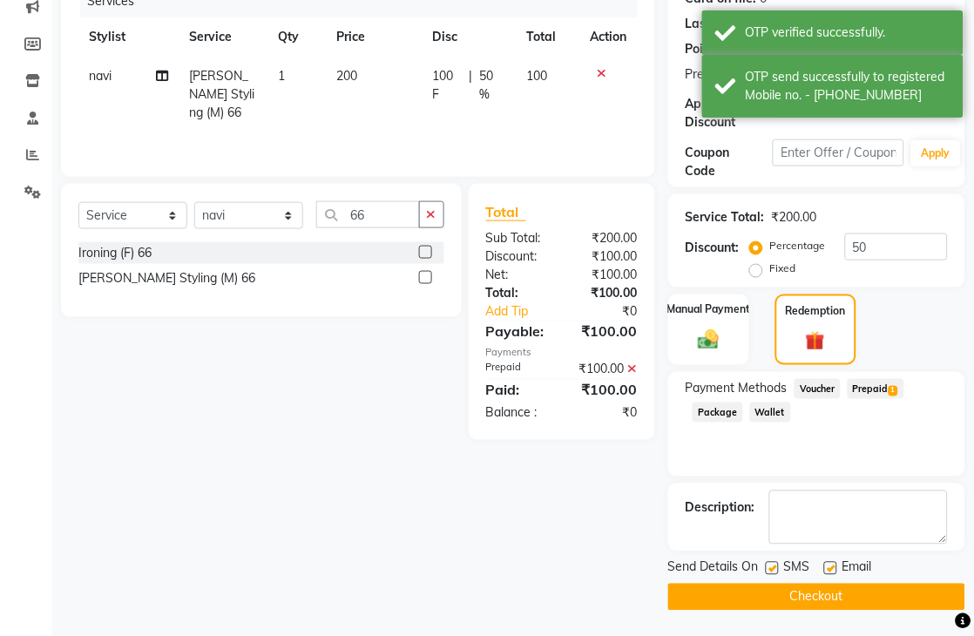
click at [788, 595] on button "Checkout" at bounding box center [816, 597] width 297 height 27
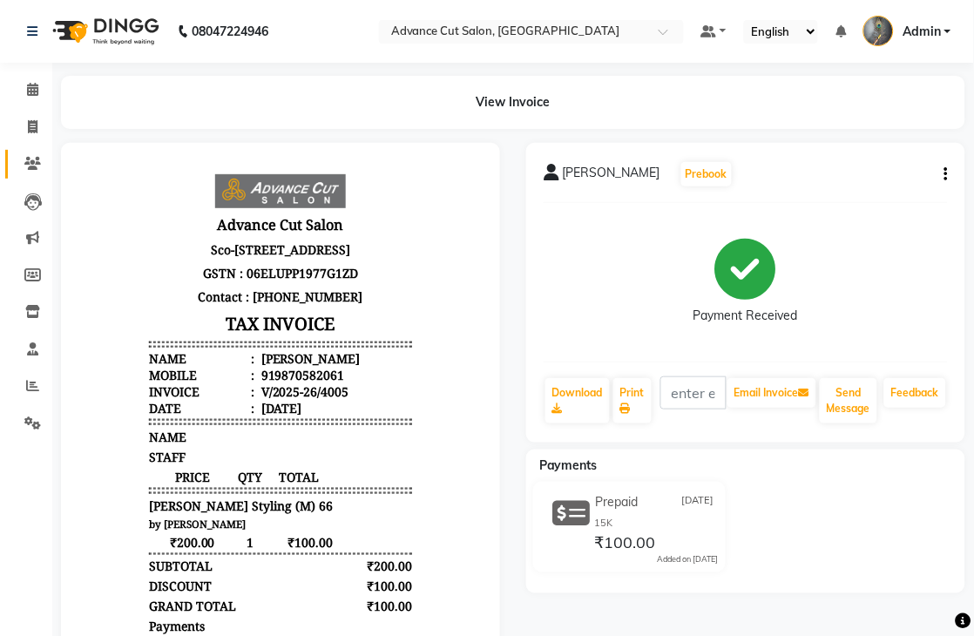
click at [26, 150] on link "Clients" at bounding box center [26, 164] width 42 height 29
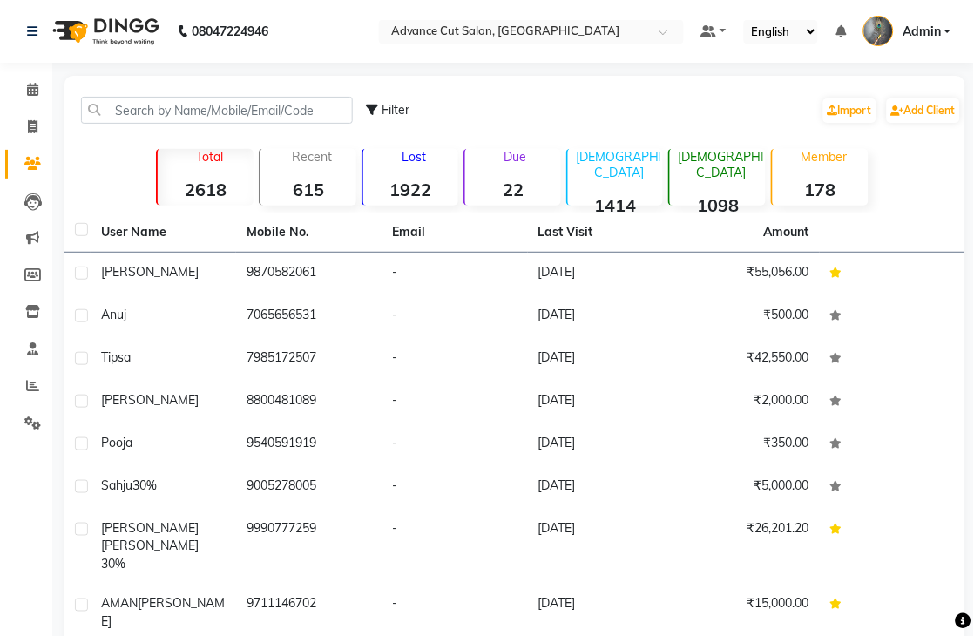
click at [2, 197] on li "Leads" at bounding box center [26, 201] width 52 height 37
click at [0, 136] on li "Invoice" at bounding box center [26, 127] width 52 height 37
click at [30, 125] on icon at bounding box center [33, 126] width 10 height 13
select select "service"
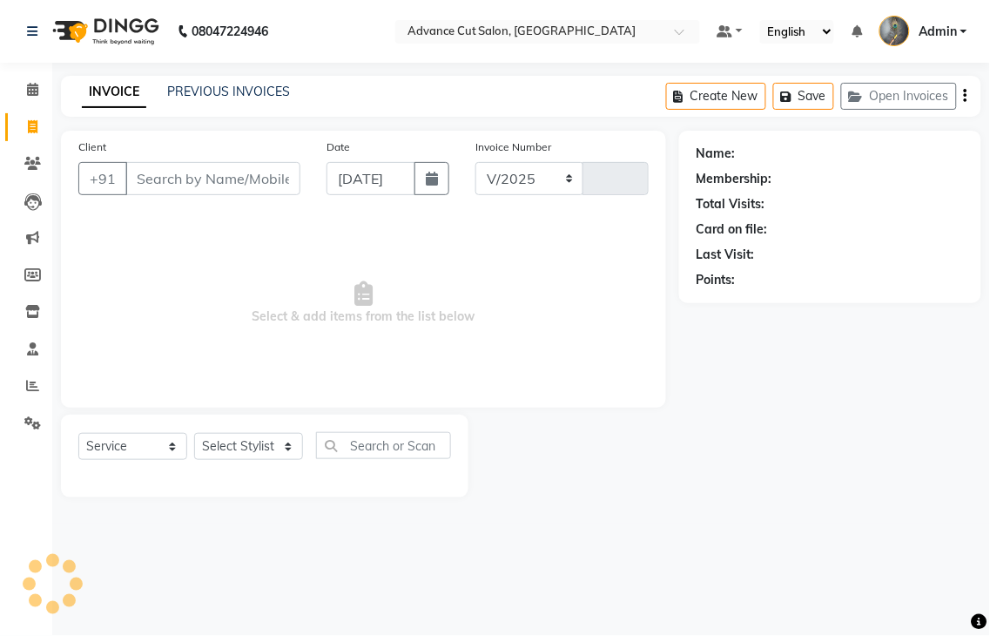
select select "4939"
type input "4006"
click at [245, 90] on link "PREVIOUS INVOICES" at bounding box center [228, 92] width 123 height 16
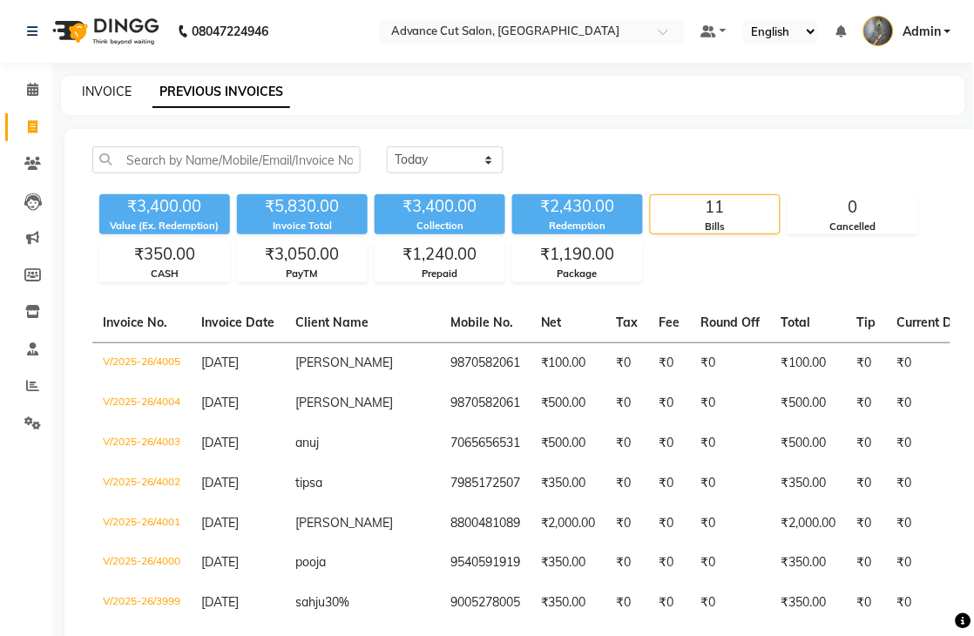
click at [113, 90] on link "INVOICE" at bounding box center [107, 92] width 50 height 16
select select "service"
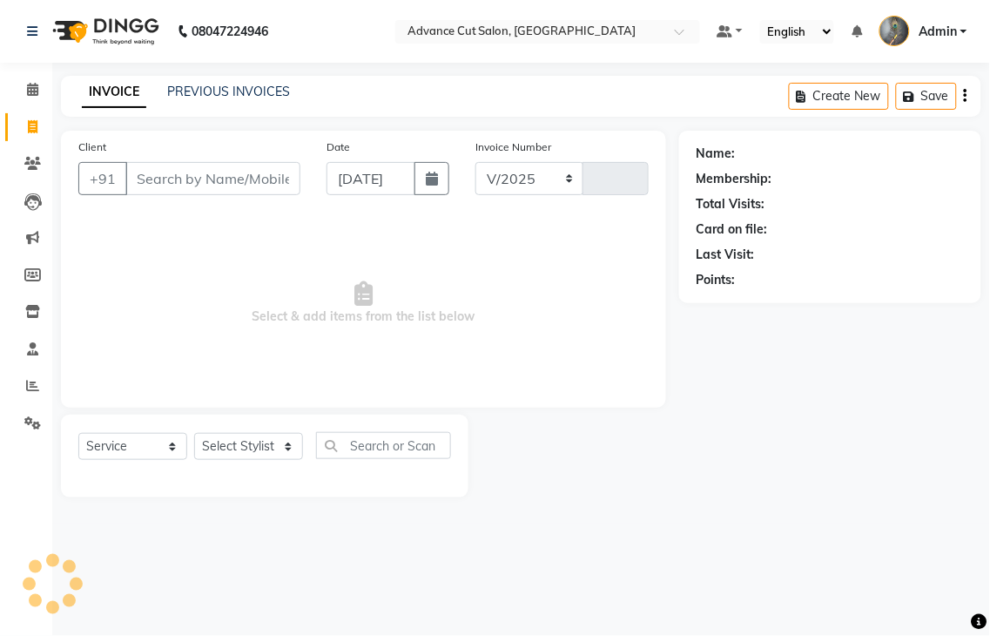
select select "4939"
type input "4006"
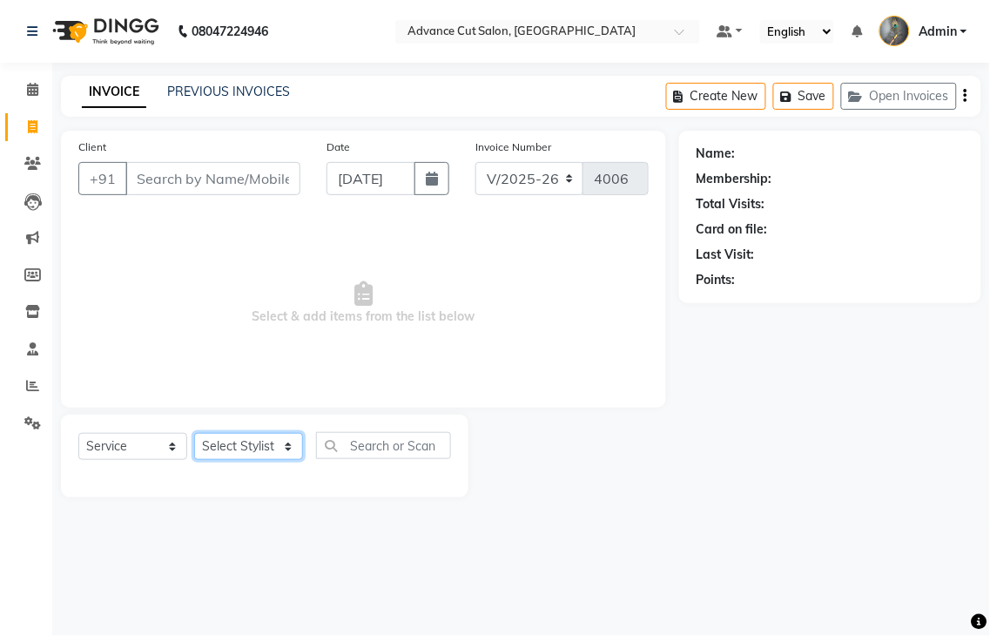
click at [259, 449] on select "Select Stylist" at bounding box center [248, 446] width 109 height 27
click at [30, 390] on icon at bounding box center [32, 385] width 13 height 13
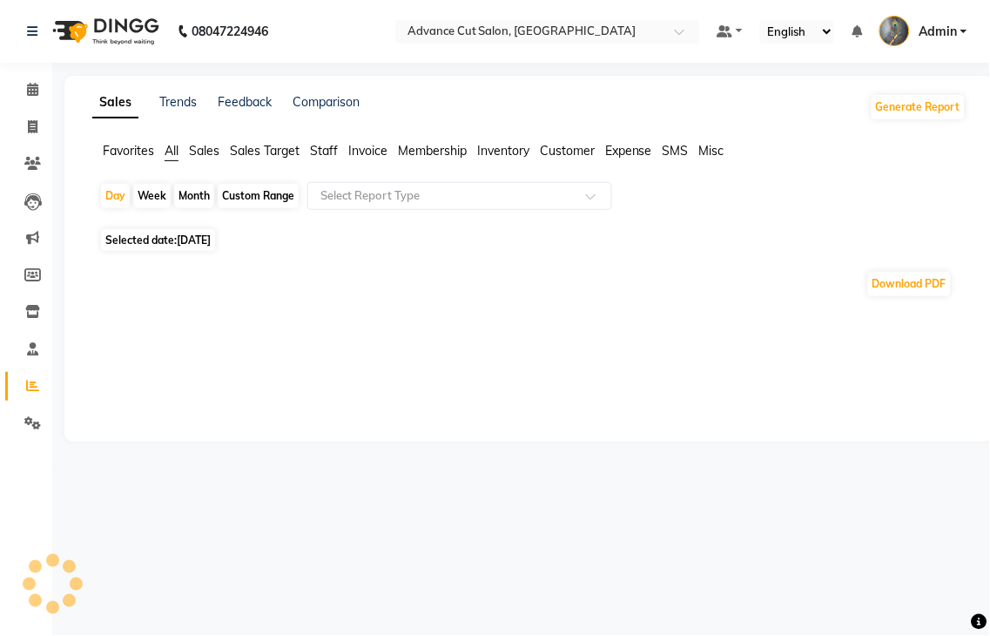
click at [153, 245] on span "Selected date: [DATE]" at bounding box center [158, 240] width 114 height 22
select select "9"
select select "2025"
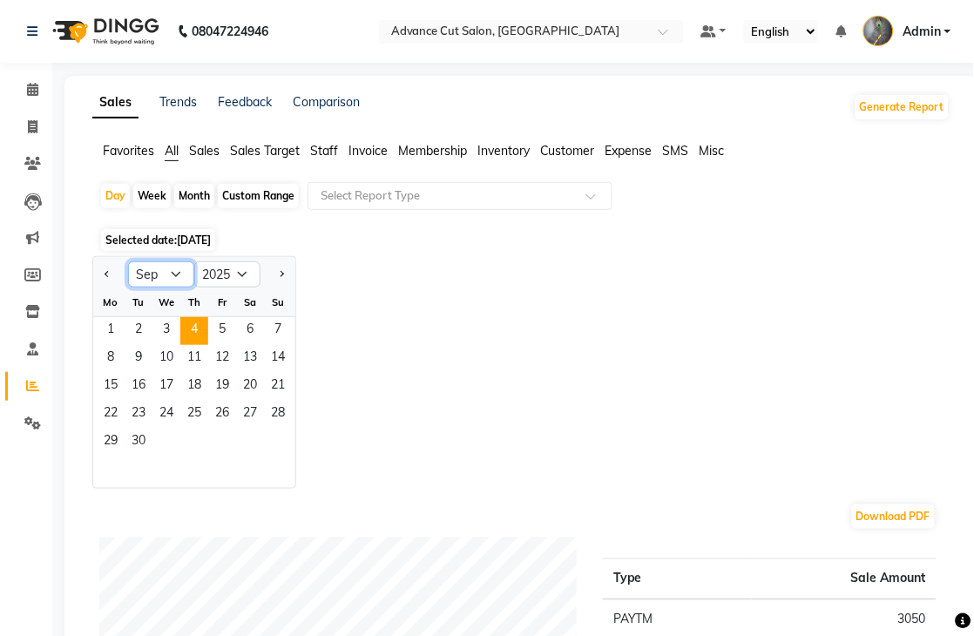
drag, startPoint x: 167, startPoint y: 267, endPoint x: 167, endPoint y: 280, distance: 12.2
click at [167, 275] on select "Jan Feb Mar Apr May Jun [DATE] Aug Sep Oct Nov Dec" at bounding box center [161, 274] width 66 height 26
select select "8"
click at [128, 261] on select "Jan Feb Mar Apr May Jun [DATE] Aug Sep Oct Nov Dec" at bounding box center [161, 274] width 66 height 26
click at [174, 198] on div "Month" at bounding box center [194, 196] width 40 height 24
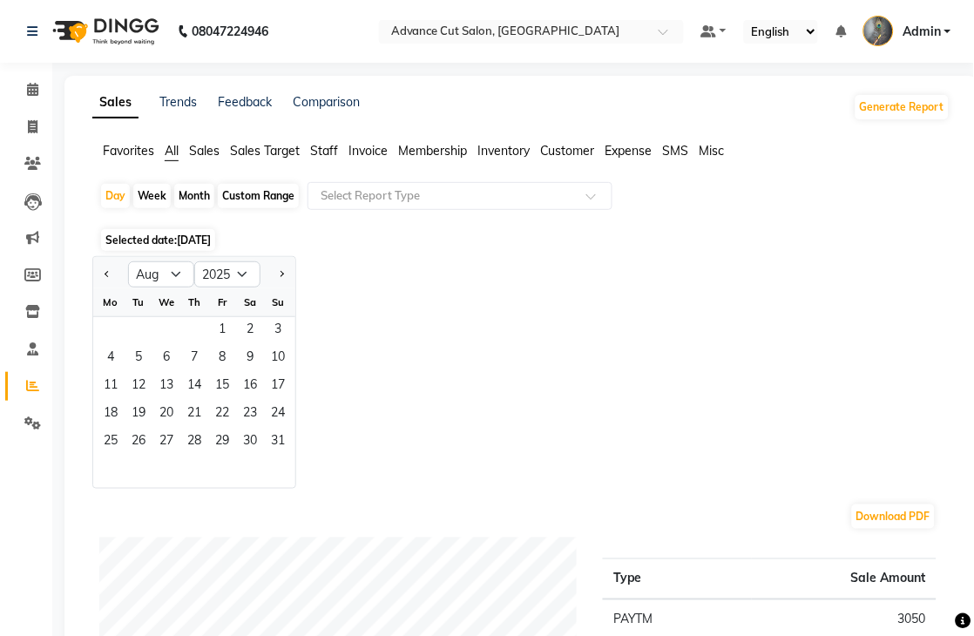
select select "9"
select select "2025"
click at [199, 195] on div "Month" at bounding box center [194, 196] width 40 height 24
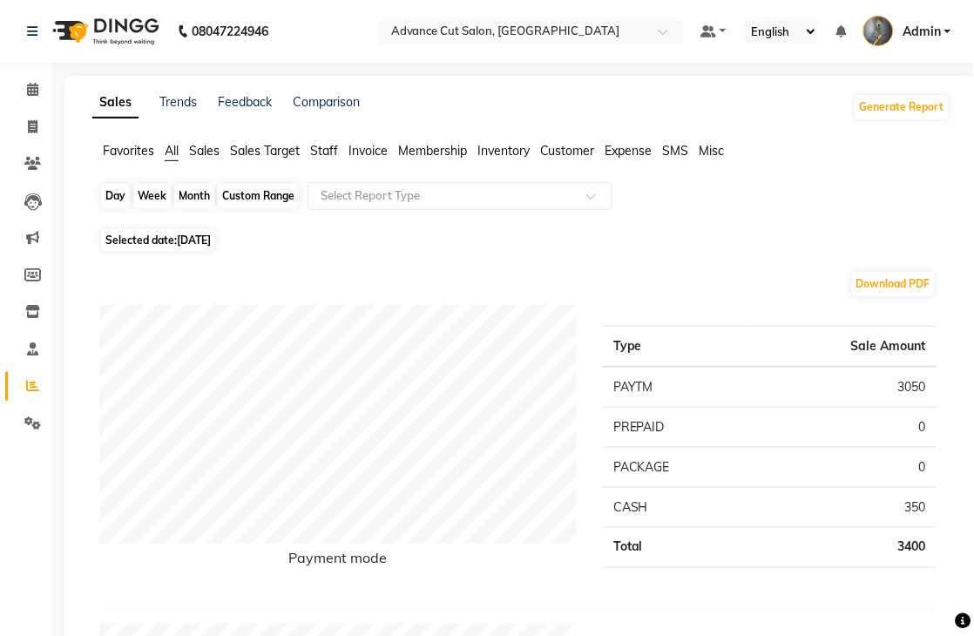
click at [198, 205] on div "Month" at bounding box center [194, 196] width 40 height 24
select select "9"
select select "2025"
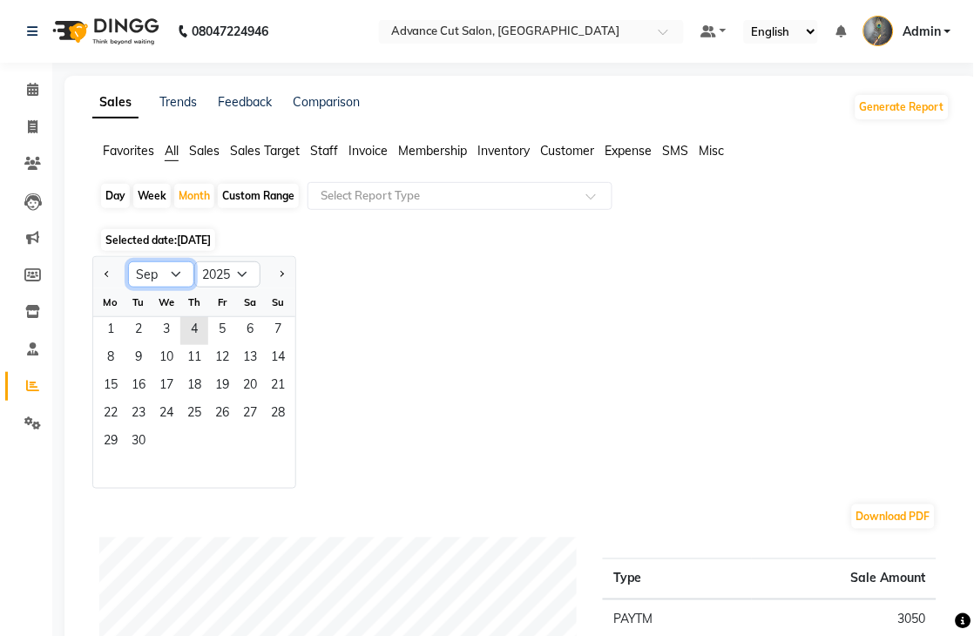
click at [171, 280] on select "Jan Feb Mar Apr May Jun [DATE] Aug Sep Oct Nov Dec" at bounding box center [161, 274] width 66 height 26
select select "8"
click at [128, 261] on select "Jan Feb Mar Apr May Jun [DATE] Aug Sep Oct Nov Dec" at bounding box center [161, 274] width 66 height 26
click at [218, 332] on span "1" at bounding box center [222, 331] width 28 height 28
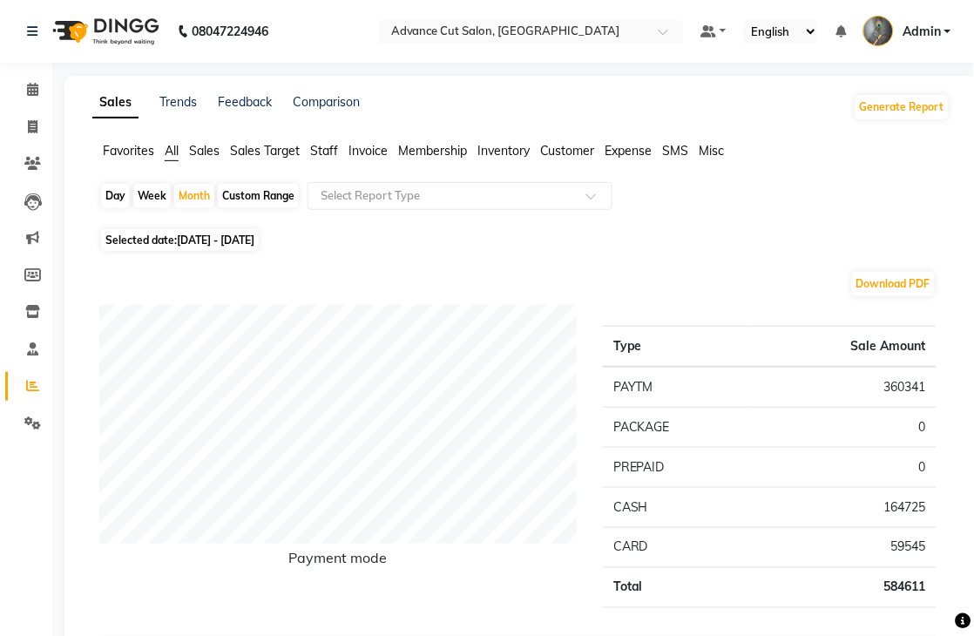
click at [27, 144] on li "Invoice" at bounding box center [26, 127] width 52 height 37
click at [38, 131] on span at bounding box center [32, 128] width 30 height 20
select select "service"
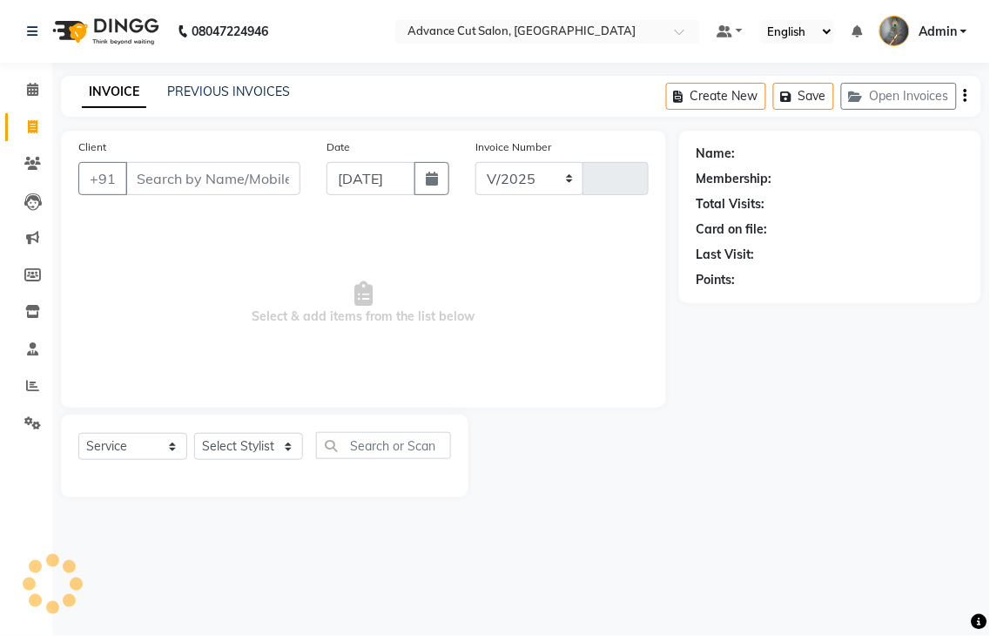
select select "4939"
type input "4006"
